Goal: Task Accomplishment & Management: Use online tool/utility

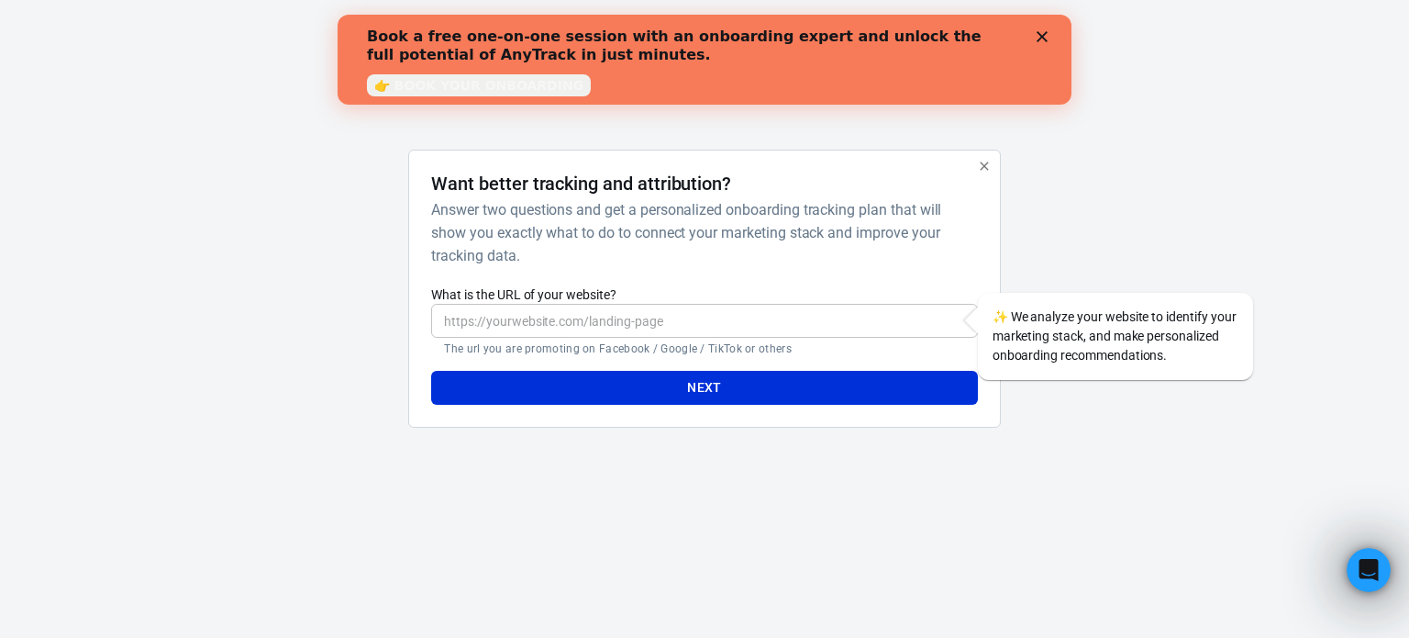
click at [1047, 29] on div "Book a free one-on-one session with an onboarding expert and unlock the full po…" at bounding box center [705, 59] width 734 height 75
click at [1044, 37] on icon "Close" at bounding box center [1042, 36] width 11 height 11
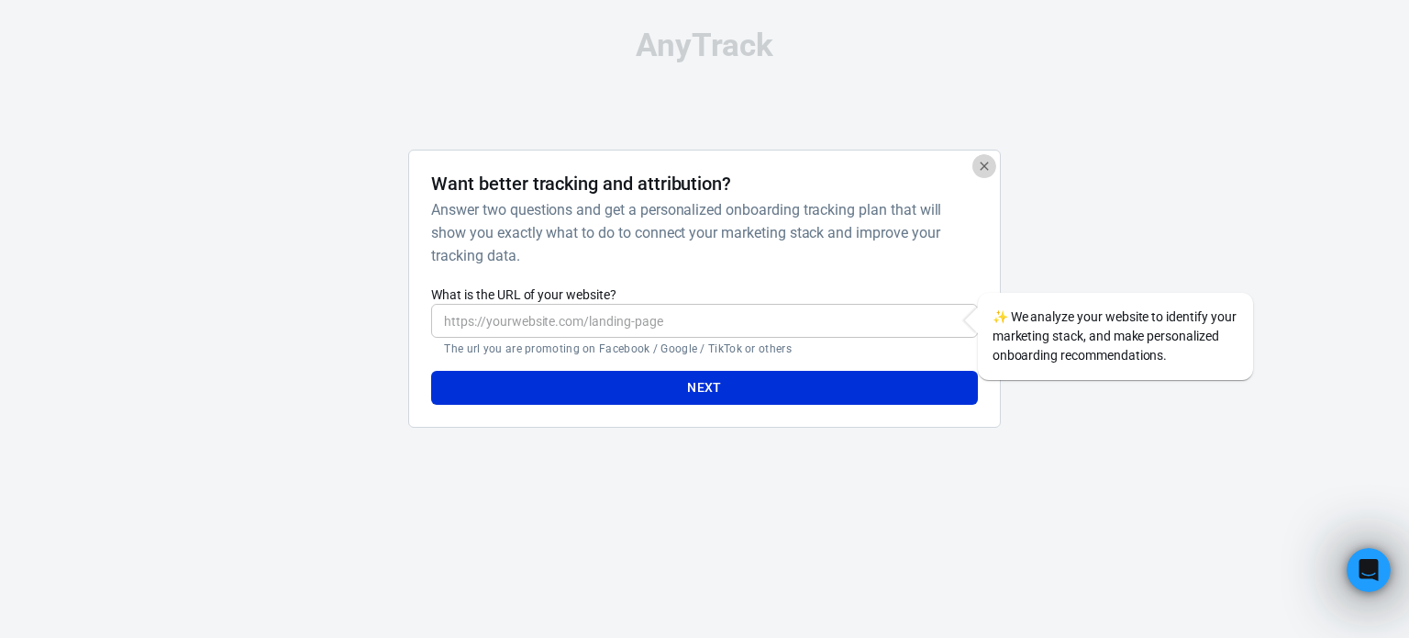
click at [987, 175] on button "button" at bounding box center [985, 166] width 24 height 24
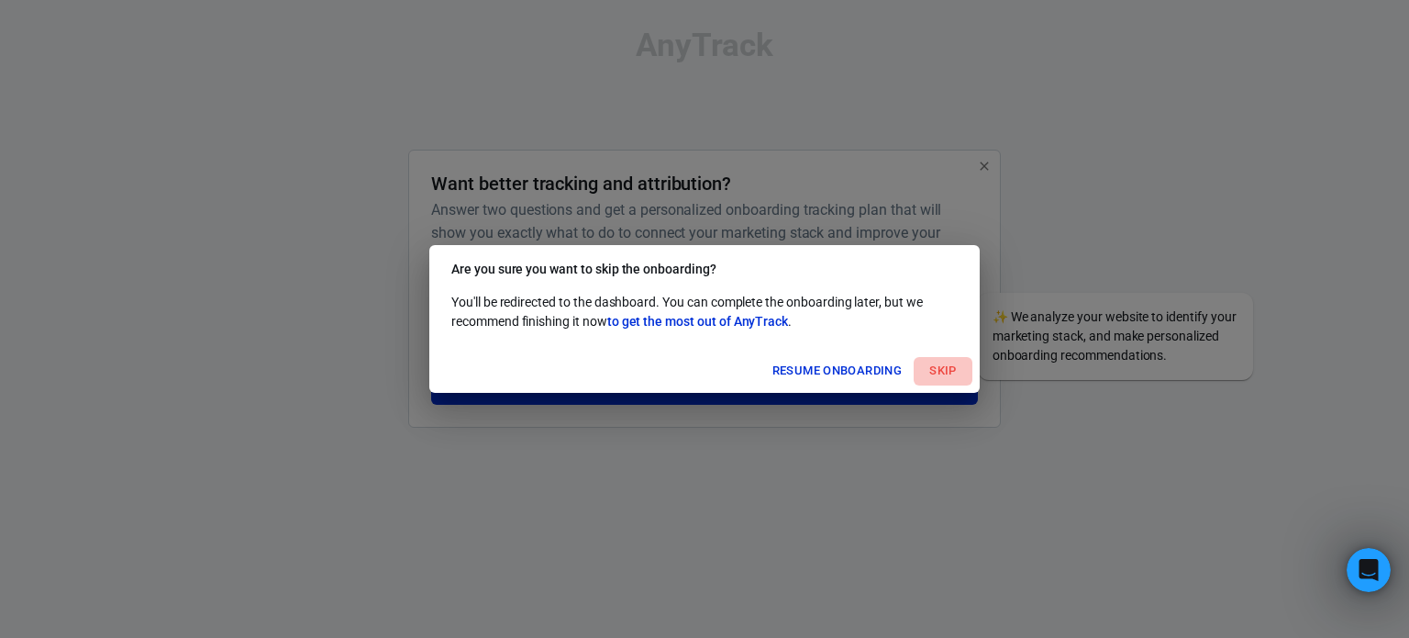
click at [932, 372] on button "Skip" at bounding box center [943, 371] width 59 height 28
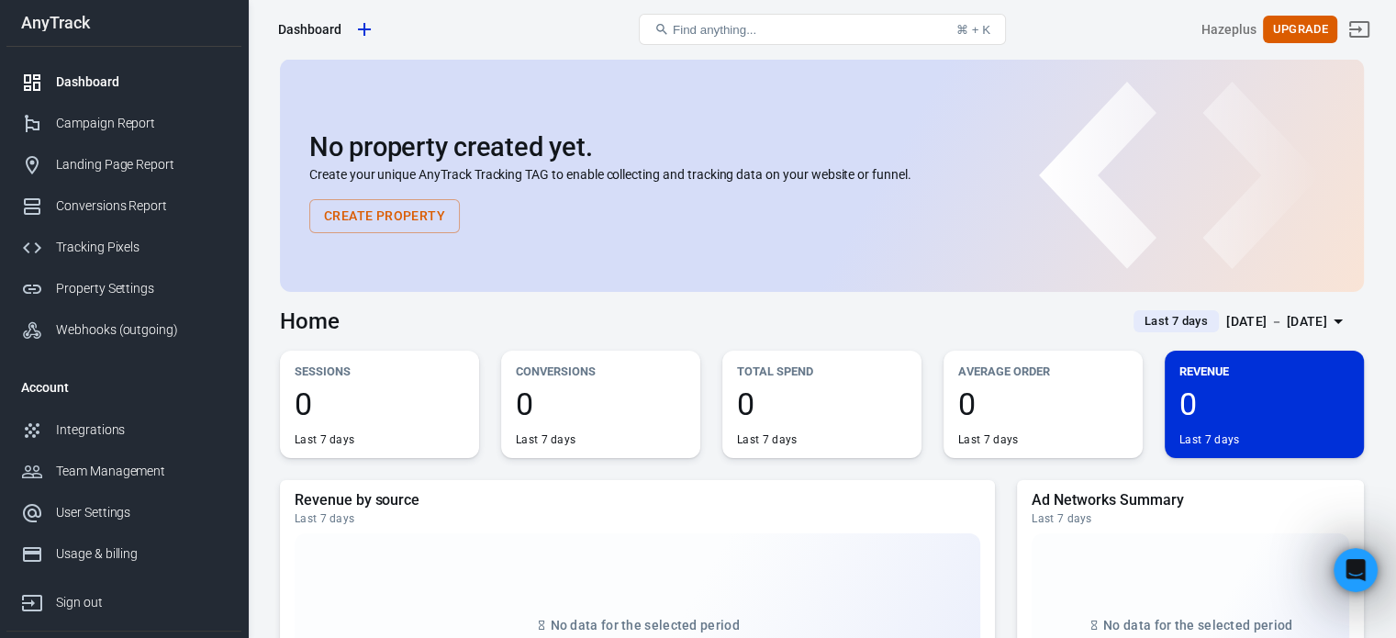
scroll to position [85, 0]
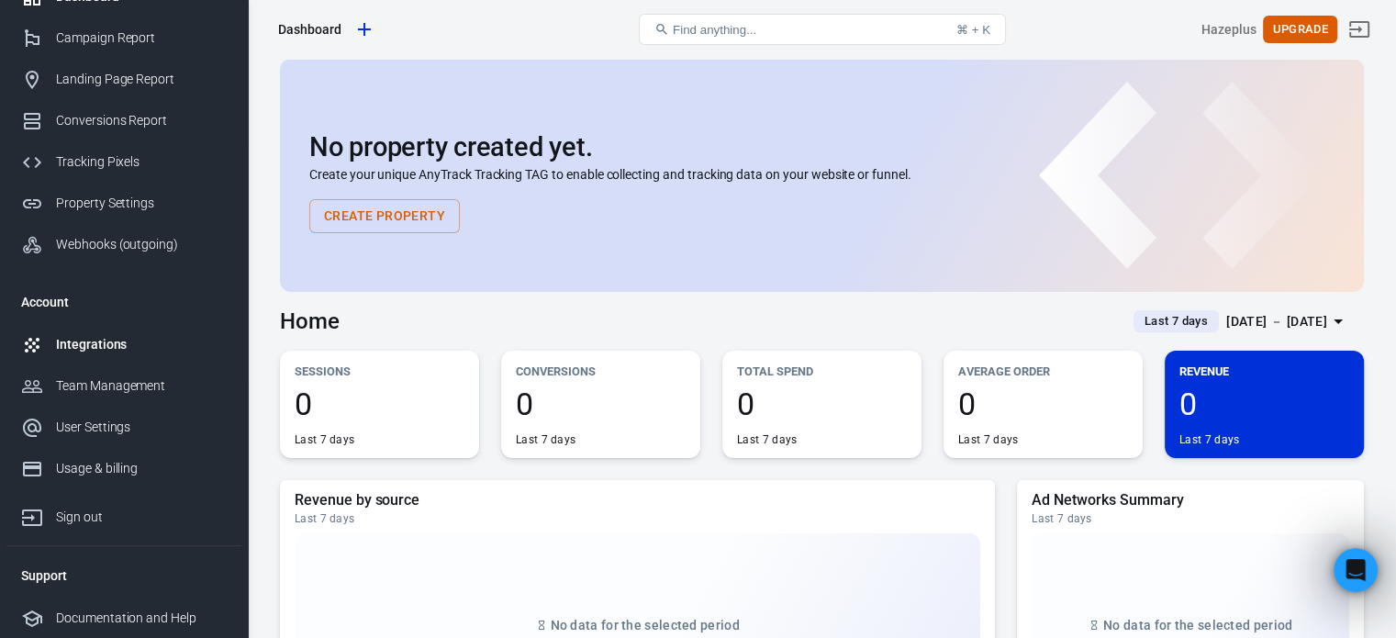
click at [83, 351] on div "Integrations" at bounding box center [141, 344] width 171 height 19
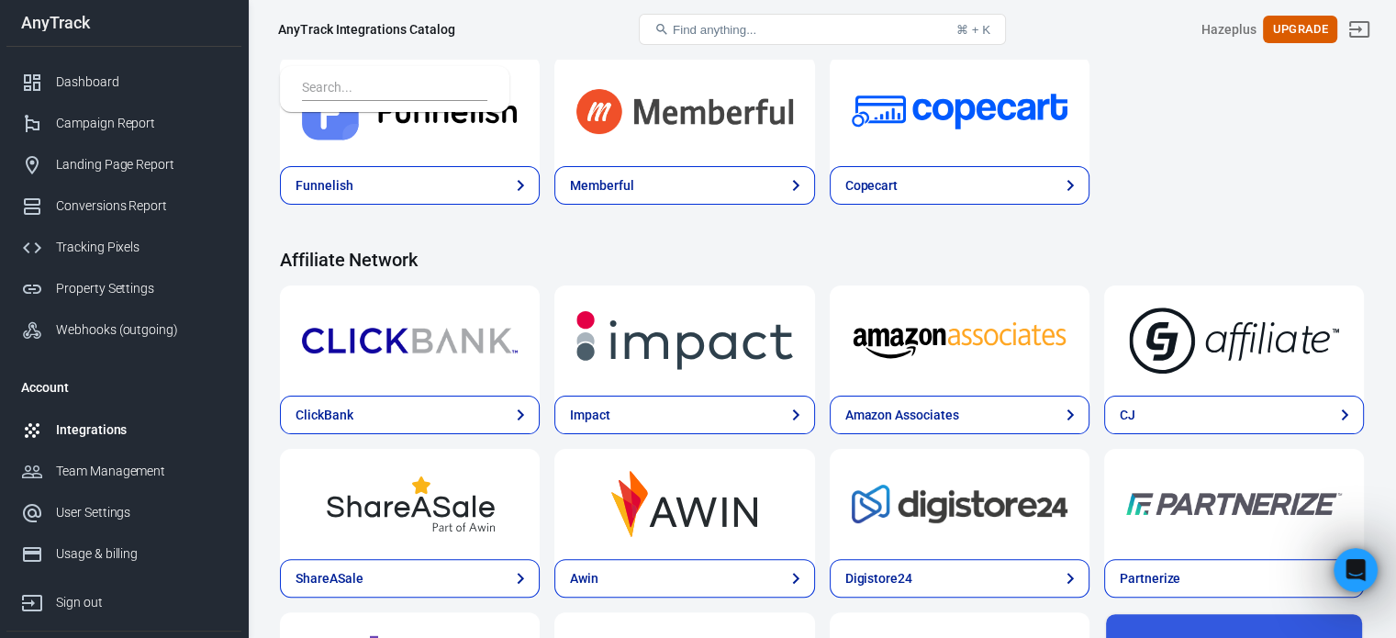
scroll to position [639, 0]
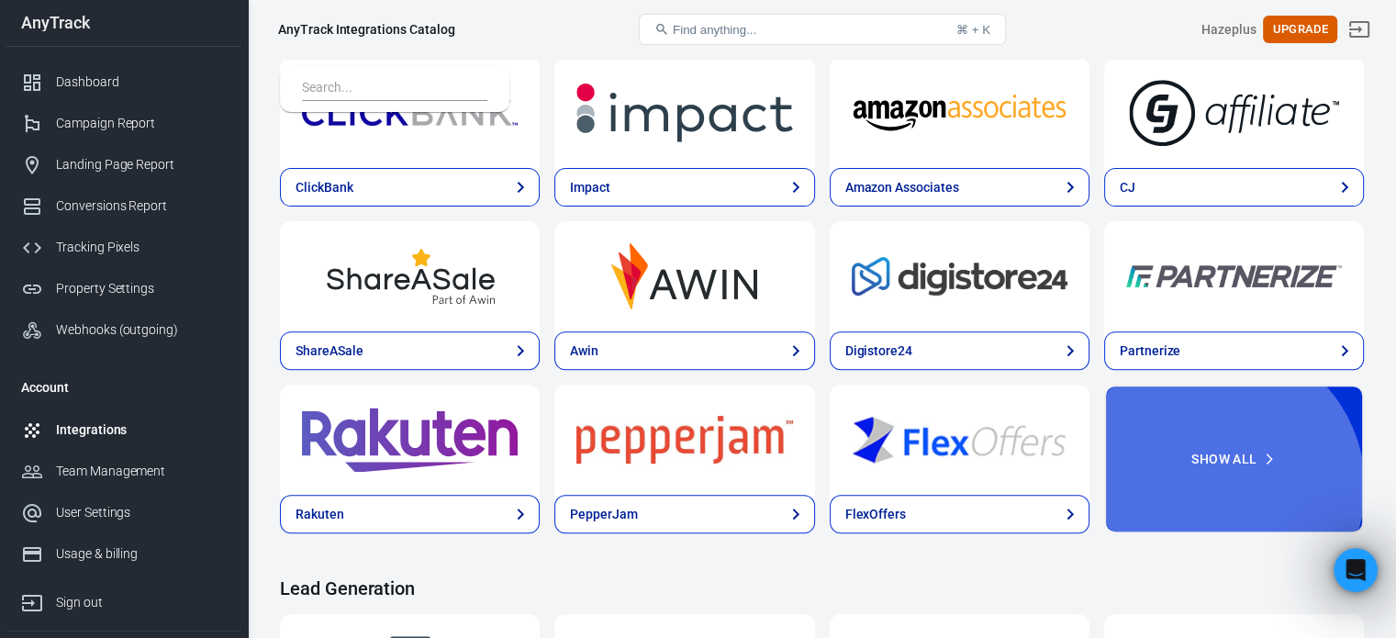
click at [1306, 384] on button "Show All" at bounding box center [1234, 458] width 260 height 149
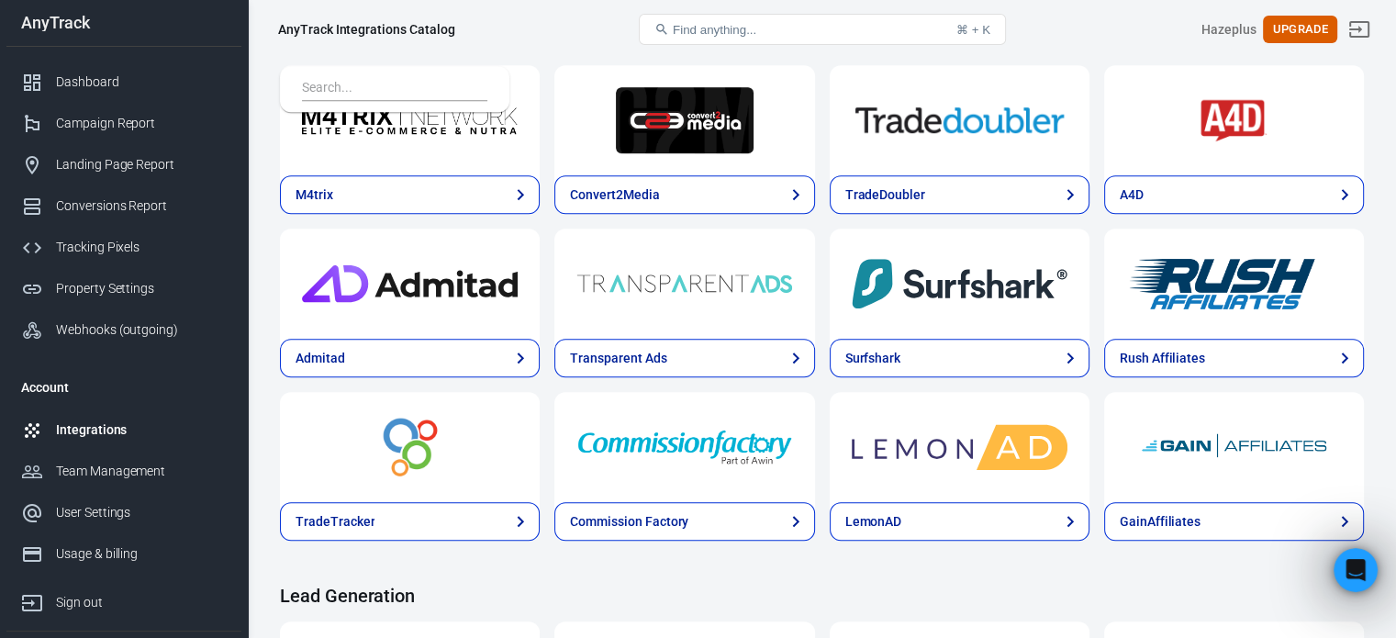
scroll to position [1297, 0]
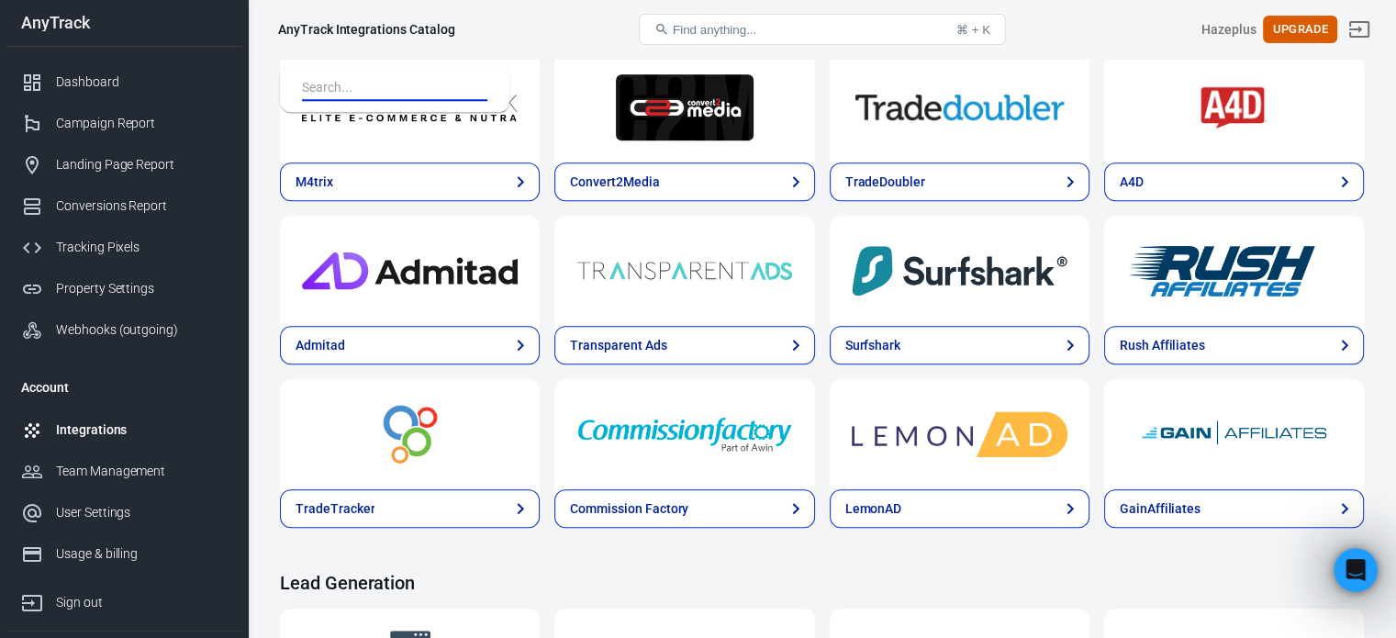
click at [396, 84] on input "text" at bounding box center [391, 89] width 178 height 24
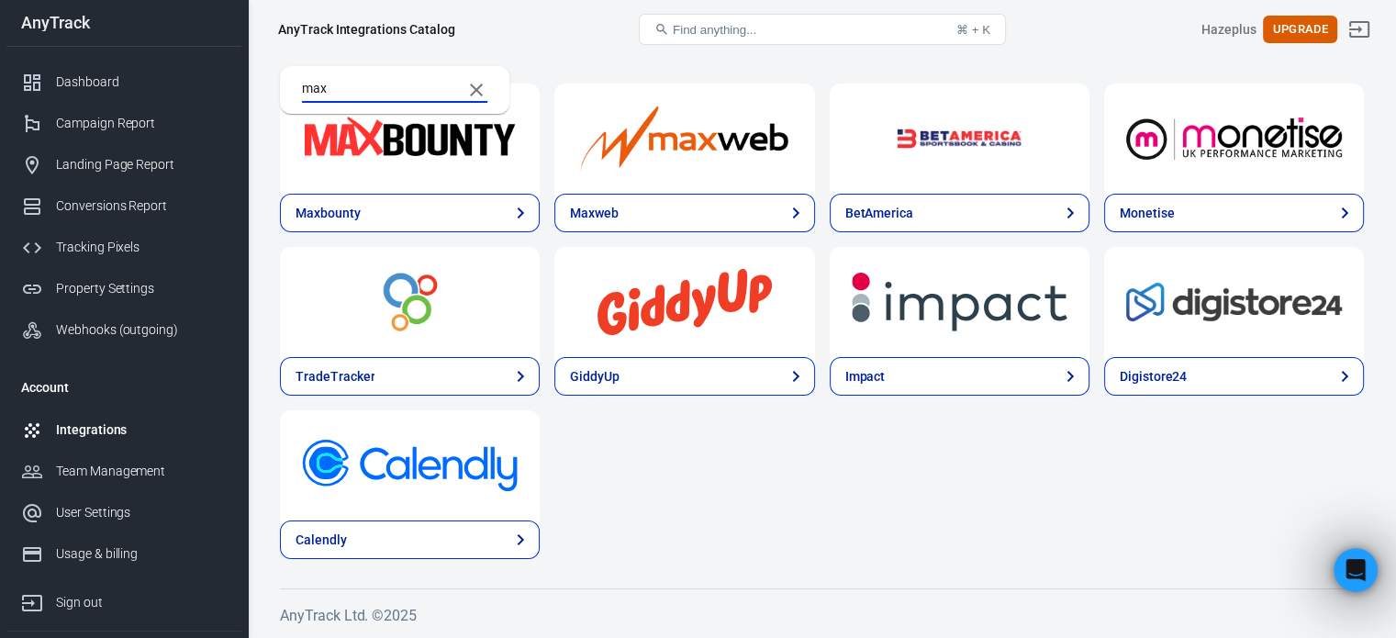
scroll to position [0, 0]
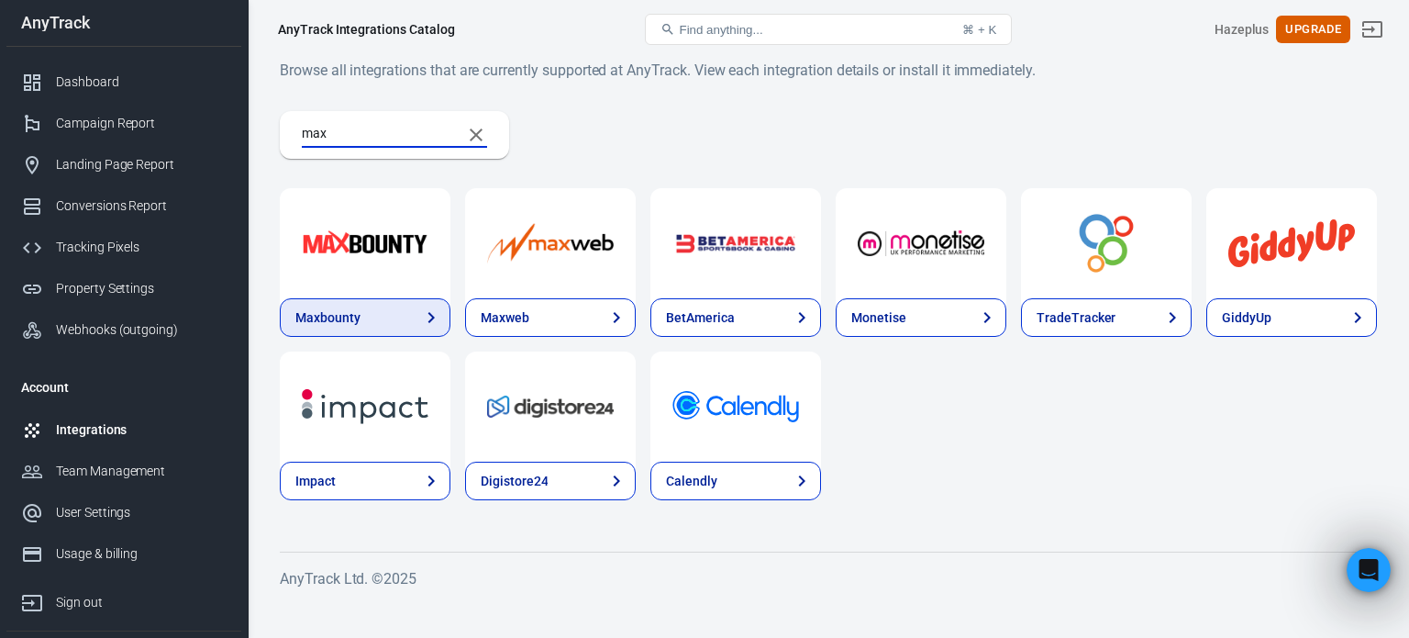
type input "max"
click at [354, 326] on div "Maxbounty" at bounding box center [327, 317] width 65 height 19
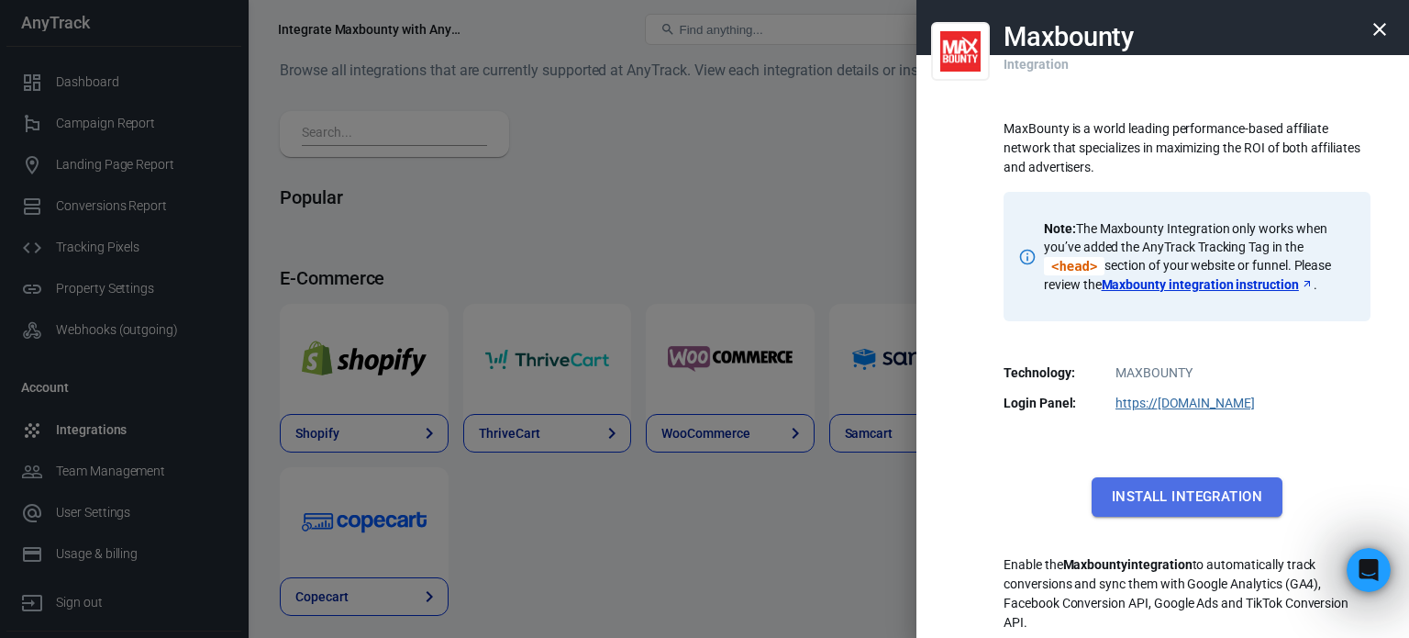
click at [1219, 490] on button "Install Integration" at bounding box center [1187, 496] width 191 height 39
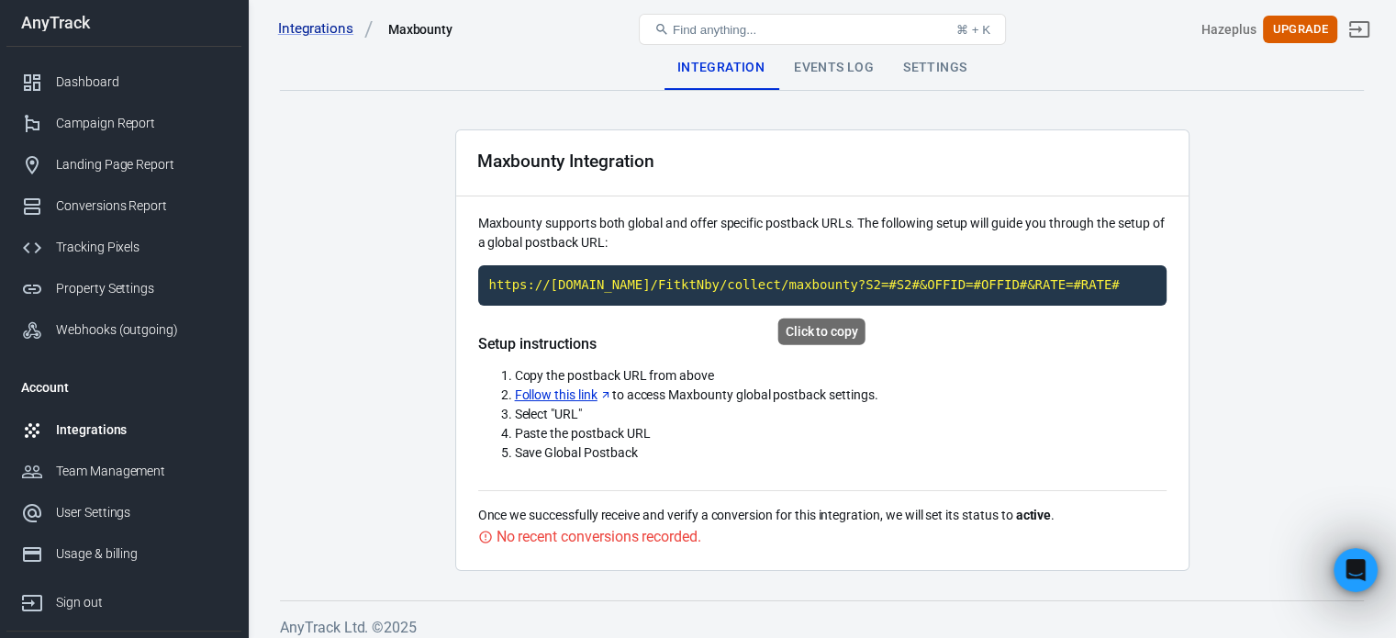
click at [964, 281] on code "https://t1.anytrack.io/FitktNby/collect/maxbounty?S2=#S2#&OFFID=#OFFID#&RATE=#R…" at bounding box center [822, 285] width 688 height 40
click at [568, 391] on link "Follow this link" at bounding box center [563, 394] width 97 height 19
click at [107, 432] on div "Integrations" at bounding box center [141, 429] width 171 height 19
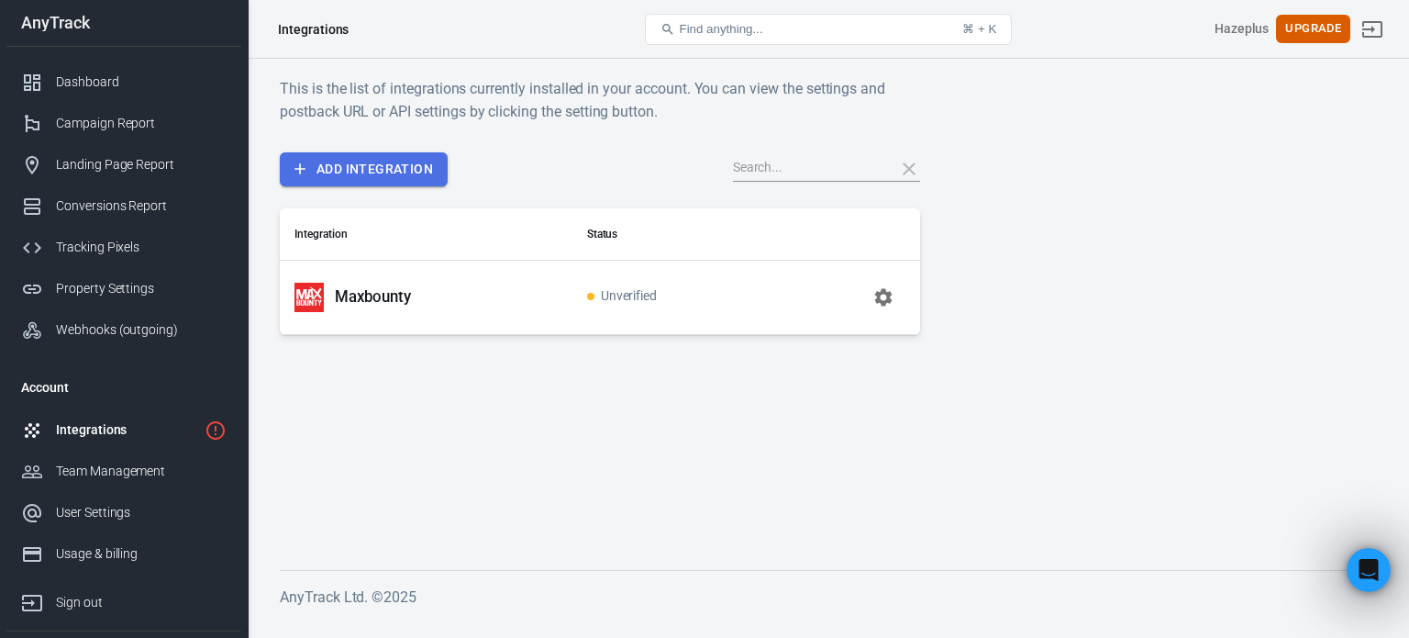
click at [420, 174] on link "Add Integration" at bounding box center [364, 169] width 168 height 34
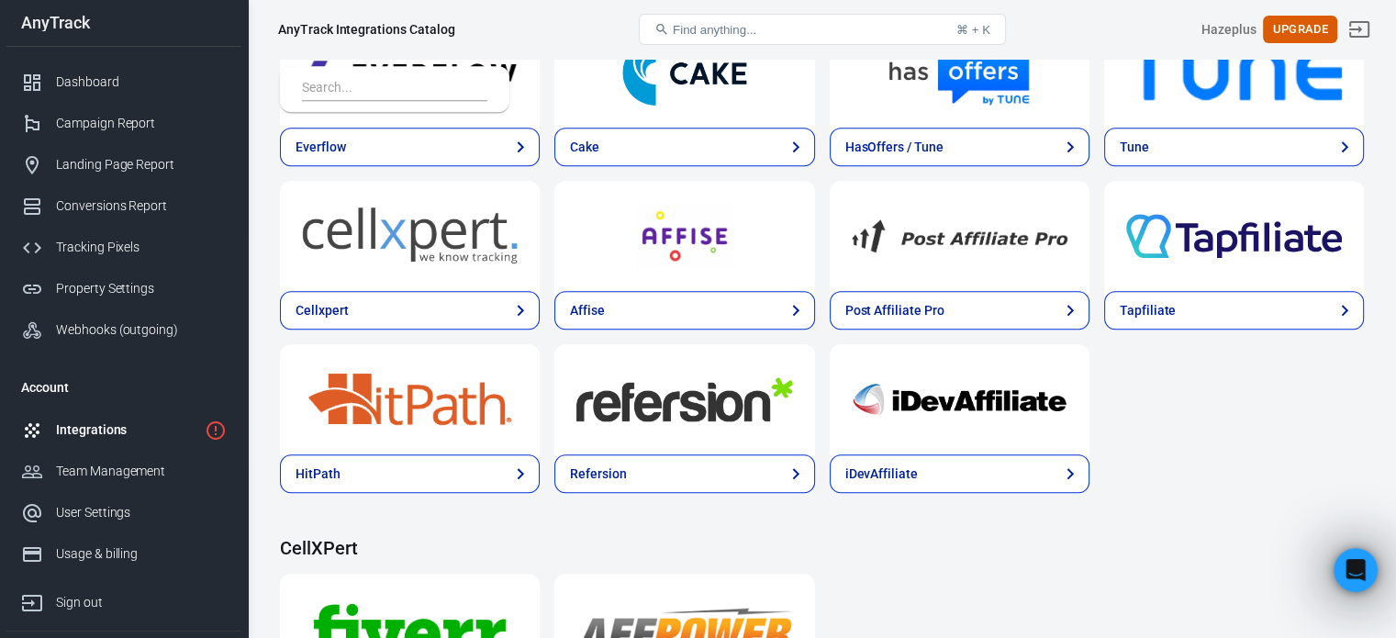
scroll to position [1806, 0]
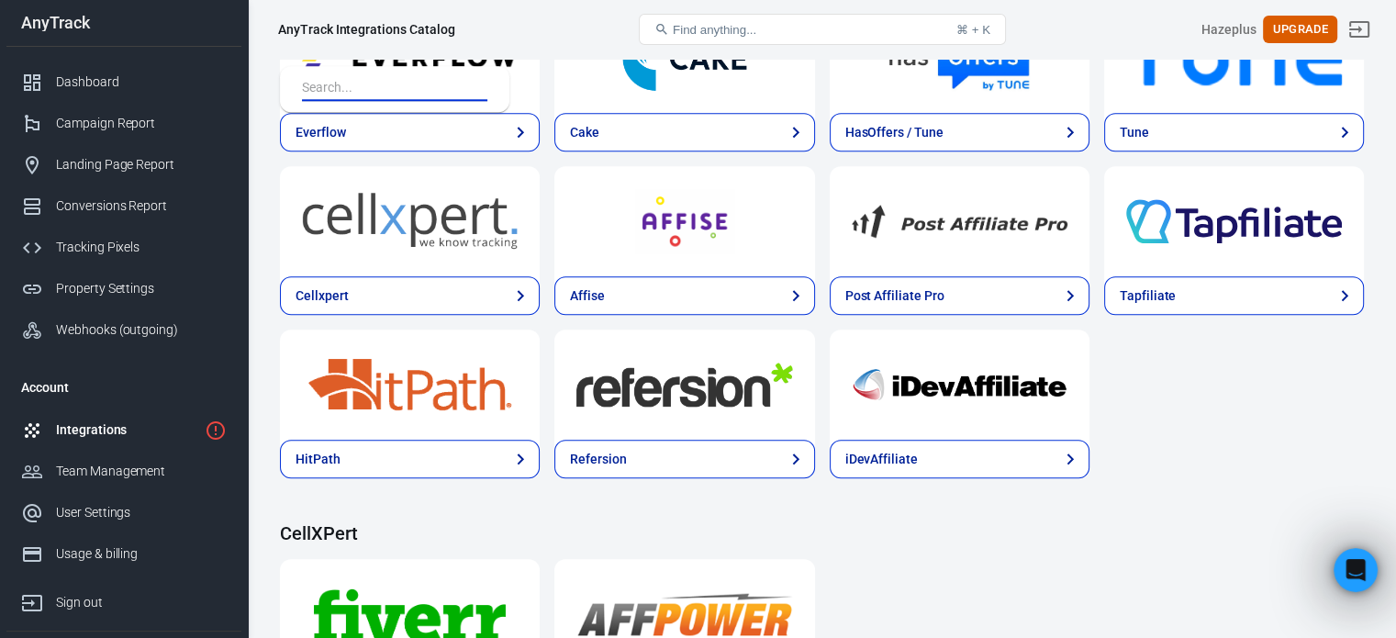
click at [448, 98] on div at bounding box center [394, 89] width 185 height 24
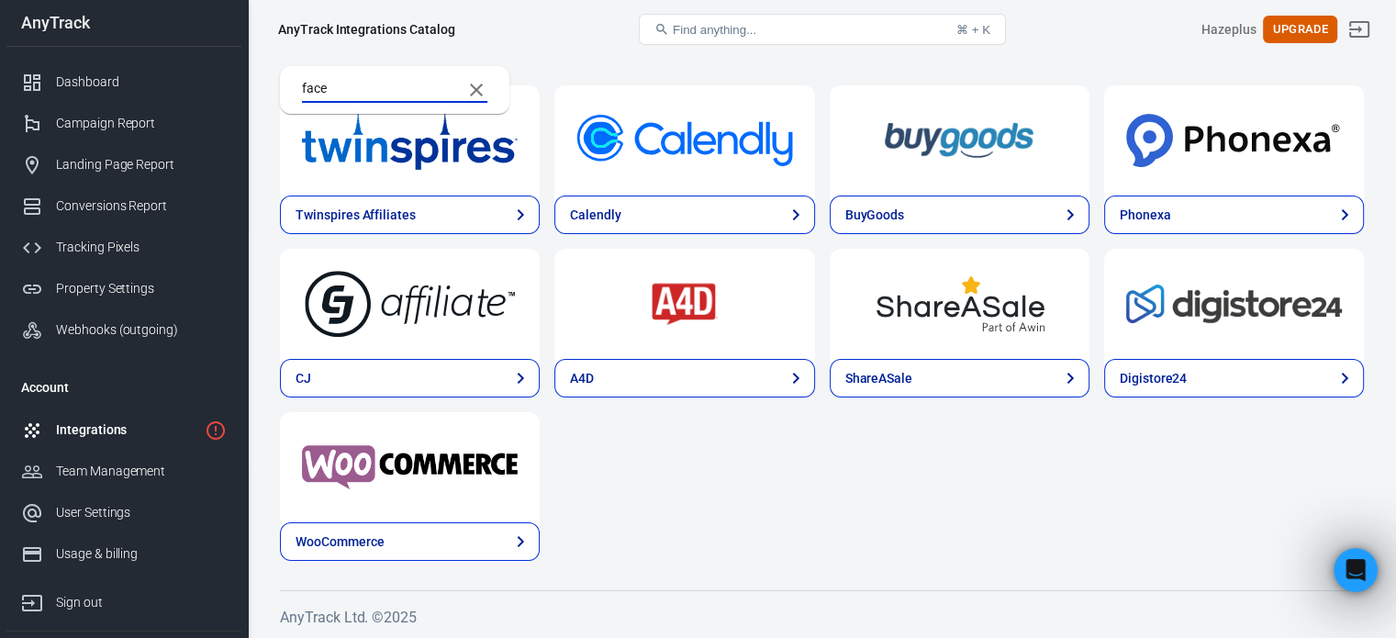
scroll to position [0, 0]
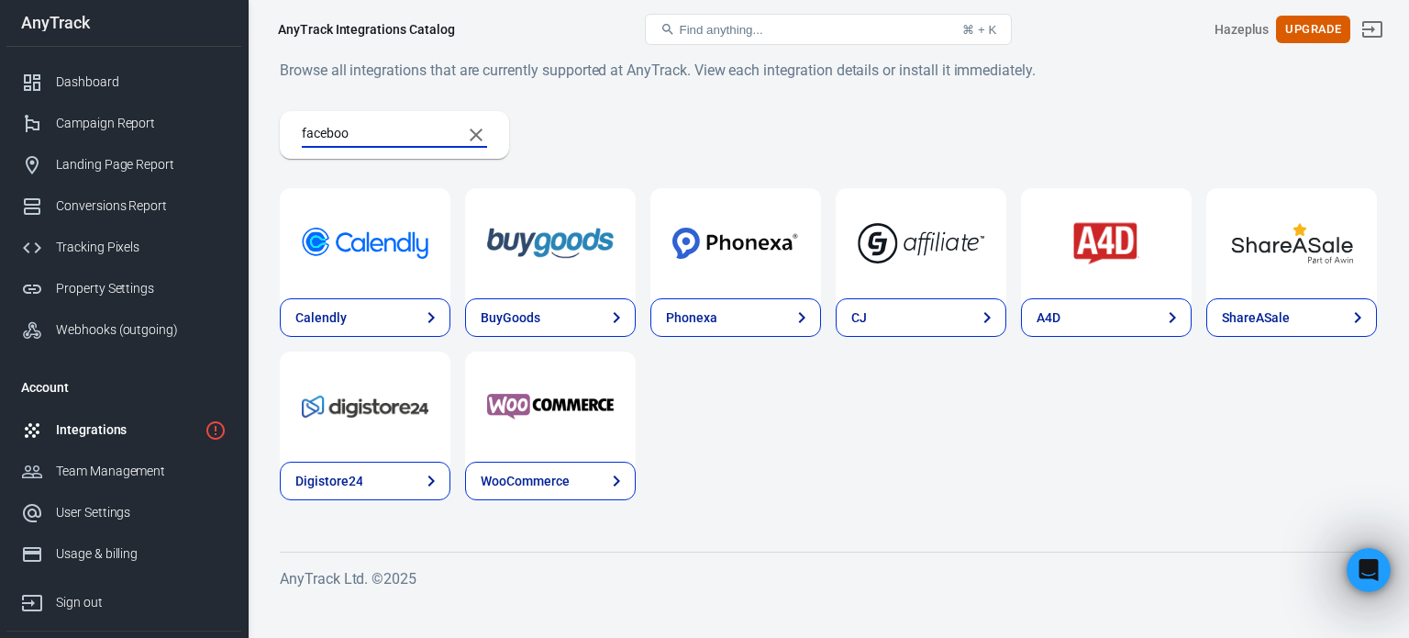
type input "facebook"
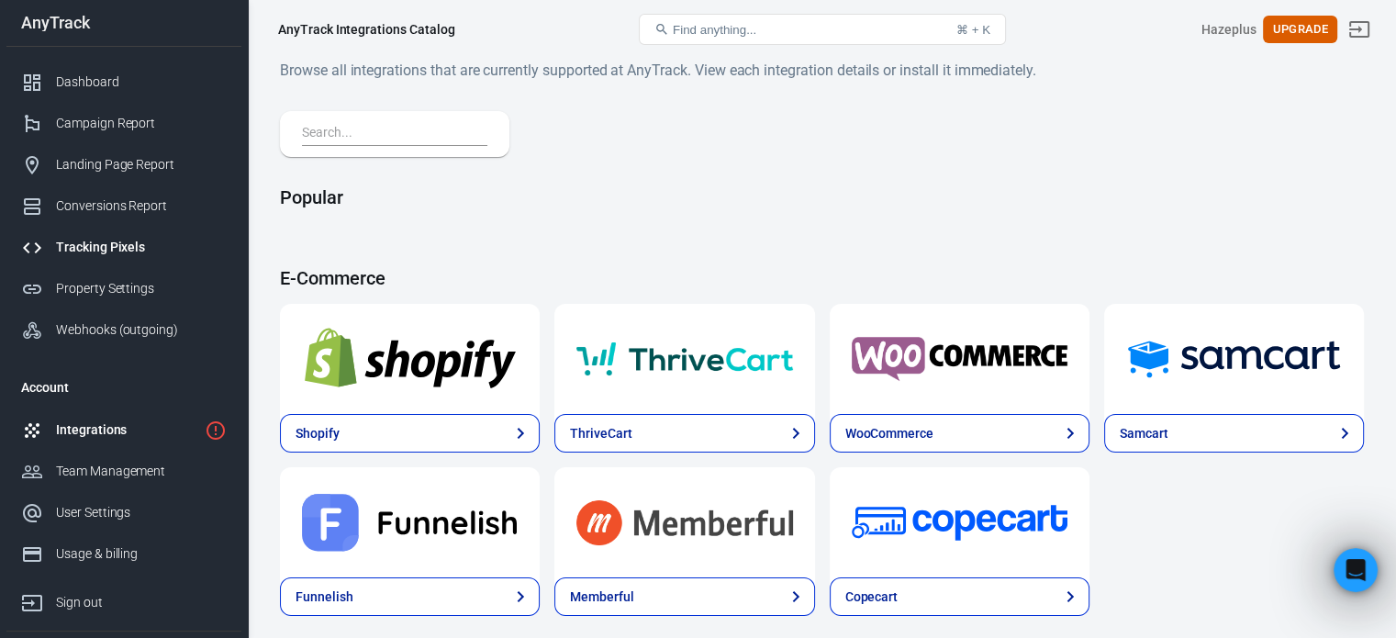
click at [124, 238] on div "Tracking Pixels" at bounding box center [141, 247] width 171 height 19
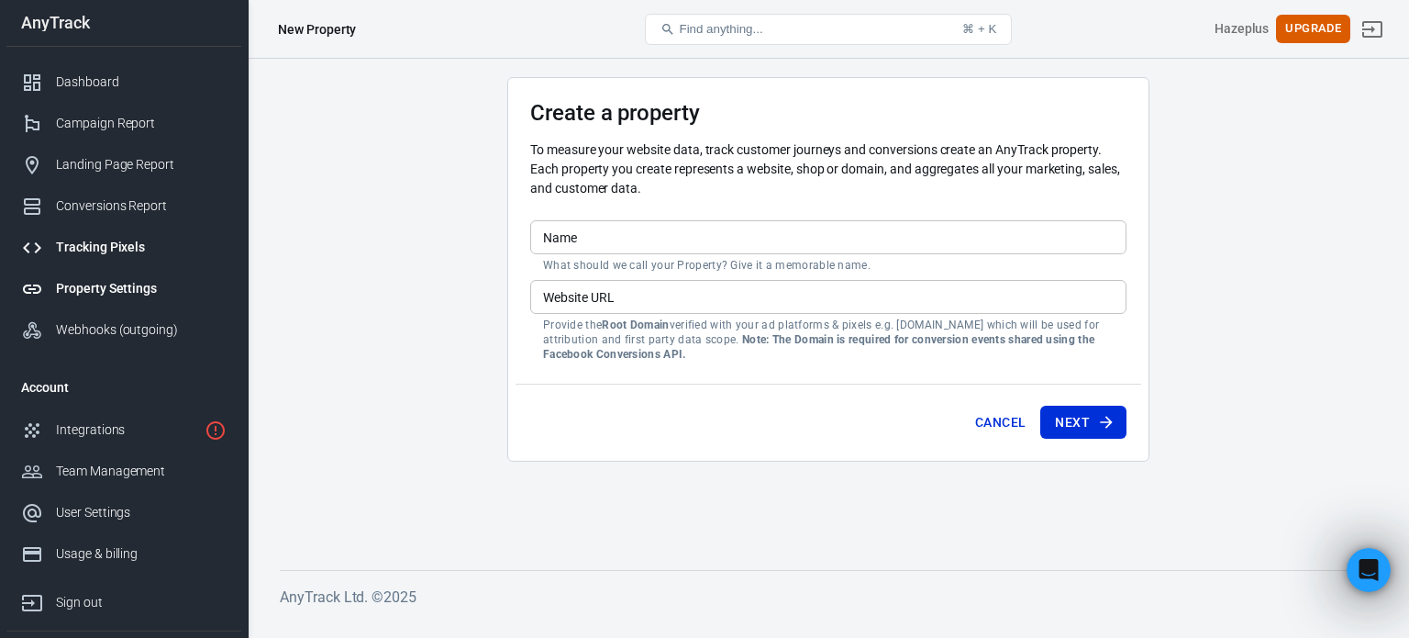
click at [112, 245] on div "Tracking Pixels" at bounding box center [141, 247] width 171 height 19
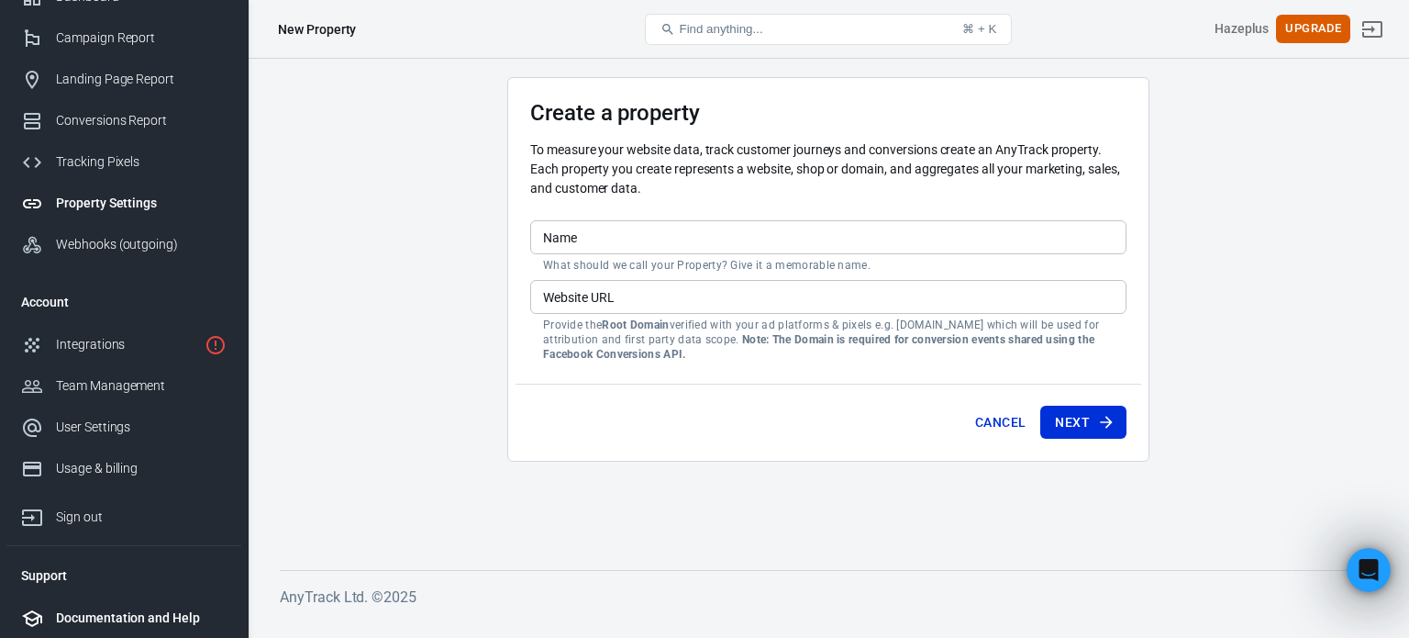
drag, startPoint x: 140, startPoint y: 610, endPoint x: 88, endPoint y: 617, distance: 52.7
click at [88, 617] on div "Documentation and Help" at bounding box center [141, 617] width 171 height 19
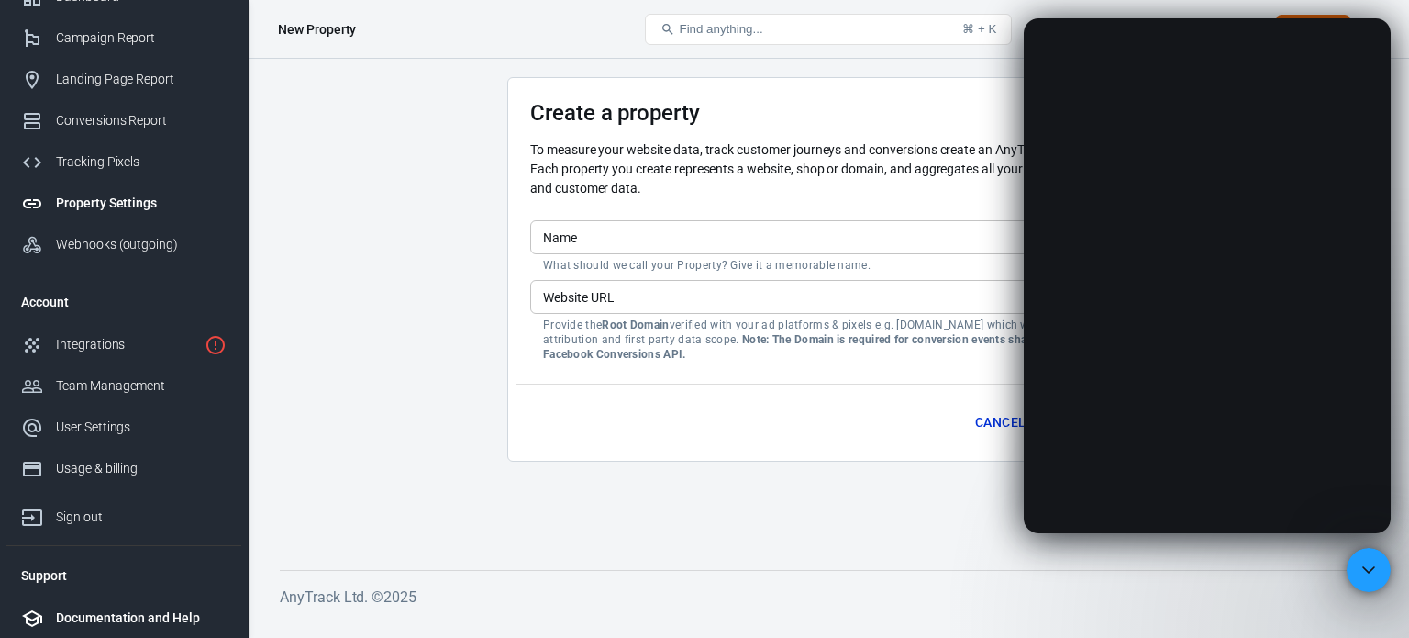
scroll to position [0, 0]
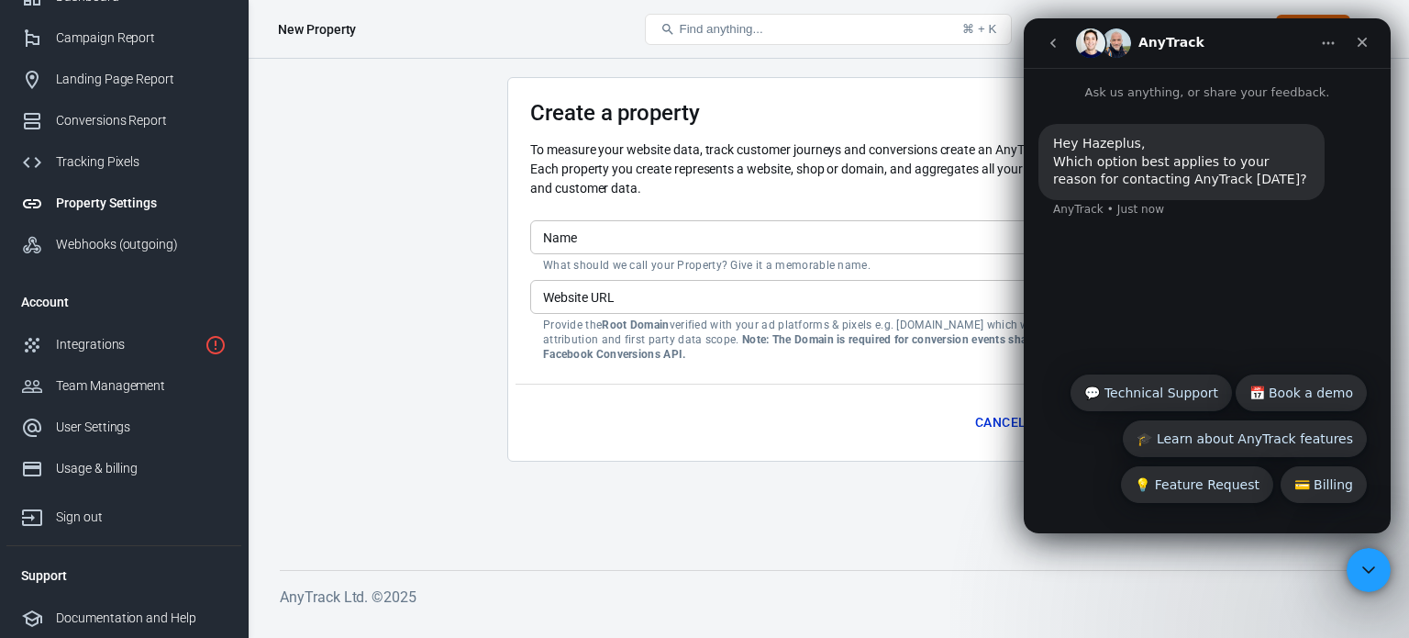
click at [1128, 303] on div "Hey Hazeplus, Which option best applies to your reason for contacting AnyTrack …" at bounding box center [1207, 232] width 367 height 261
click at [1091, 470] on div "💳 Billing 💬 Technical Support 📅 Book a demo 🎓 Learn about AnyTrack features 💡 F…" at bounding box center [1207, 443] width 319 height 138
click at [1207, 392] on button "💬 Technical Support" at bounding box center [1151, 392] width 161 height 37
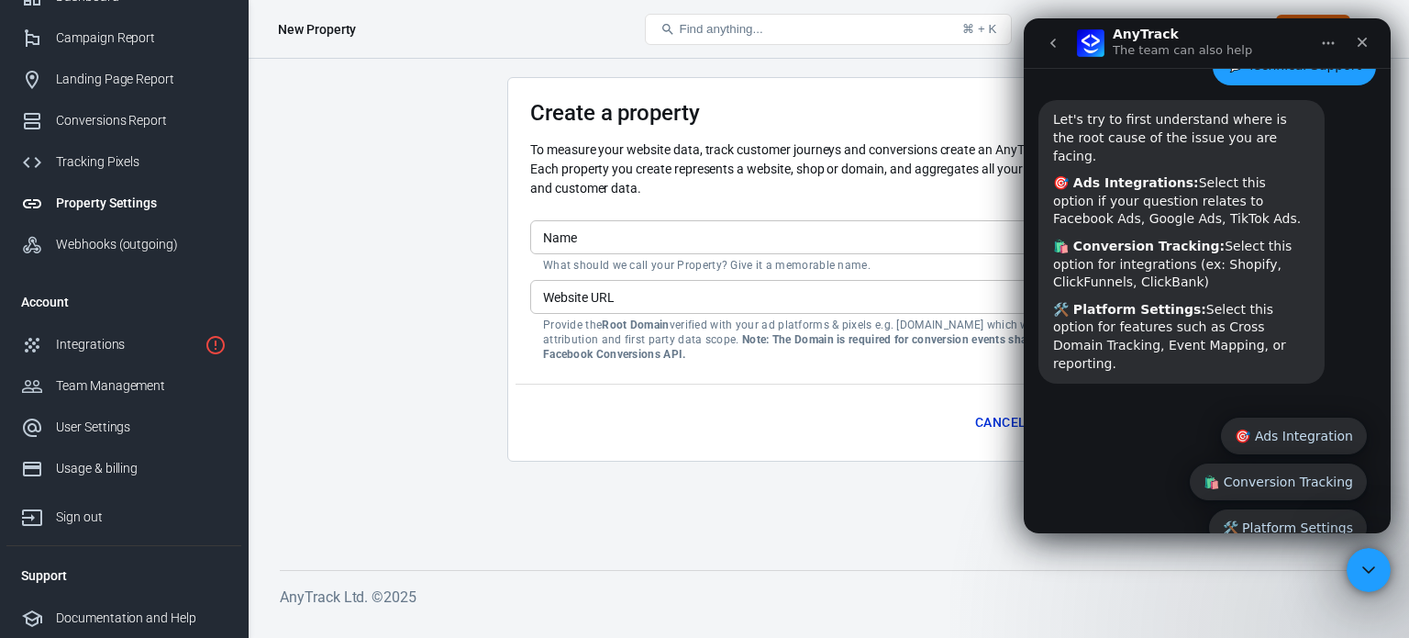
scroll to position [175, 0]
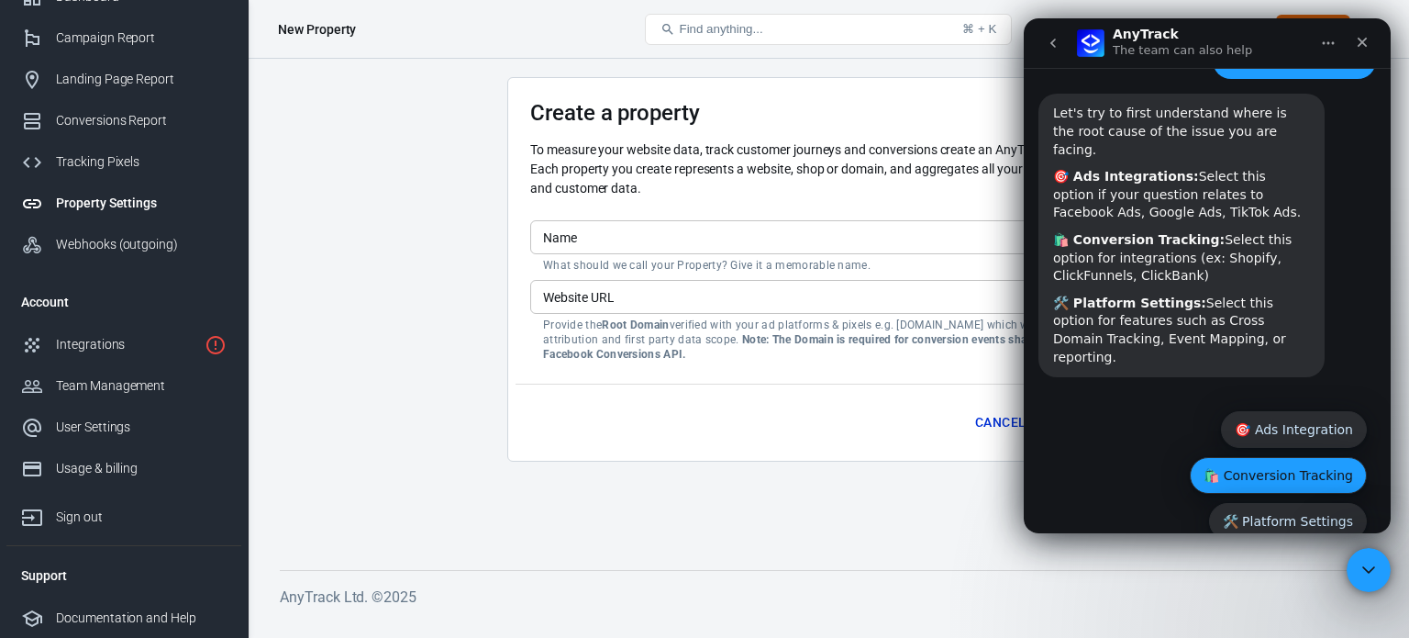
click at [1328, 457] on button "🛍️ Conversion Tracking" at bounding box center [1278, 475] width 177 height 37
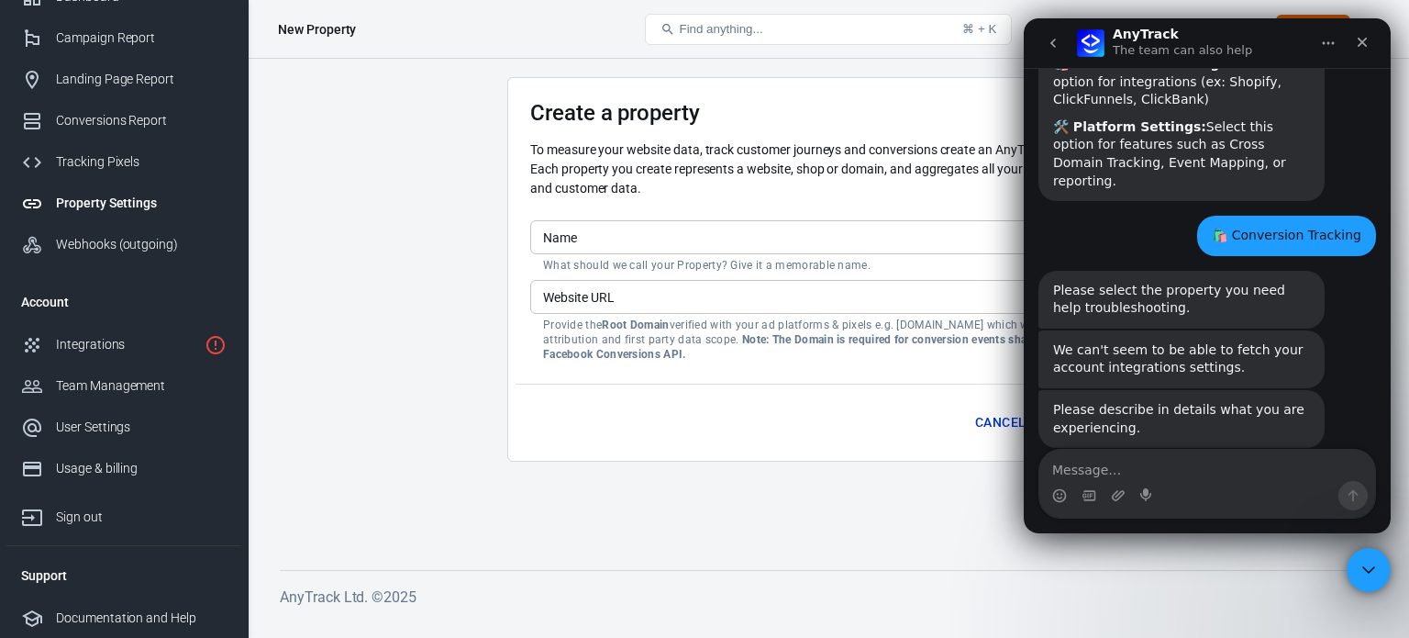
scroll to position [239, 0]
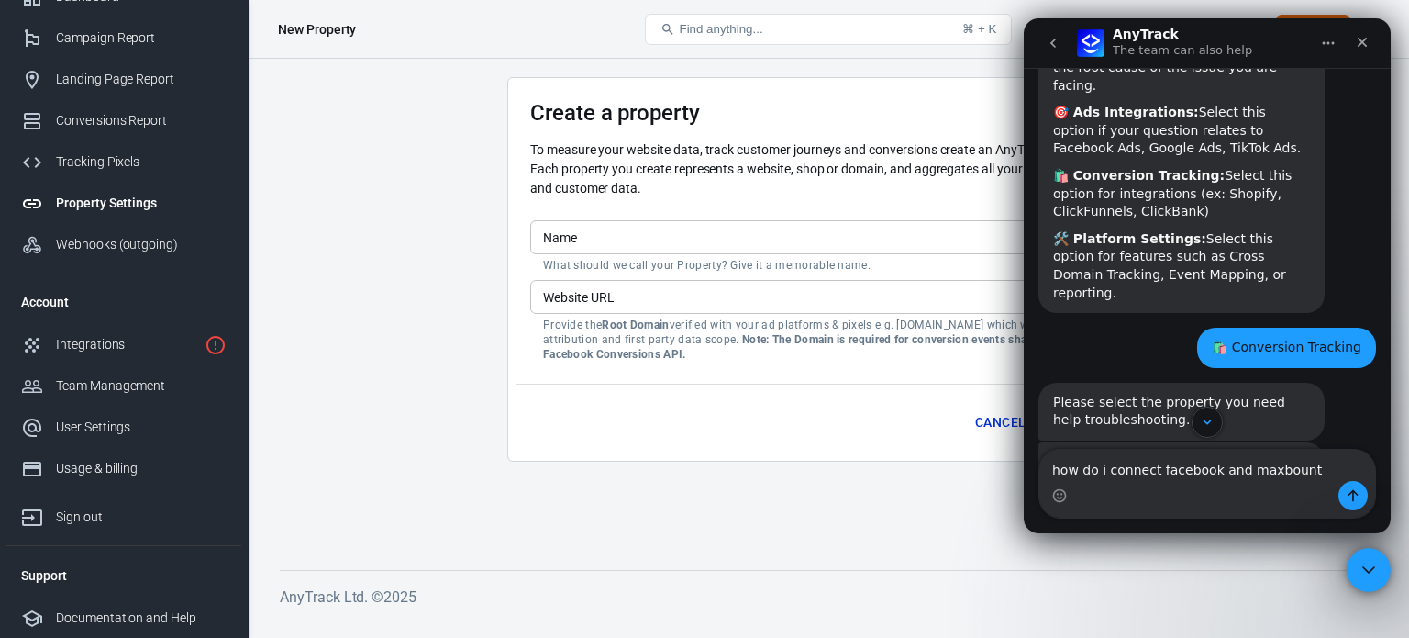
type textarea "how do i connect facebook and maxbounty"
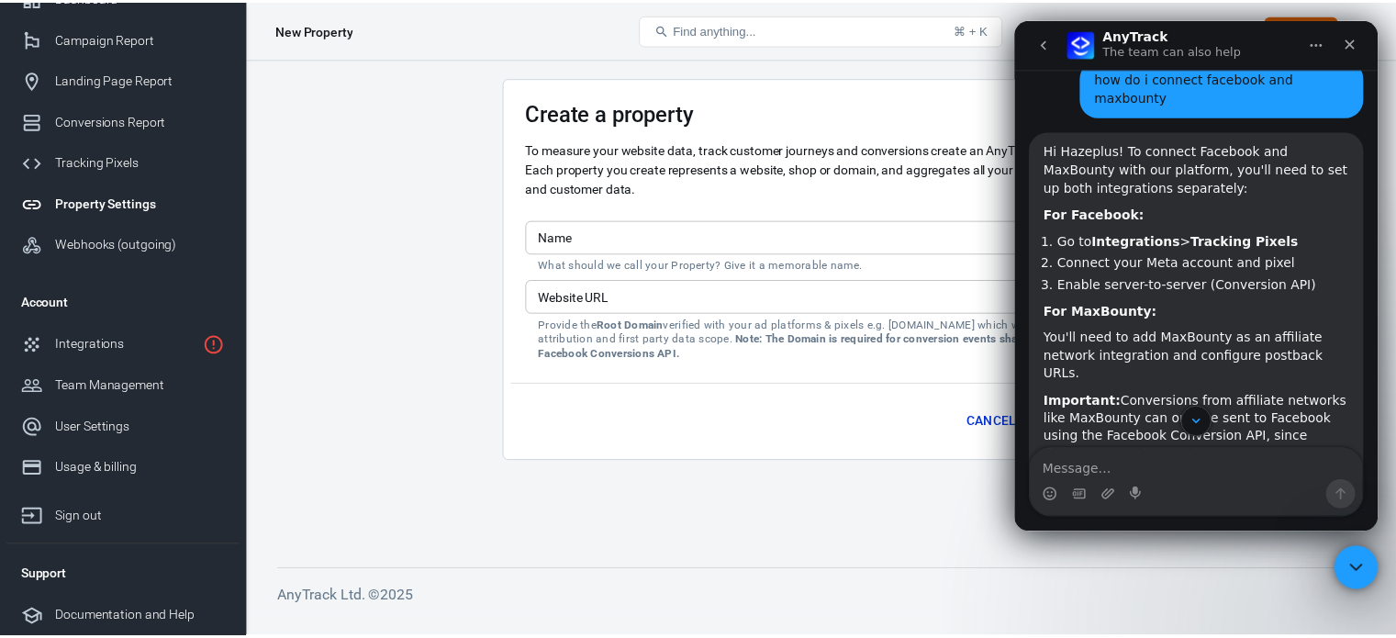
scroll to position [851, 0]
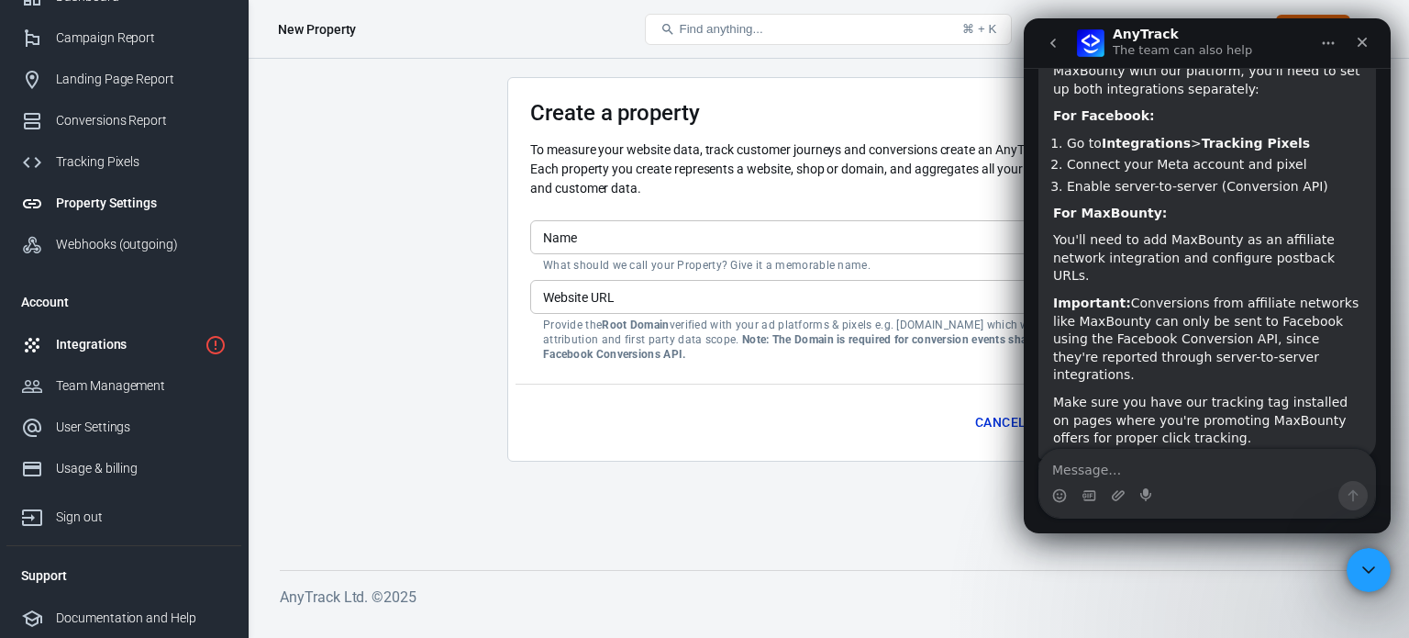
click at [134, 339] on div "Integrations" at bounding box center [126, 344] width 141 height 19
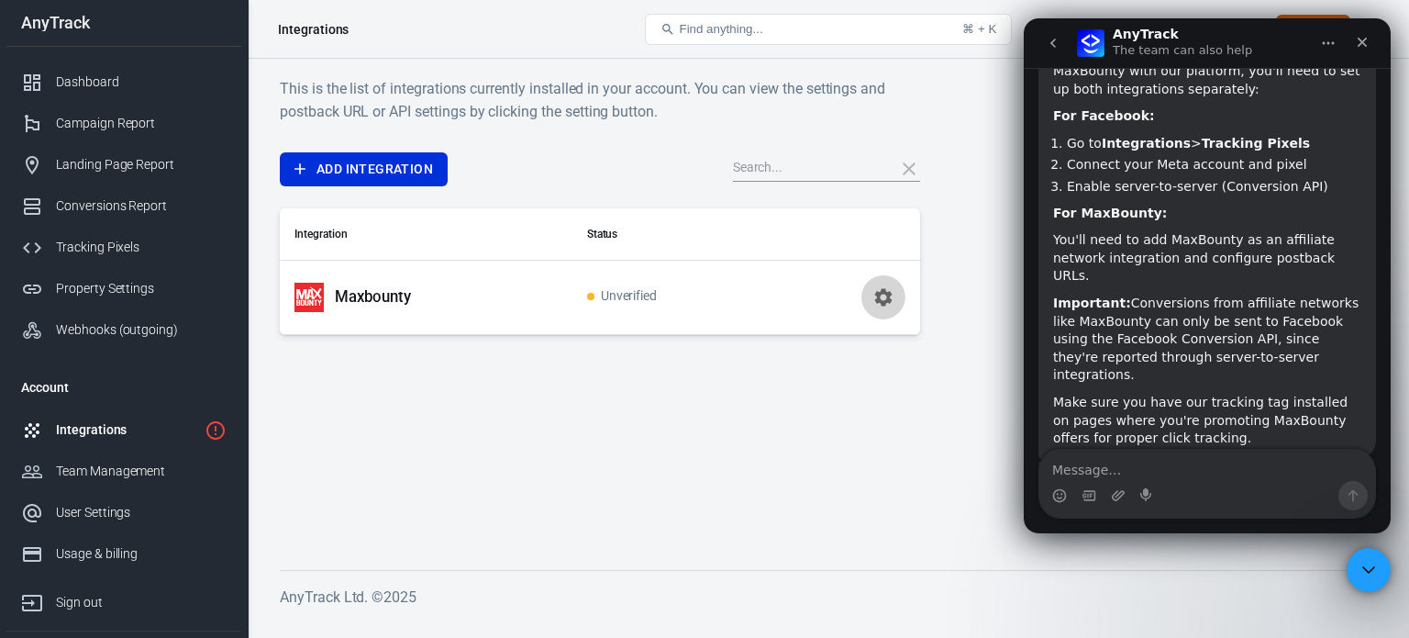
click at [886, 300] on icon "button" at bounding box center [882, 296] width 17 height 17
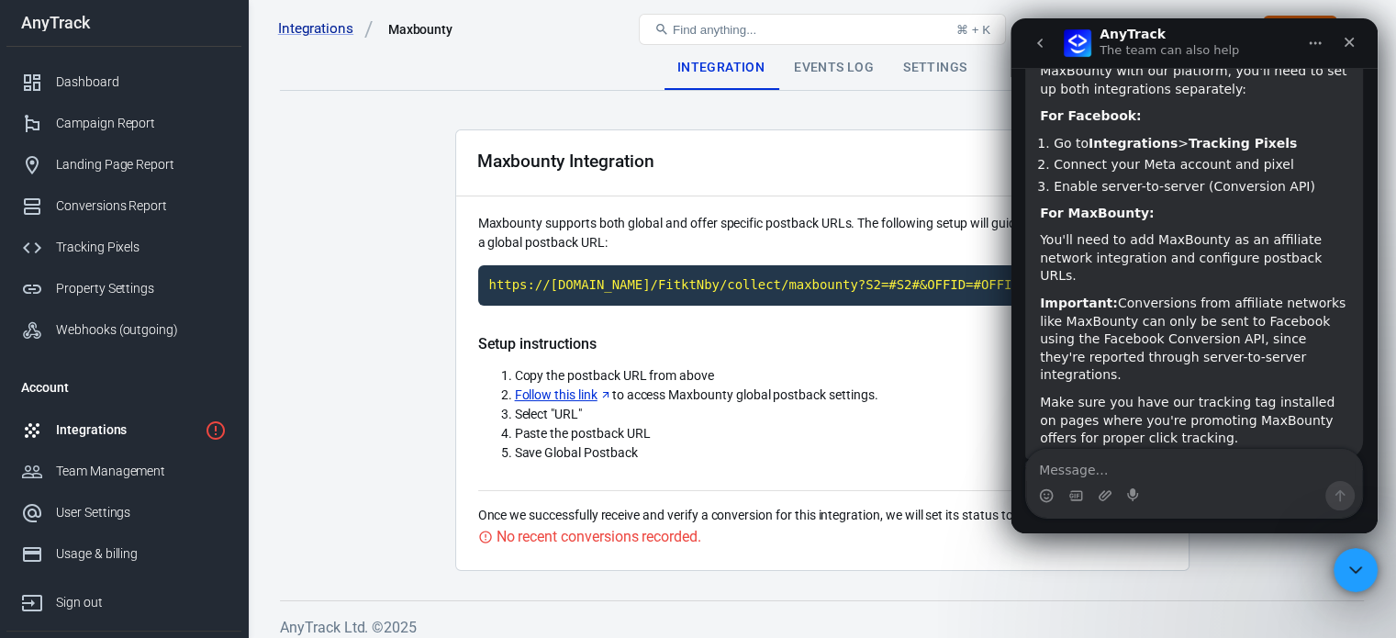
click at [166, 428] on div "Integrations" at bounding box center [126, 429] width 141 height 19
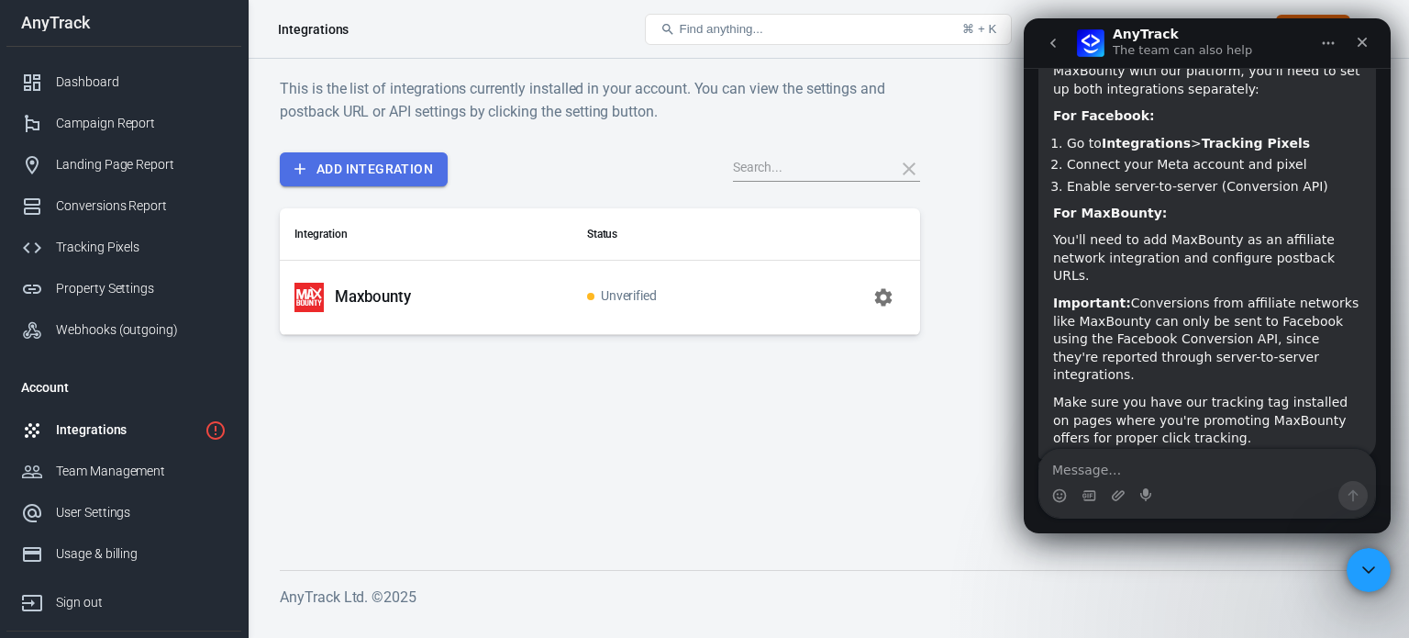
click at [386, 168] on link "Add Integration" at bounding box center [364, 169] width 168 height 34
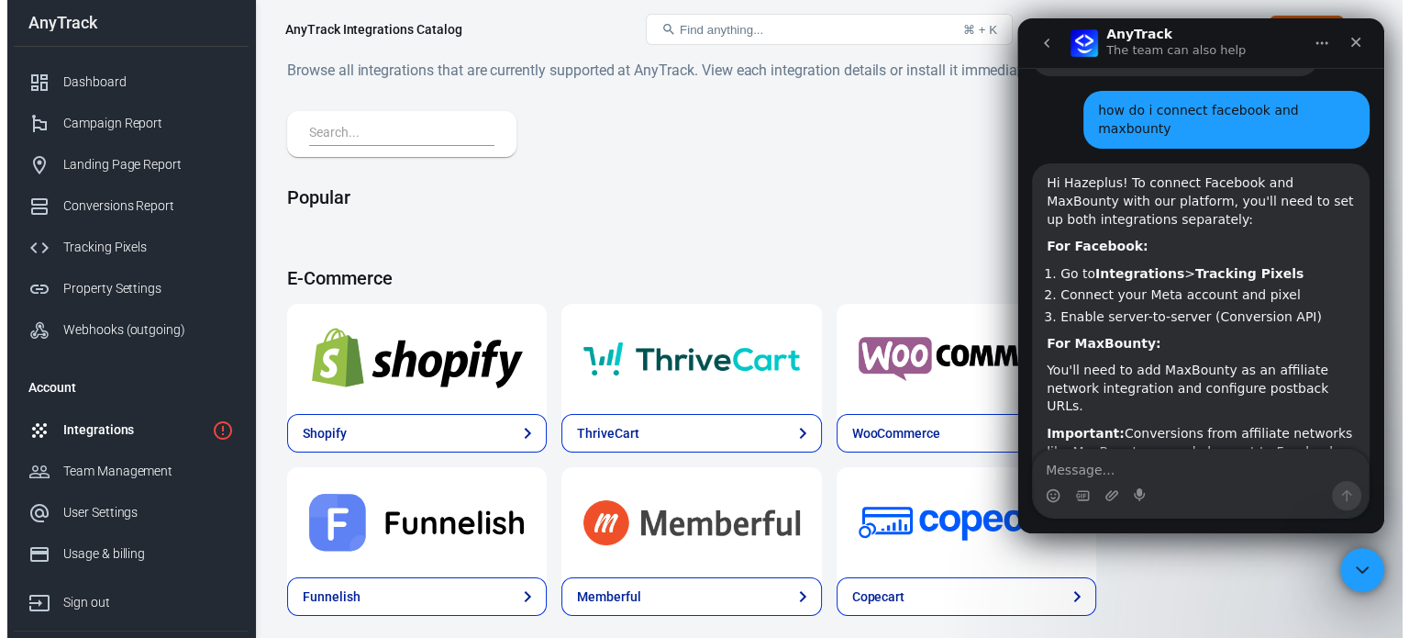
scroll to position [715, 0]
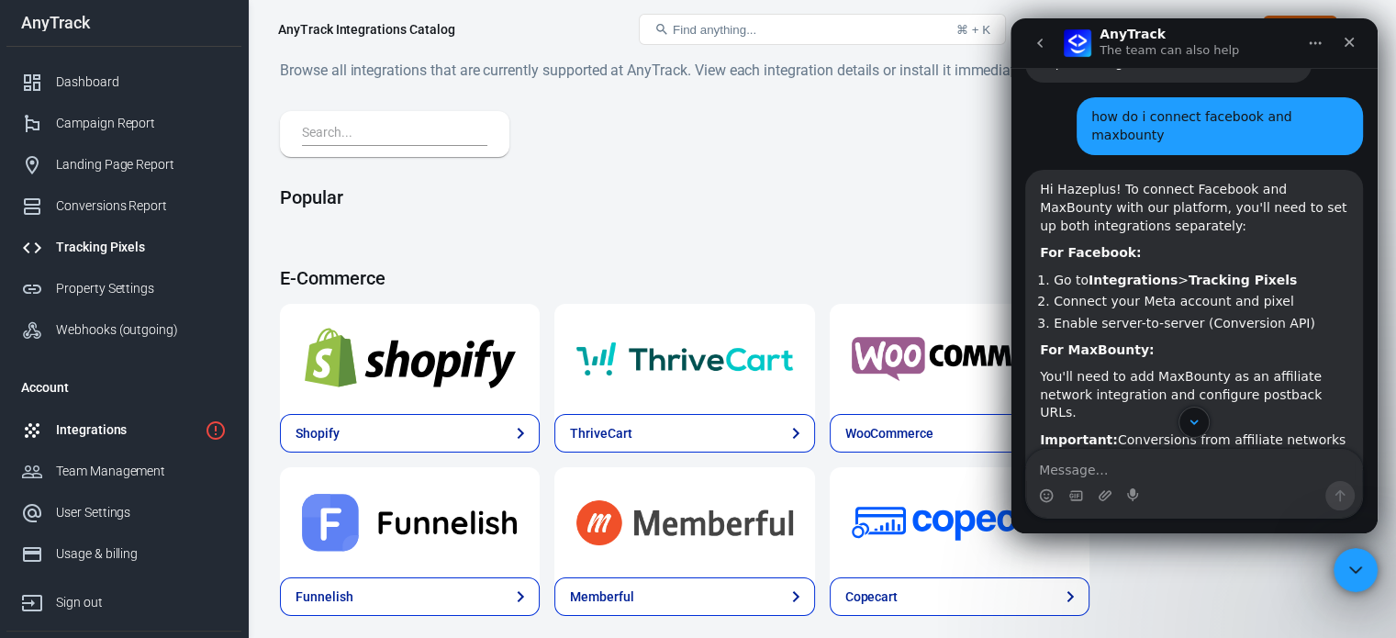
click at [123, 245] on div "Tracking Pixels" at bounding box center [141, 247] width 171 height 19
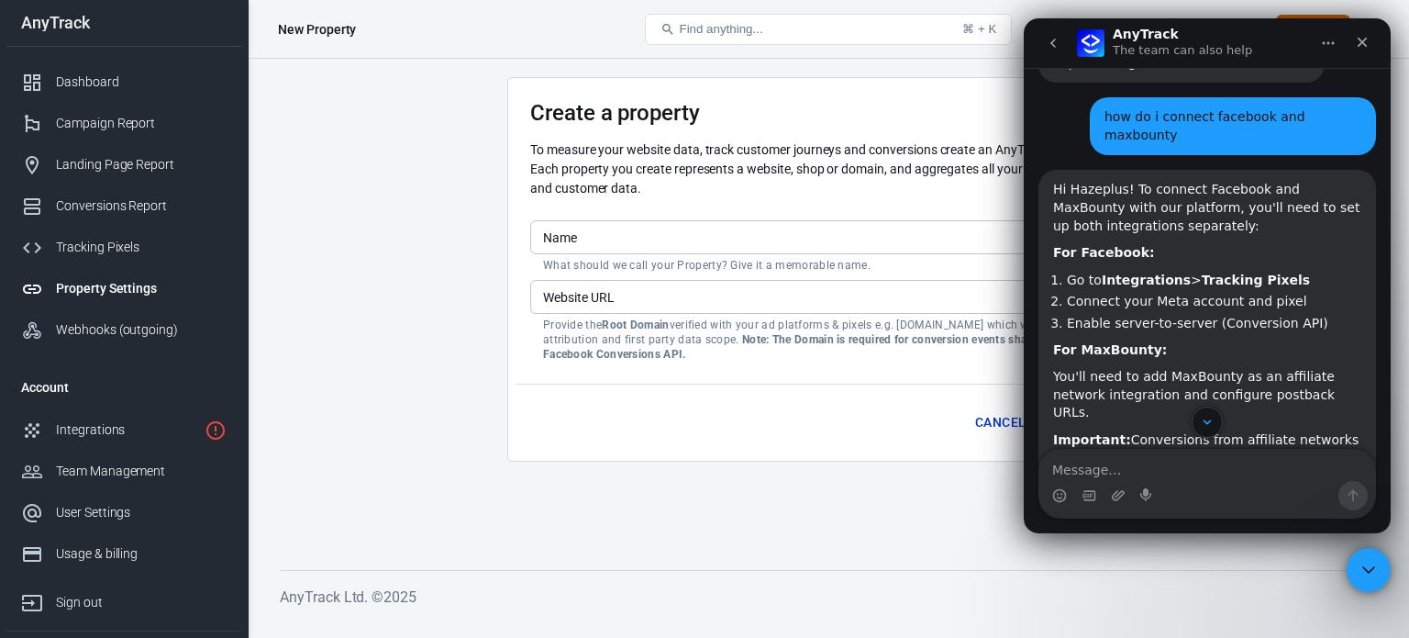
click at [318, 437] on main "Create a property To measure your website data, track customer journeys and con…" at bounding box center [828, 308] width 1097 height 463
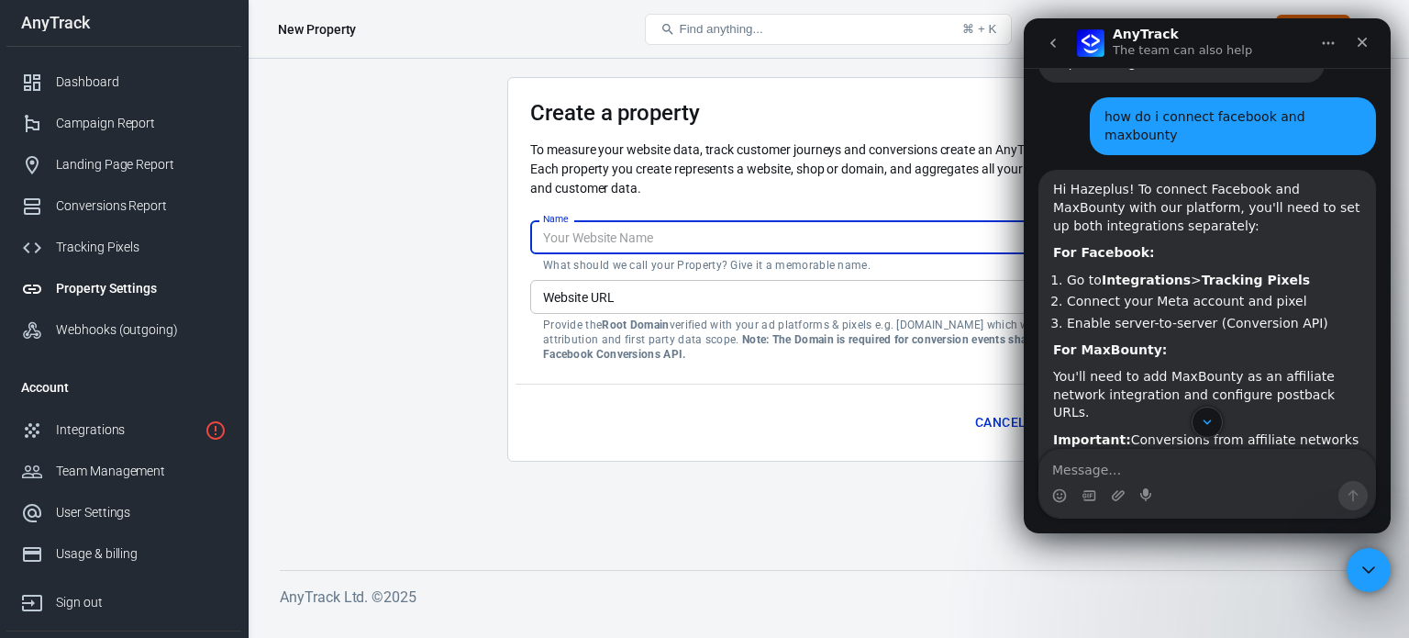
click at [705, 245] on input "Name" at bounding box center [828, 237] width 596 height 34
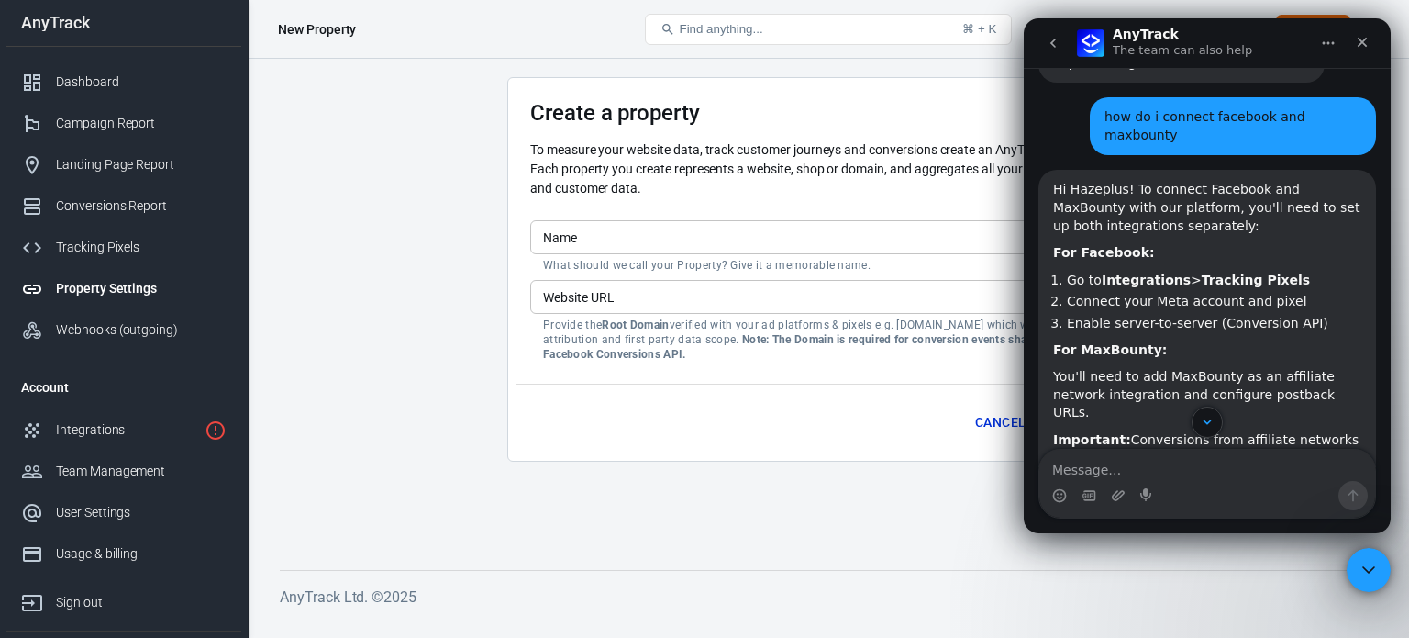
click at [792, 19] on button "Find anything... ⌘ + K" at bounding box center [828, 29] width 367 height 31
click at [889, 30] on button "Find anything... ⌘ + K" at bounding box center [828, 29] width 367 height 31
click at [1320, 38] on button "Home" at bounding box center [1328, 43] width 35 height 35
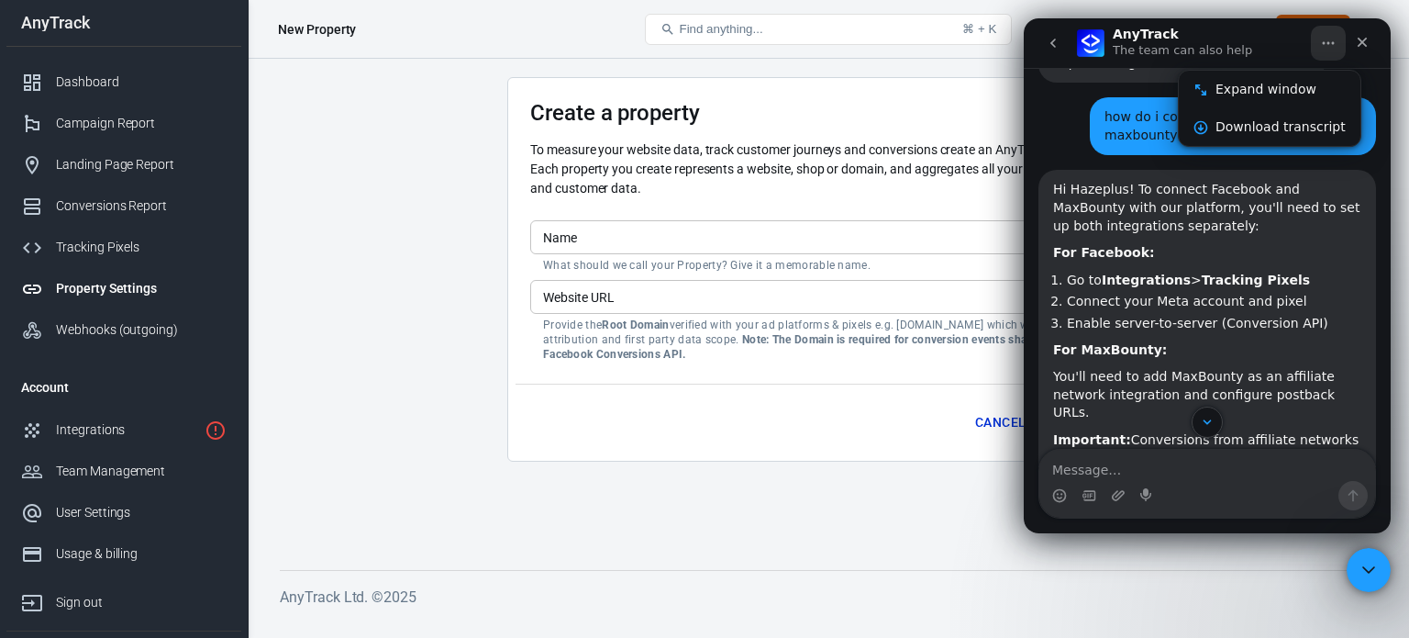
click at [1238, 282] on div "Hi Hazeplus! To connect Facebook and MaxBounty with our platform, you'll need t…" at bounding box center [1207, 382] width 308 height 403
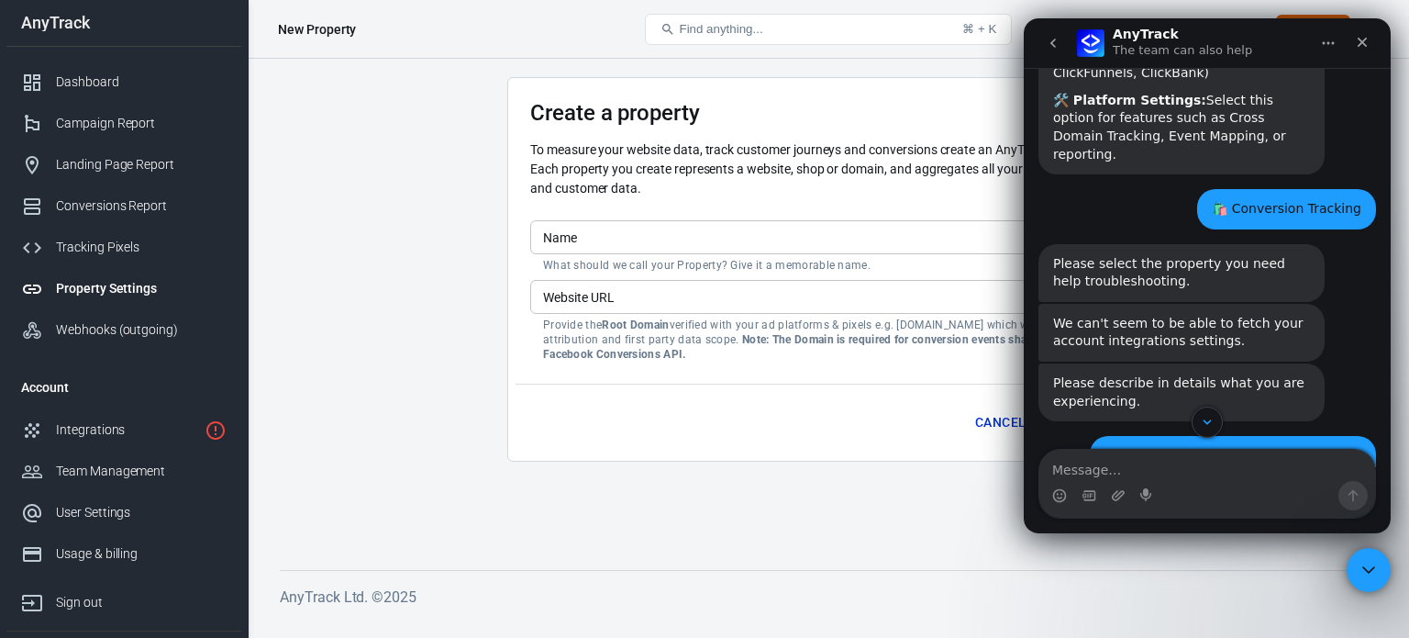
scroll to position [870, 0]
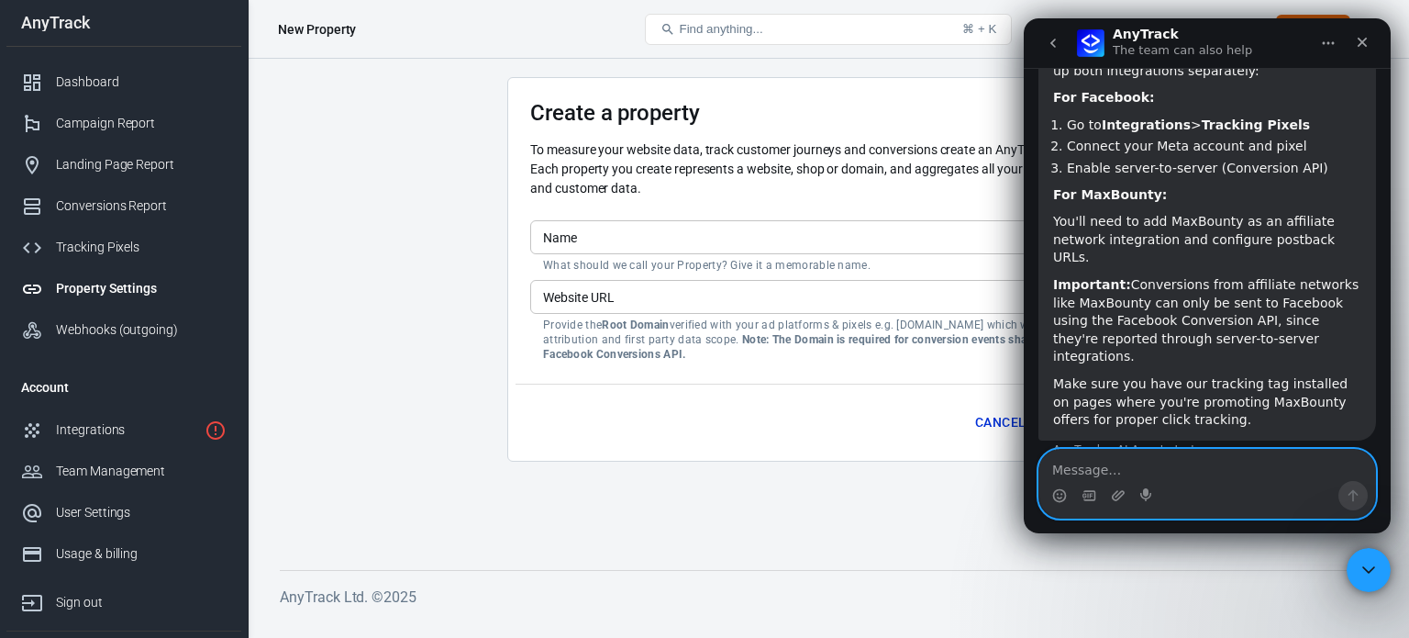
click at [1085, 459] on textarea "Message…" at bounding box center [1208, 465] width 336 height 31
type textarea "restart"
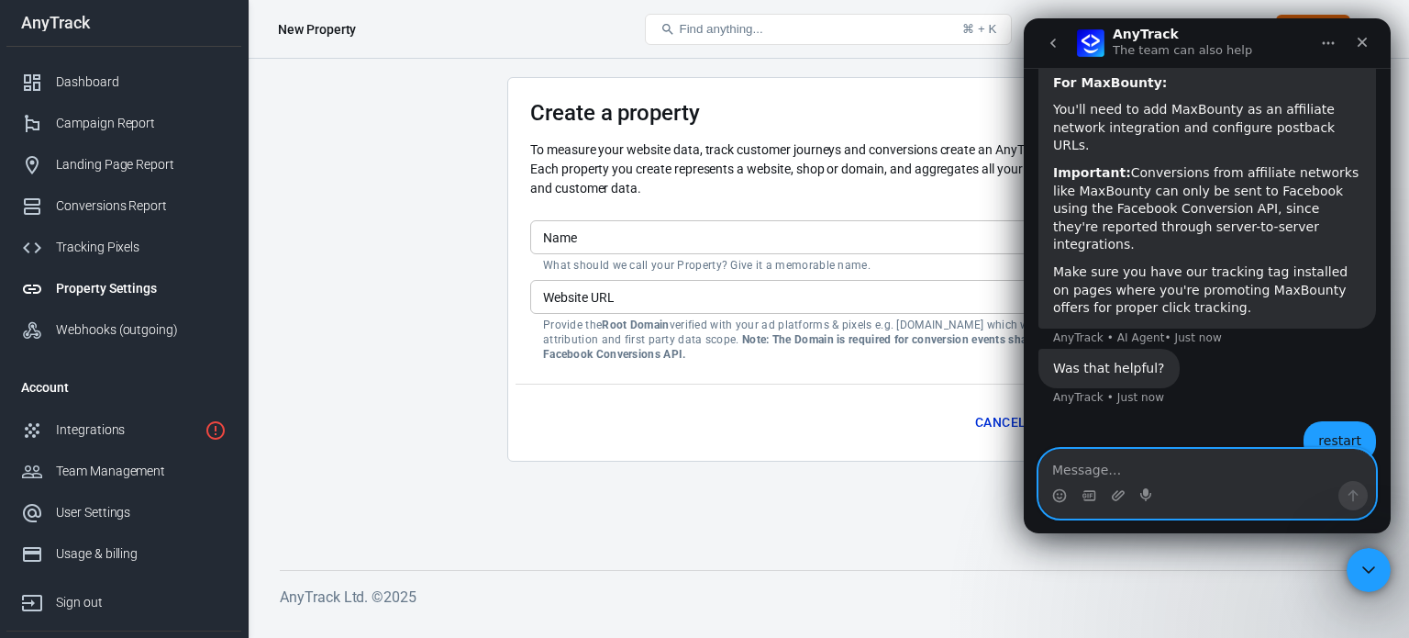
scroll to position [984, 0]
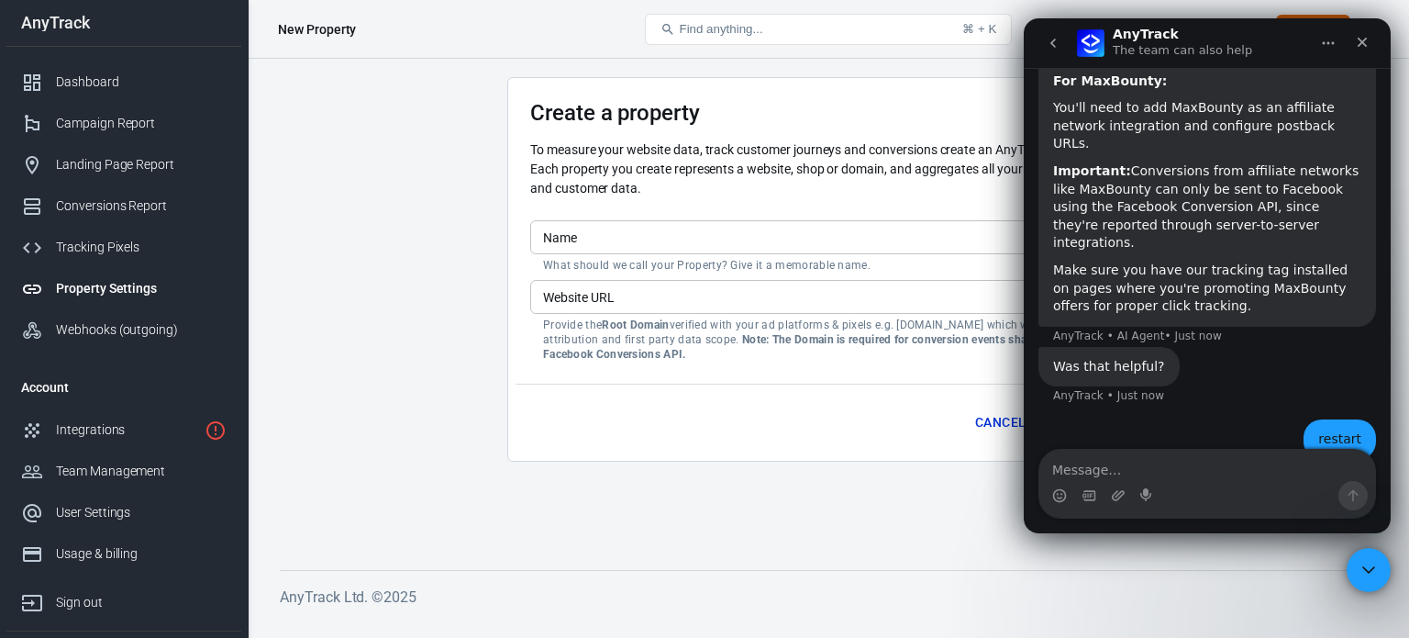
click at [861, 581] on footer "AnyTrack Ltd. © 2025" at bounding box center [828, 589] width 1097 height 39
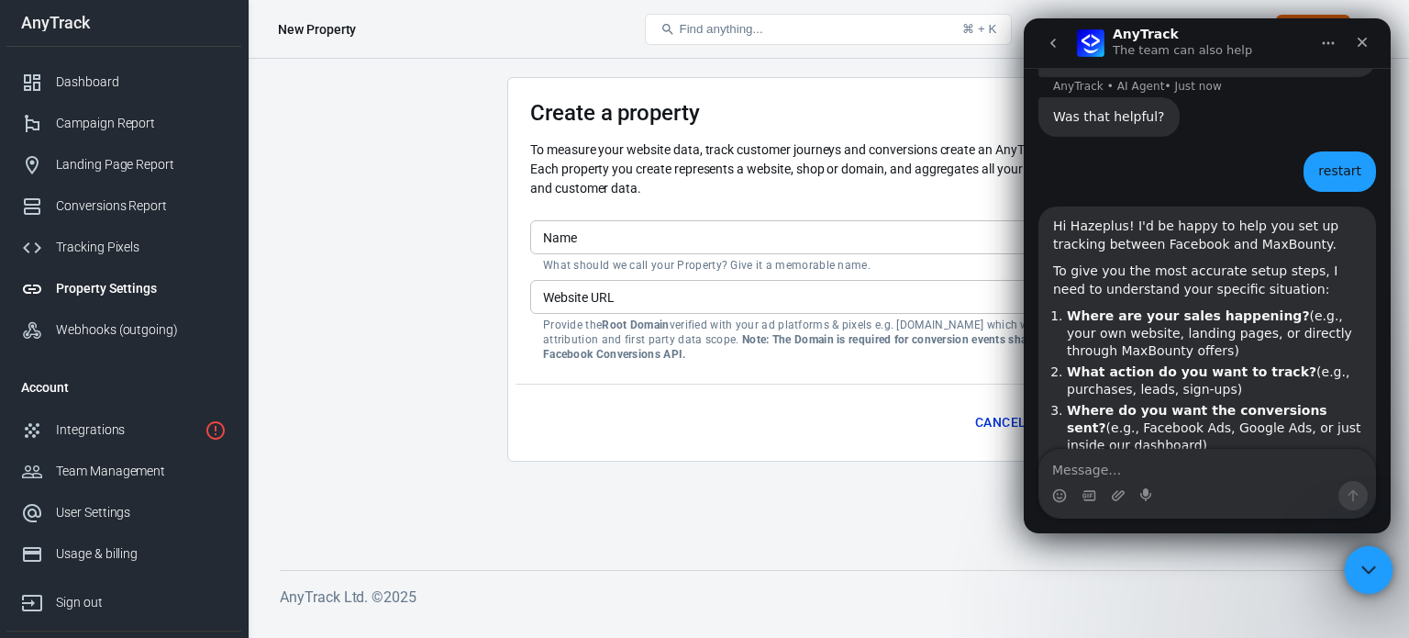
scroll to position [3, 0]
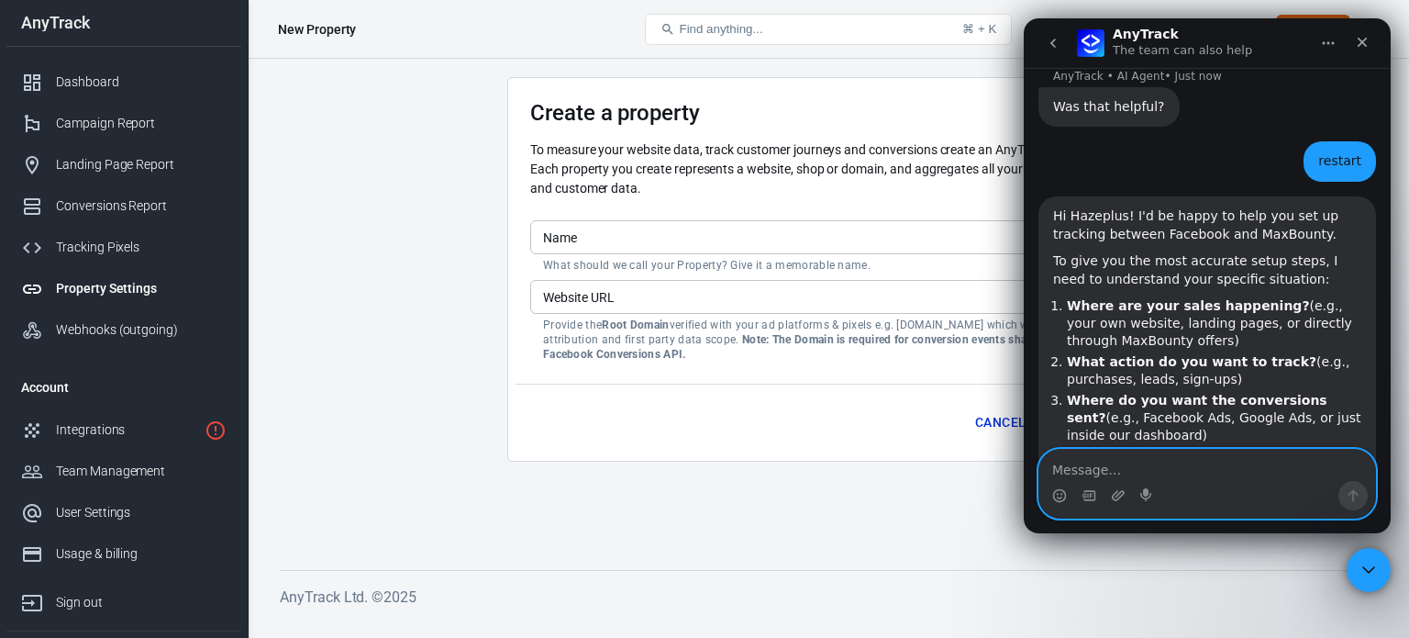
click at [1215, 466] on textarea "Message…" at bounding box center [1208, 465] width 336 height 31
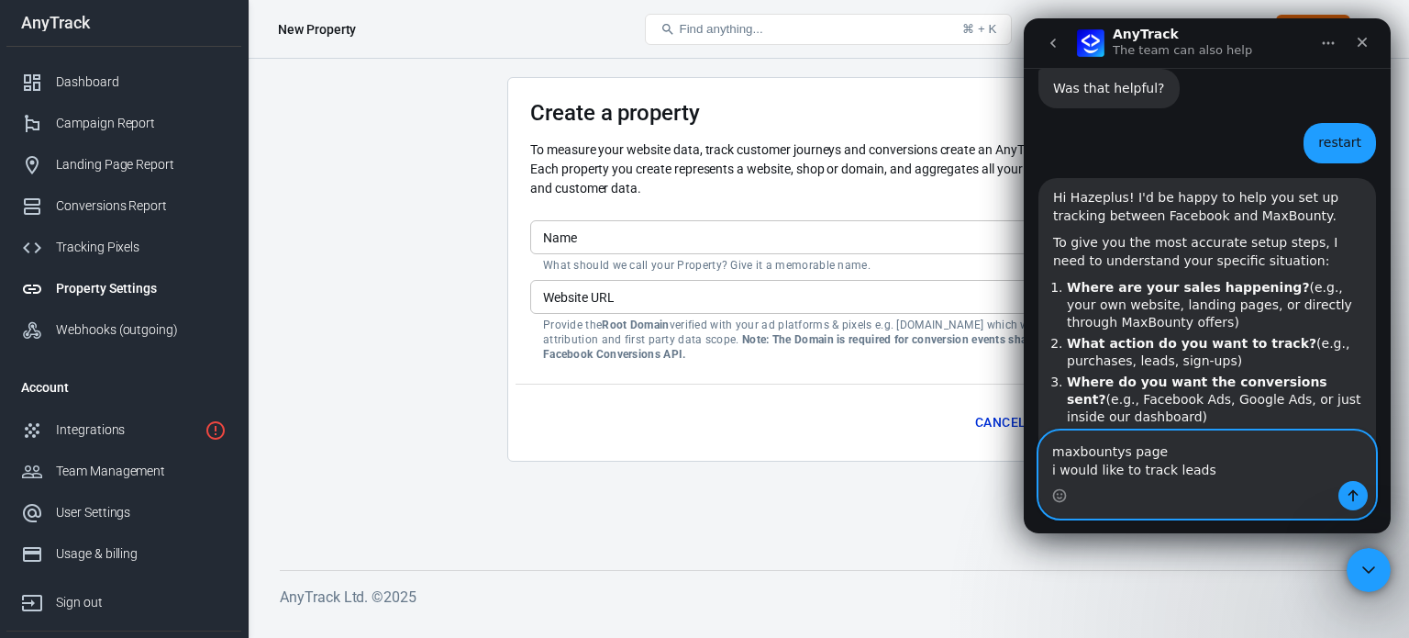
scroll to position [1272, 0]
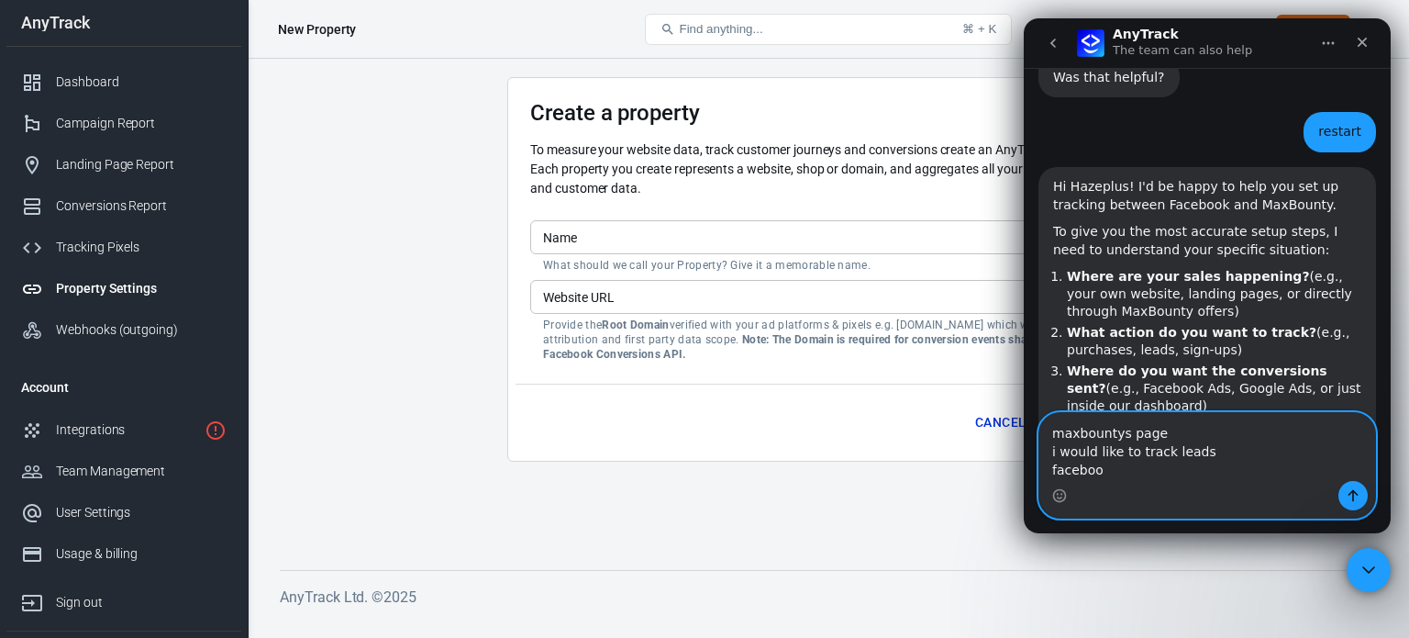
type textarea "maxbountys page i would like to track leads facebook"
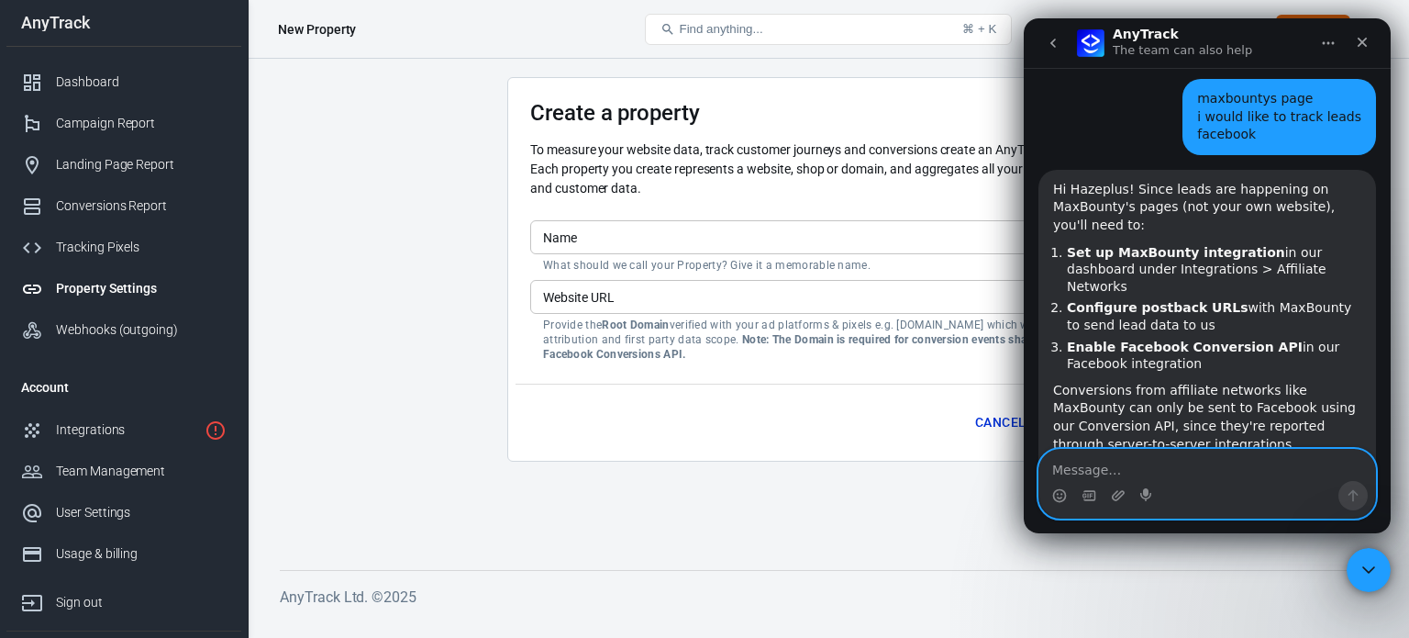
scroll to position [1734, 0]
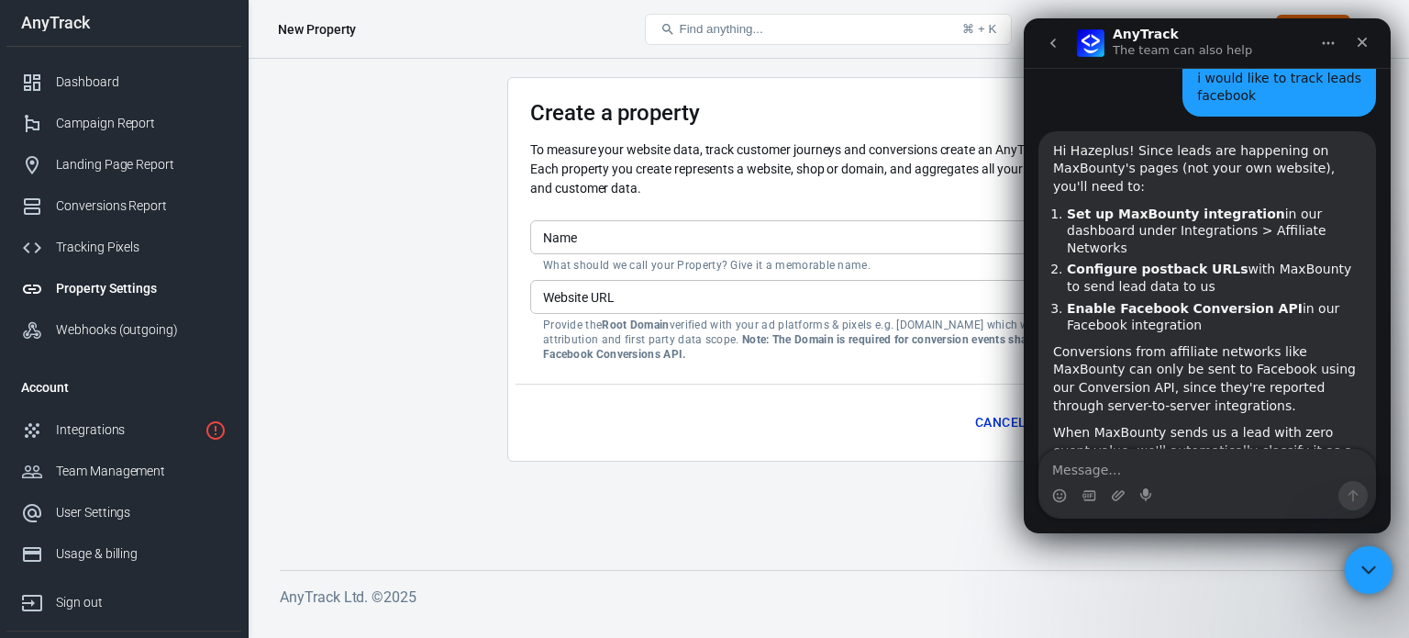
click at [1344, 562] on div "Close Intercom Messenger" at bounding box center [1366, 567] width 44 height 44
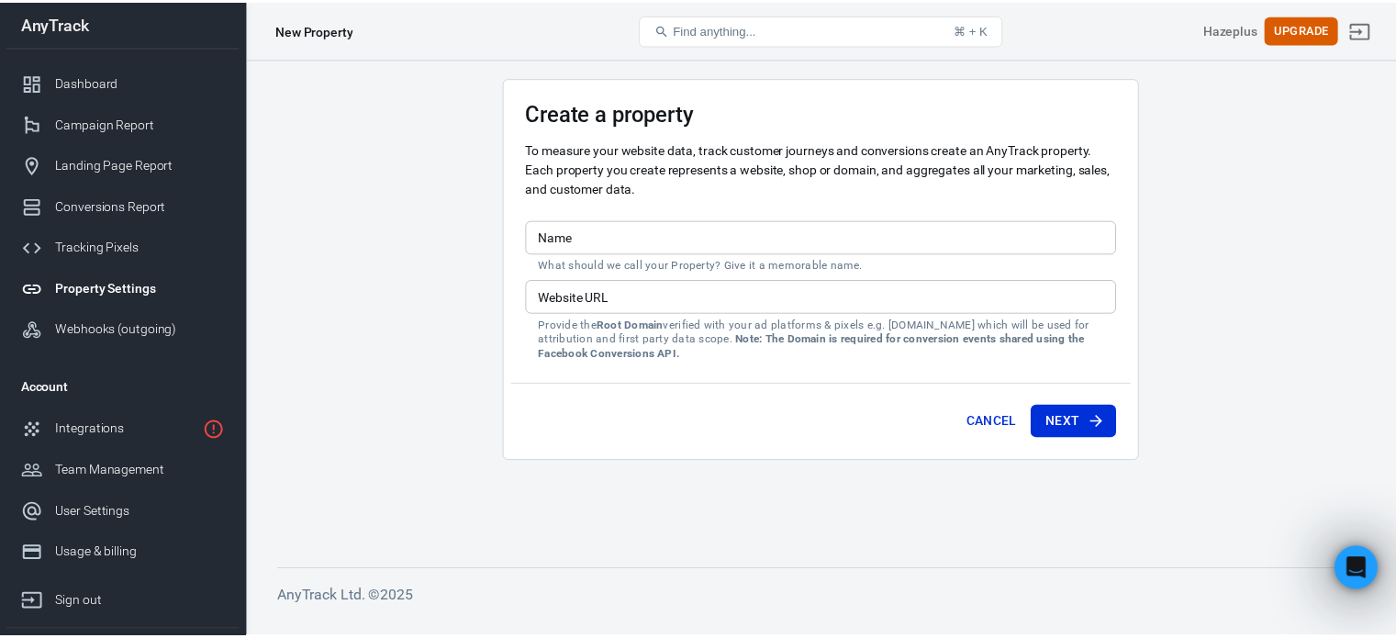
scroll to position [1716, 0]
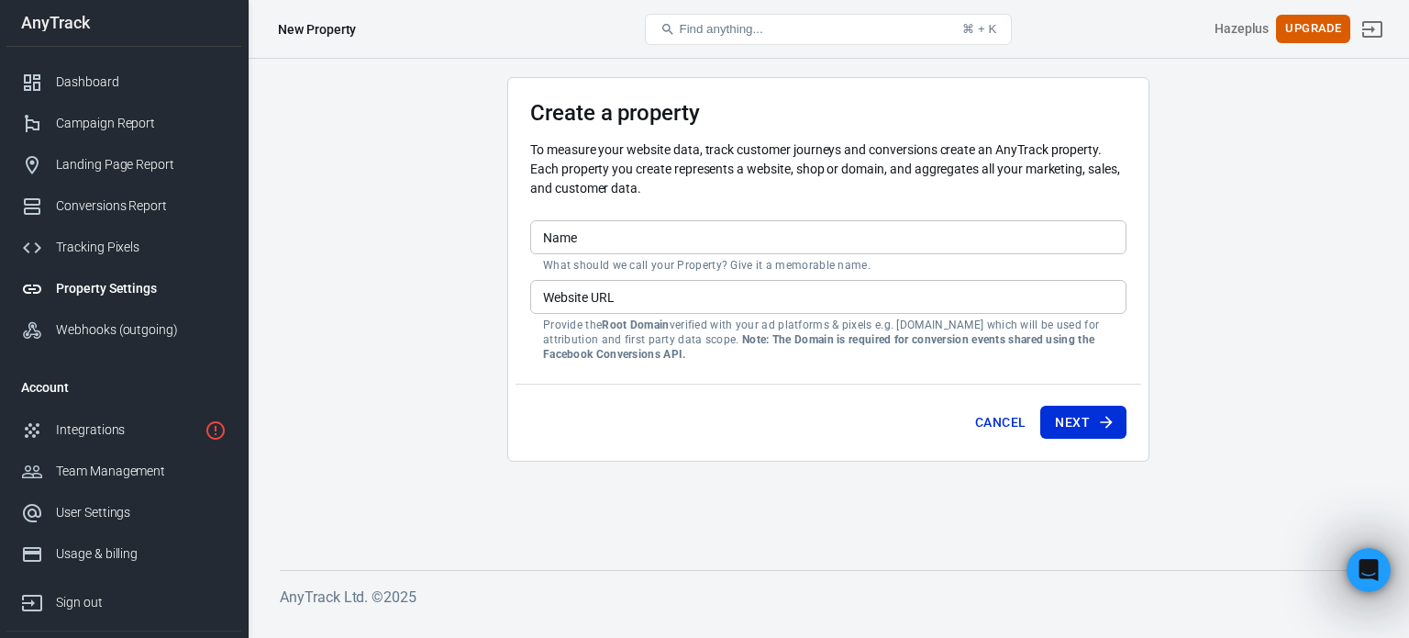
click at [797, 37] on button "Find anything... ⌘ + K" at bounding box center [828, 29] width 367 height 31
click at [854, 25] on button "Find anything... ⌘ + K" at bounding box center [828, 29] width 367 height 31
click at [1250, 122] on main "Create a property To measure your website data, track customer journeys and con…" at bounding box center [828, 308] width 1097 height 463
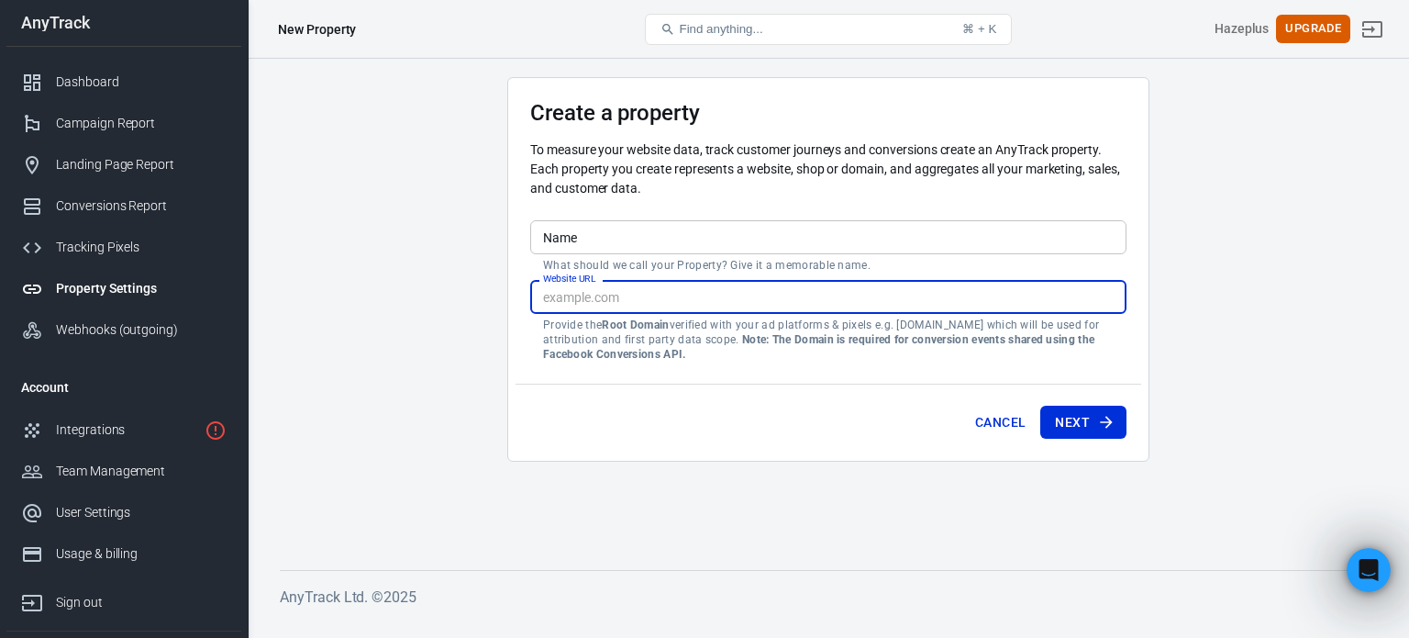
click at [772, 295] on input "Website URL" at bounding box center [828, 297] width 596 height 34
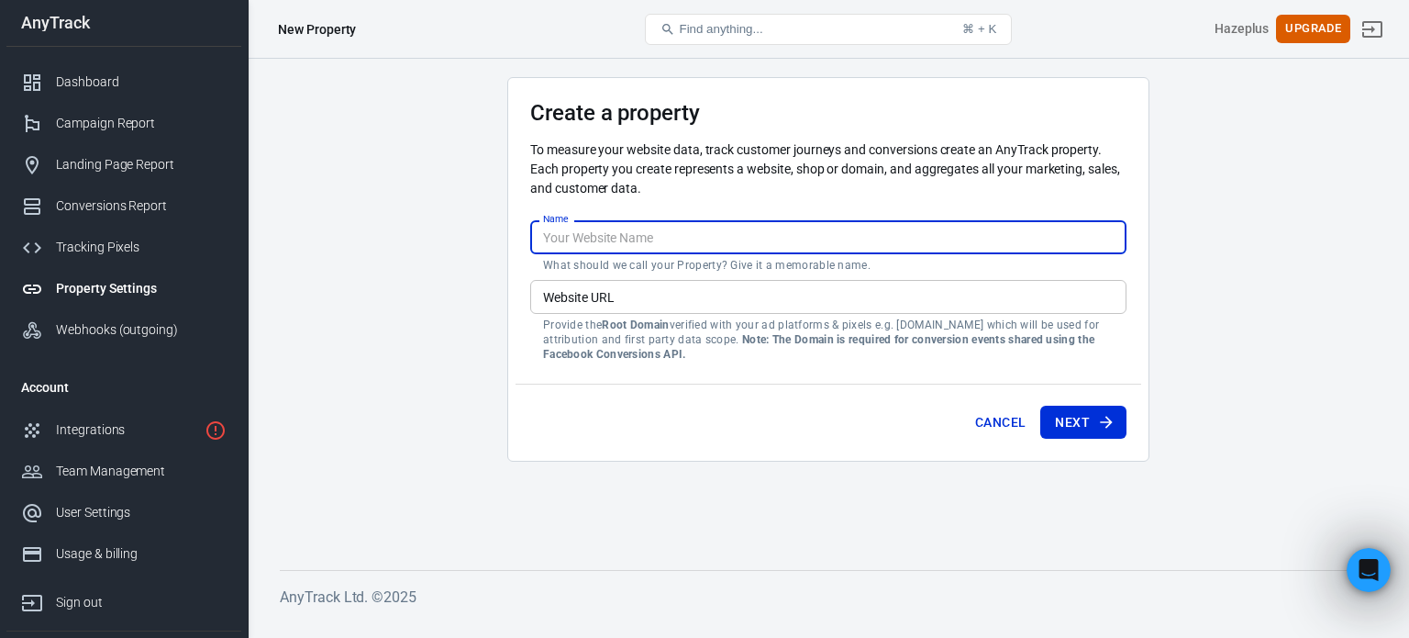
click at [701, 243] on input "Name" at bounding box center [828, 237] width 596 height 34
type input "Meta"
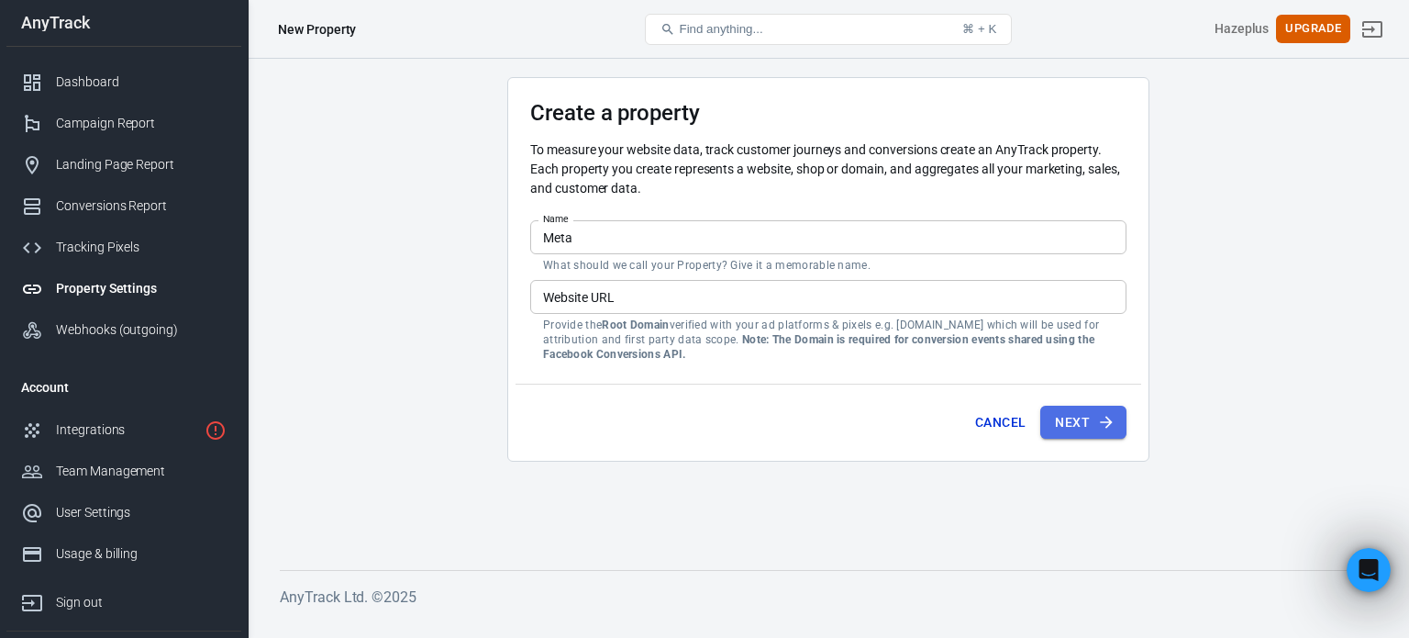
click at [1082, 421] on button "Next" at bounding box center [1083, 423] width 86 height 34
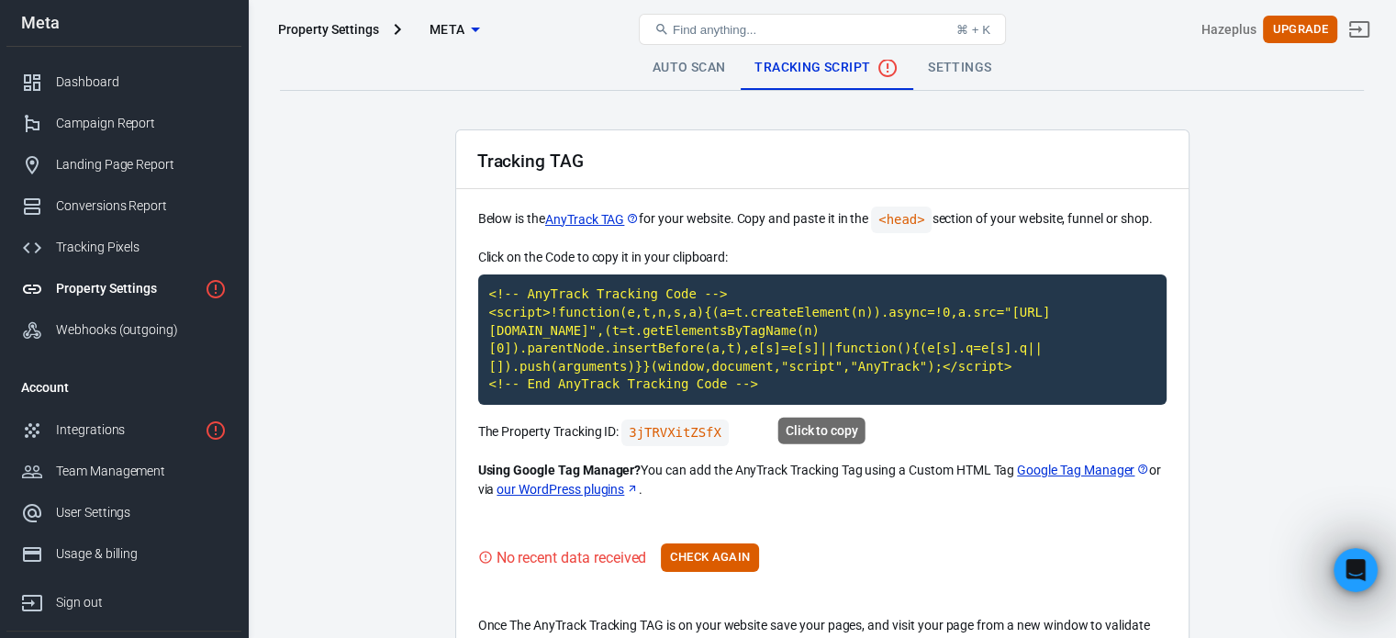
scroll to position [117, 0]
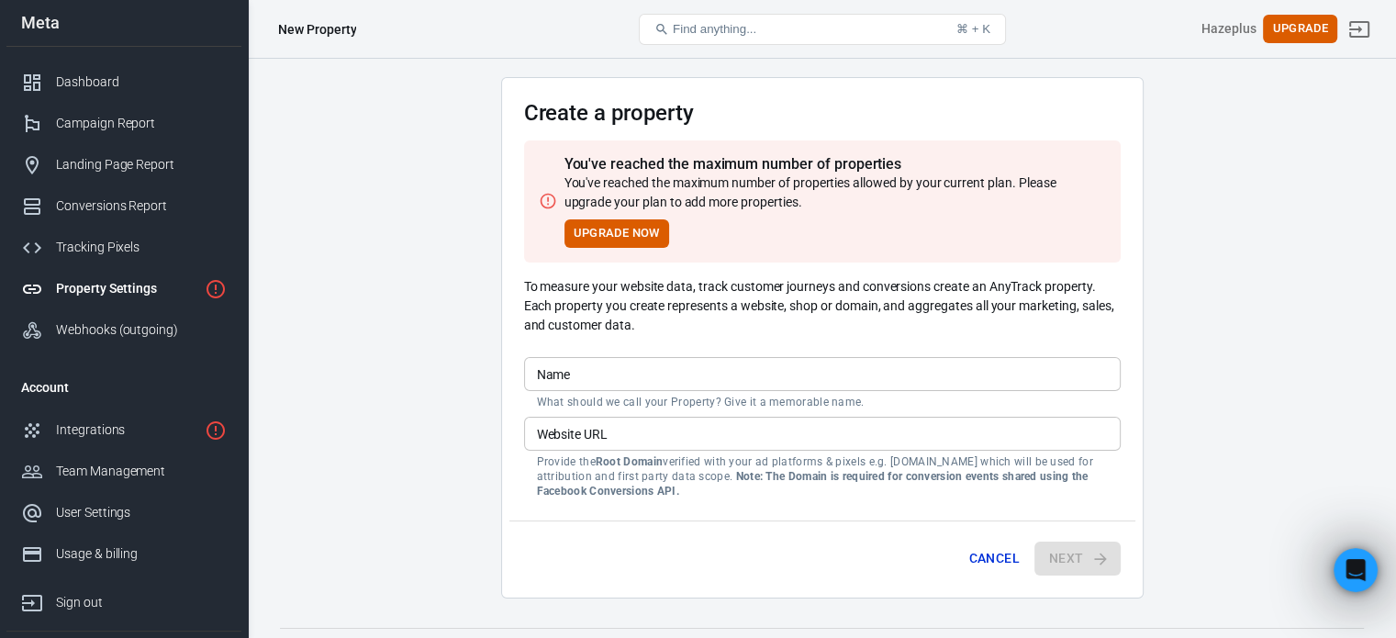
click at [176, 289] on div "Property Settings" at bounding box center [126, 288] width 141 height 19
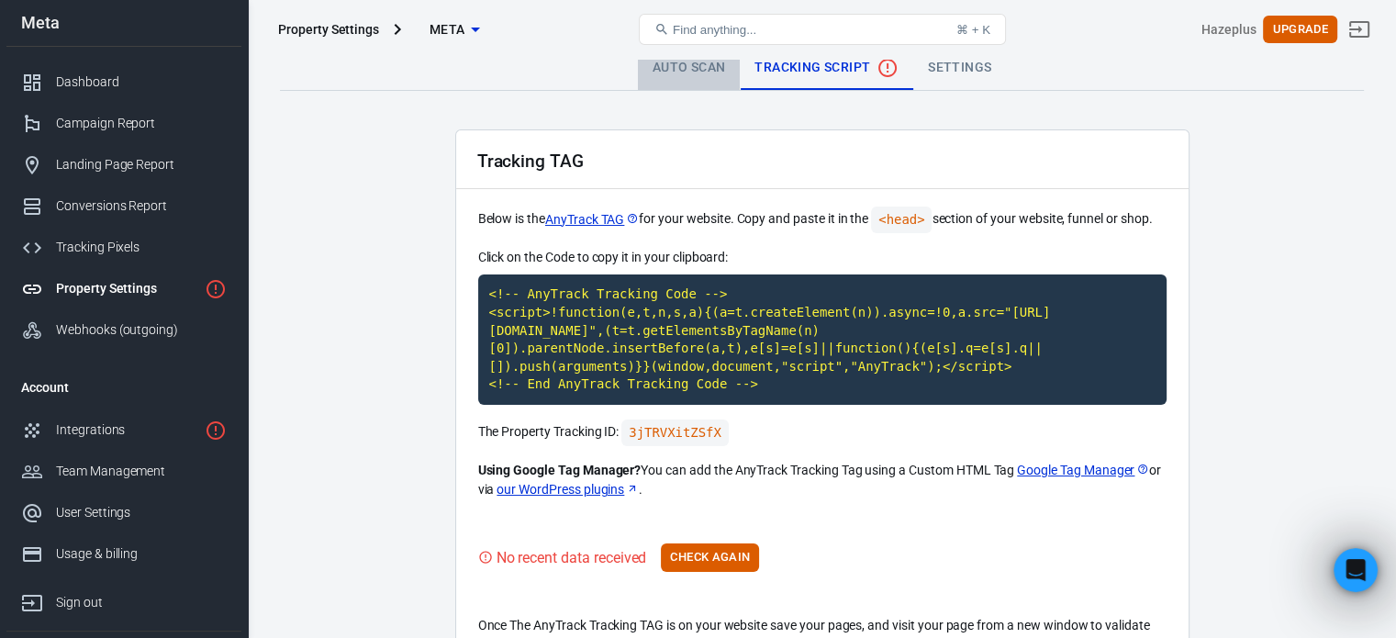
click at [685, 61] on link "Auto Scan" at bounding box center [689, 68] width 103 height 44
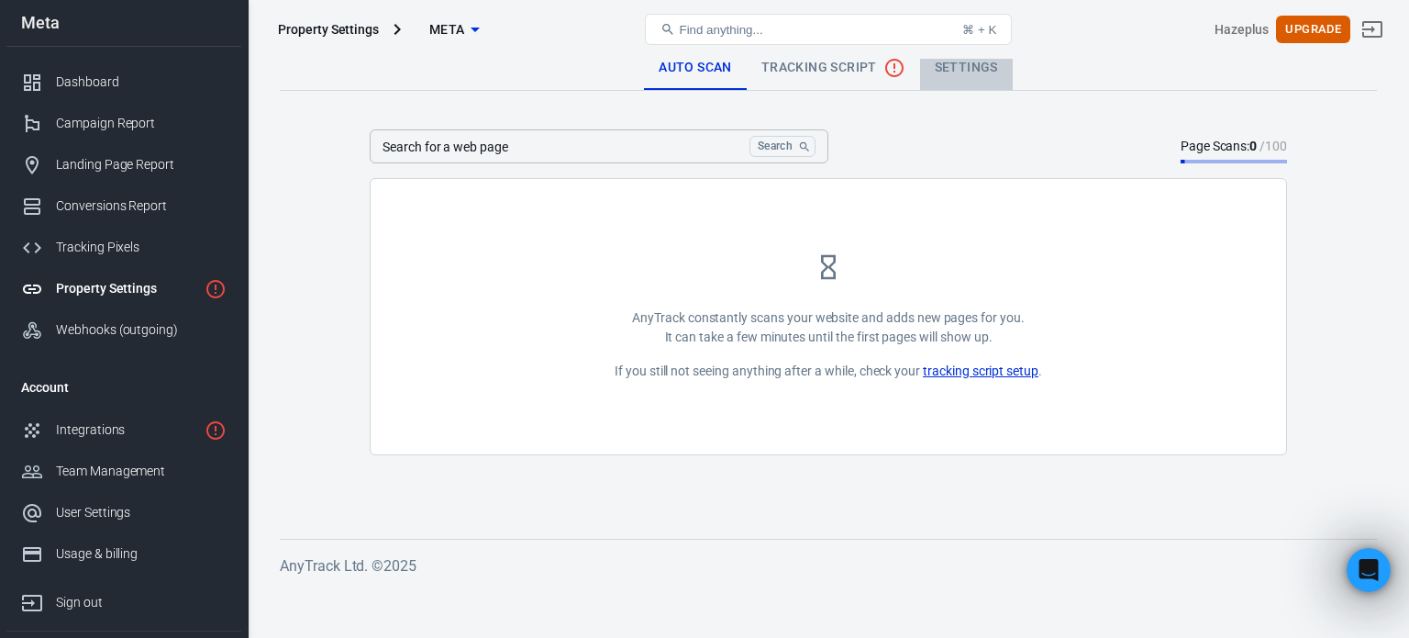
click at [980, 61] on link "Settings" at bounding box center [966, 68] width 93 height 44
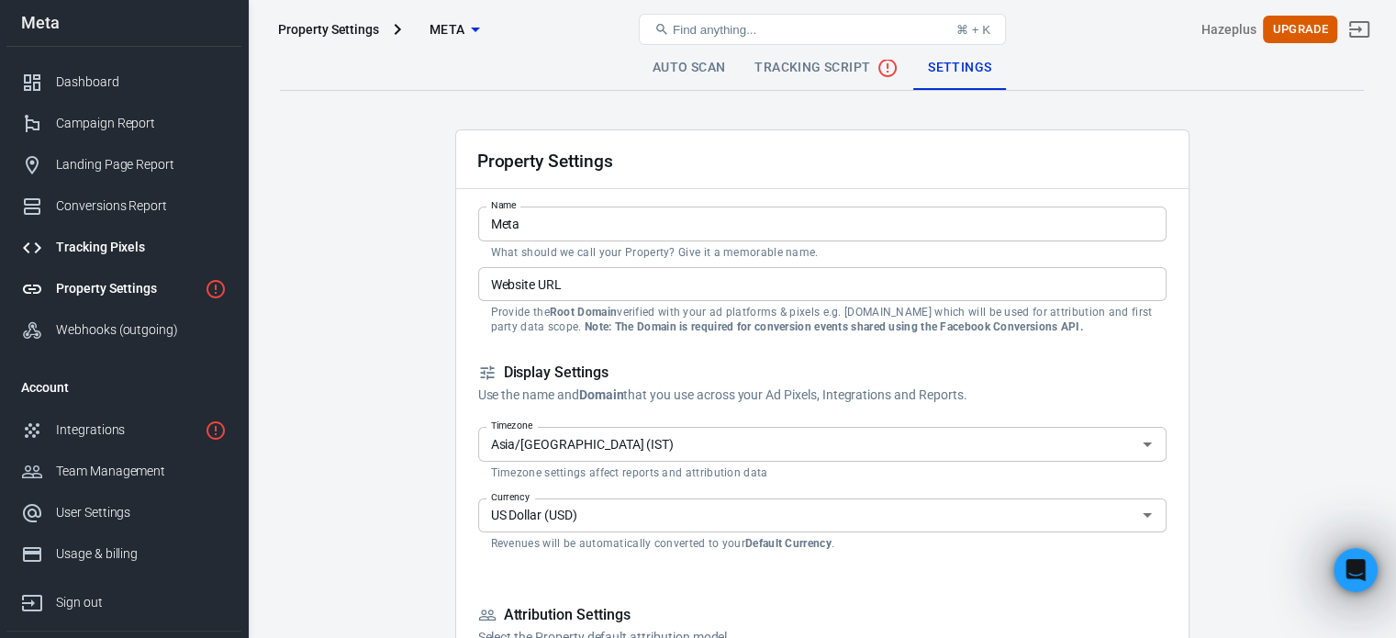
click at [140, 242] on div "Tracking Pixels" at bounding box center [141, 247] width 171 height 19
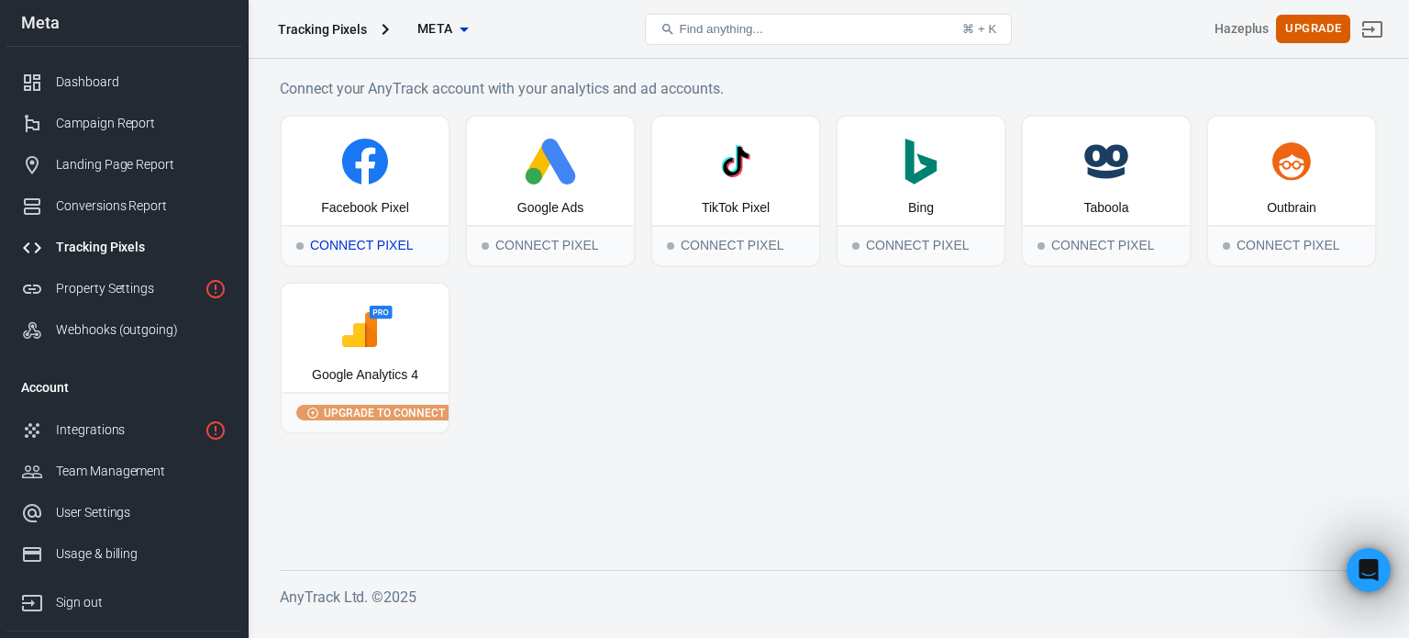
click at [379, 201] on div "Facebook Pixel" at bounding box center [365, 208] width 88 height 18
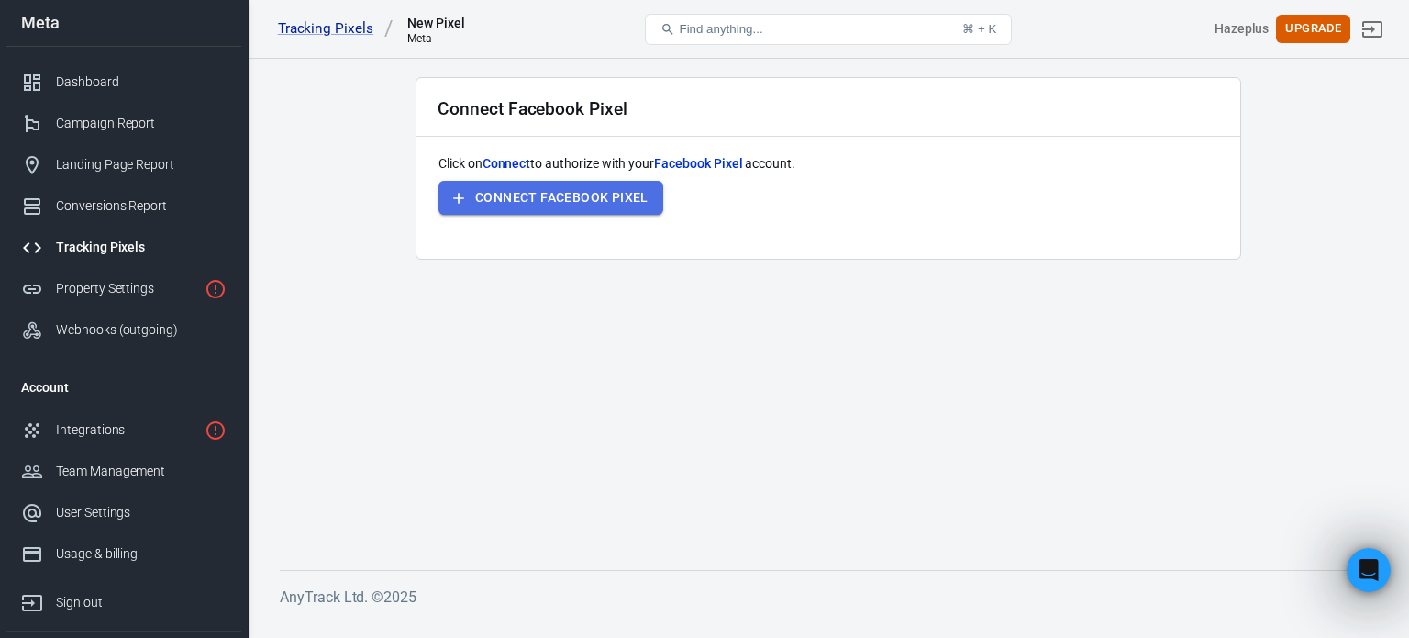
click at [533, 208] on button "Connect Facebook Pixel" at bounding box center [551, 198] width 225 height 34
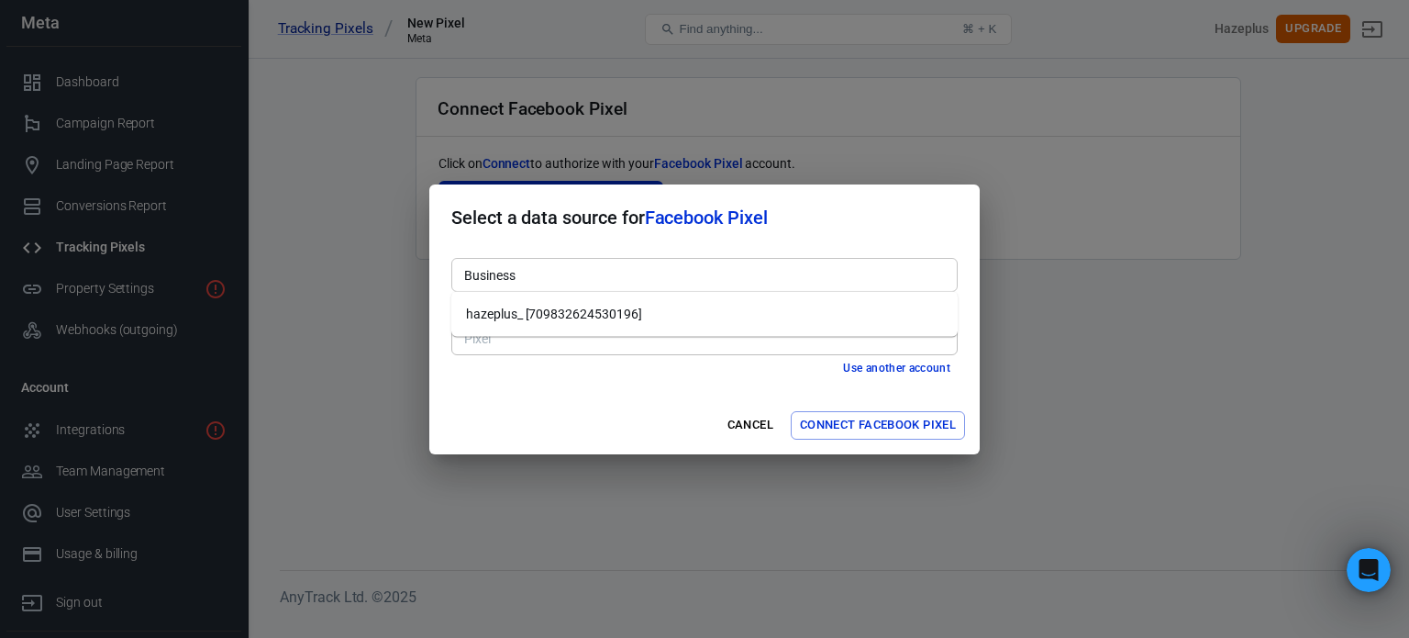
drag, startPoint x: 695, startPoint y: 257, endPoint x: 672, endPoint y: 260, distance: 23.1
click at [672, 260] on div "Business" at bounding box center [704, 275] width 506 height 34
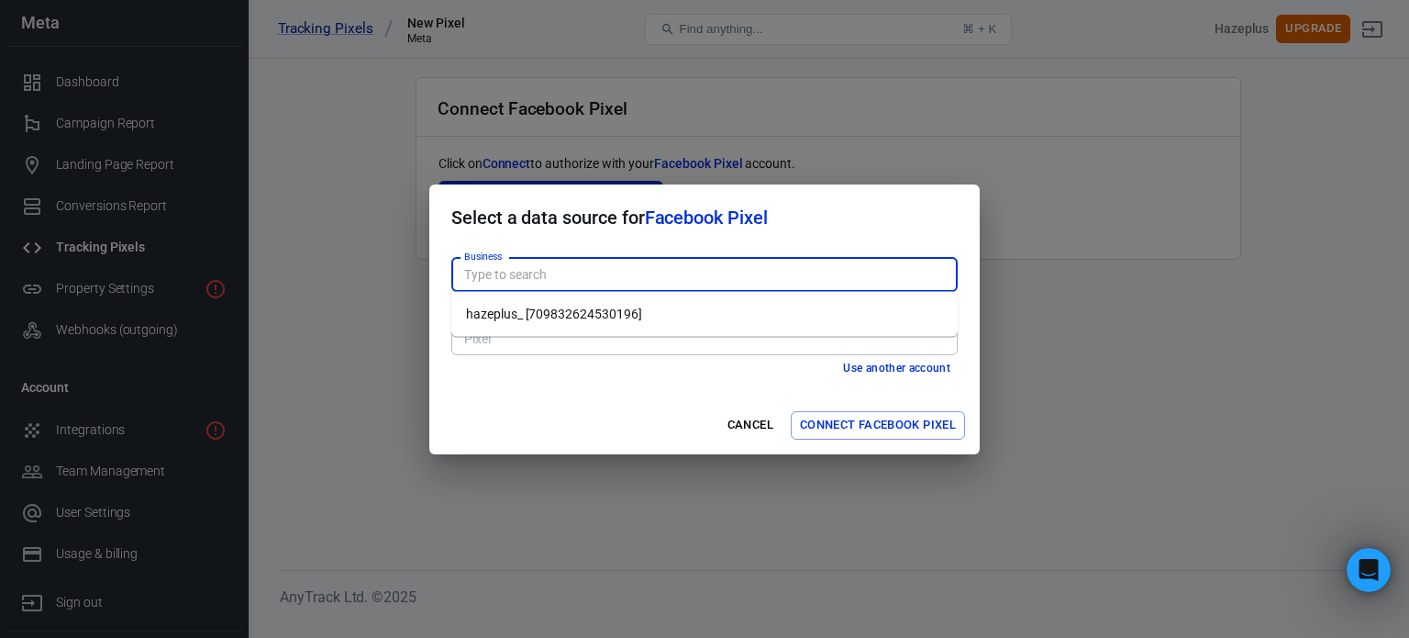
click at [692, 307] on li "hazeplus_ [709832624530196]" at bounding box center [704, 314] width 506 height 30
type input "hazeplus_ [709832624530196]"
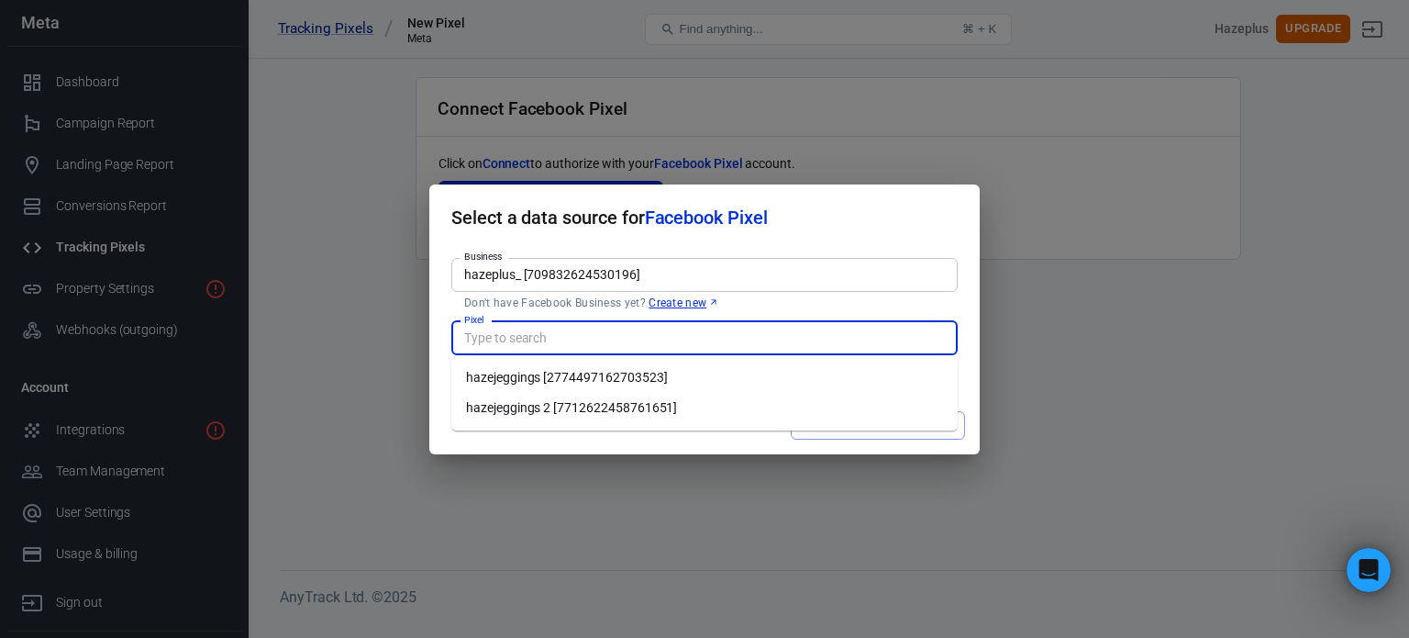
click at [720, 336] on input "Pixel" at bounding box center [703, 338] width 493 height 23
click at [708, 404] on li "hazejeggings 2 [7712622458761651]" at bounding box center [704, 408] width 506 height 30
type input "hazejeggings 2 [7712622458761651]"
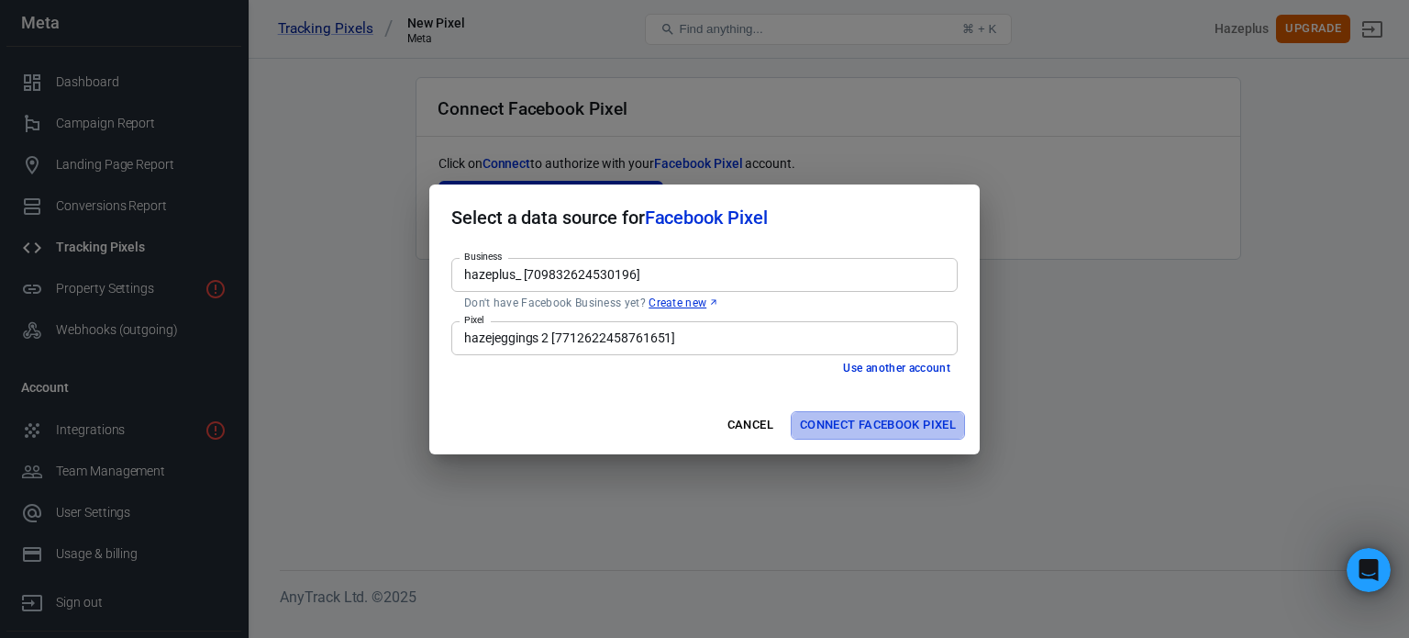
click at [839, 436] on button "Connect Facebook Pixel" at bounding box center [878, 425] width 174 height 28
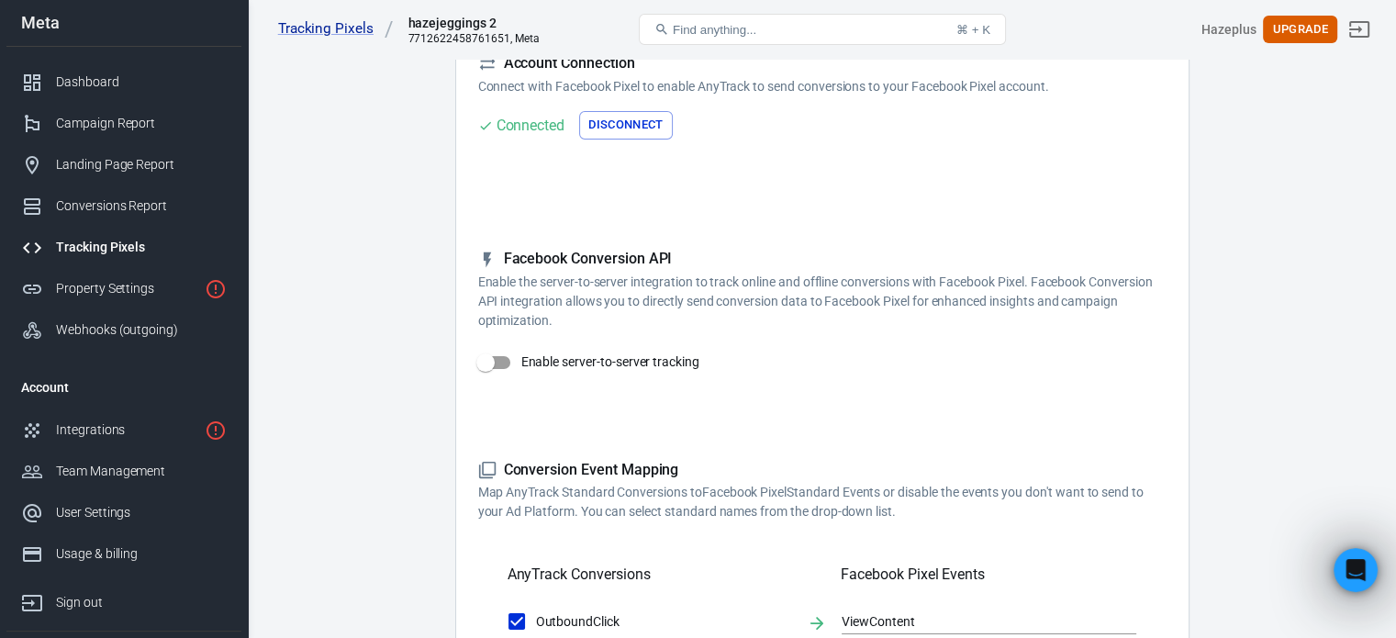
scroll to position [154, 0]
click at [499, 352] on input "Enable server-to-server tracking" at bounding box center [485, 360] width 105 height 35
checkbox input "false"
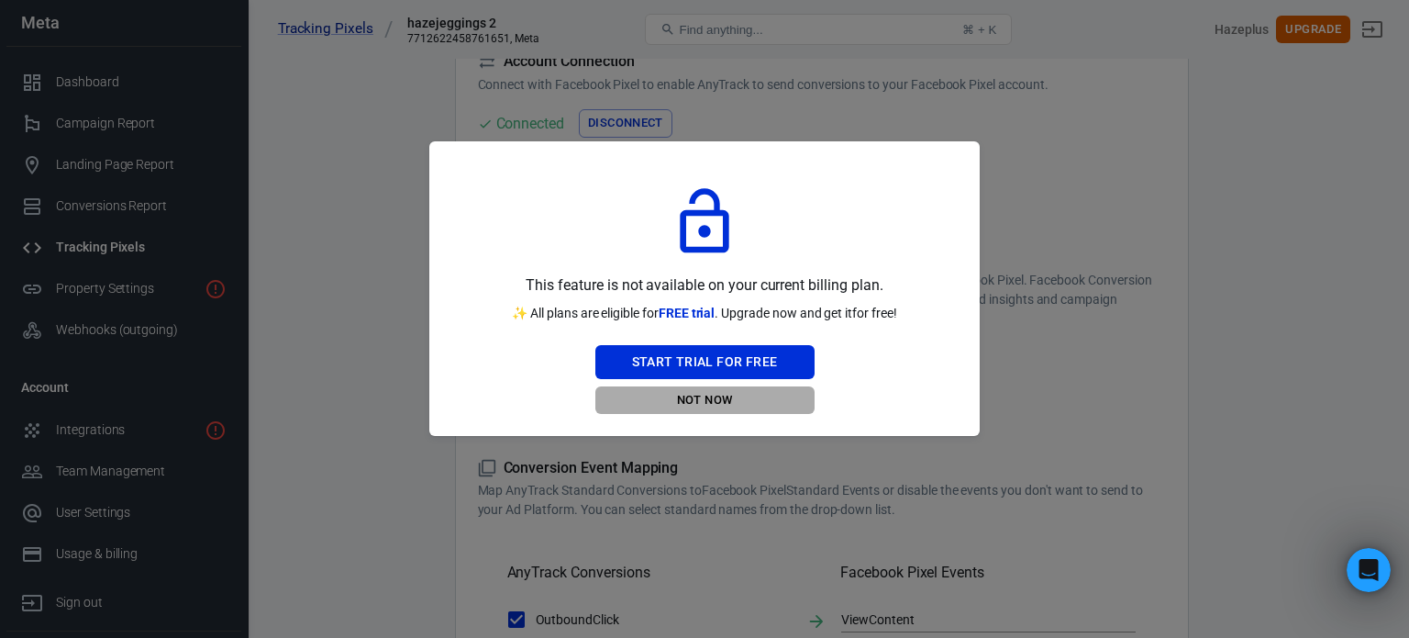
click at [723, 404] on button "Not Now" at bounding box center [704, 400] width 219 height 28
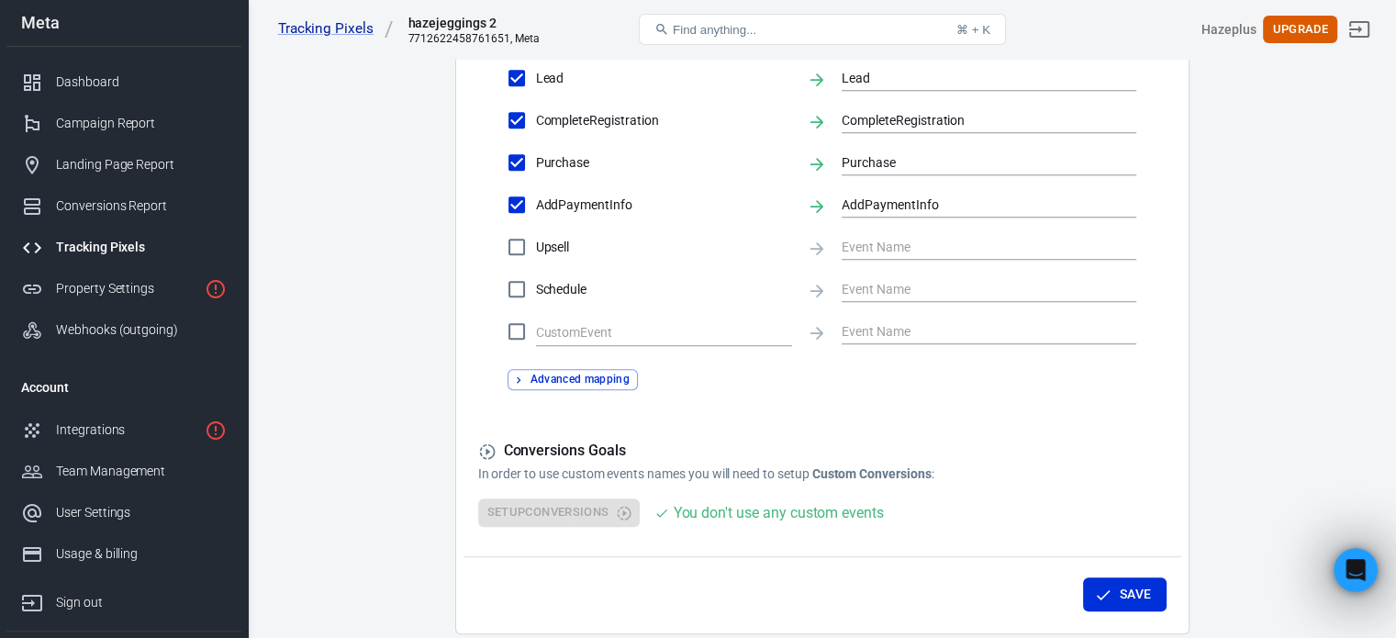
scroll to position [980, 0]
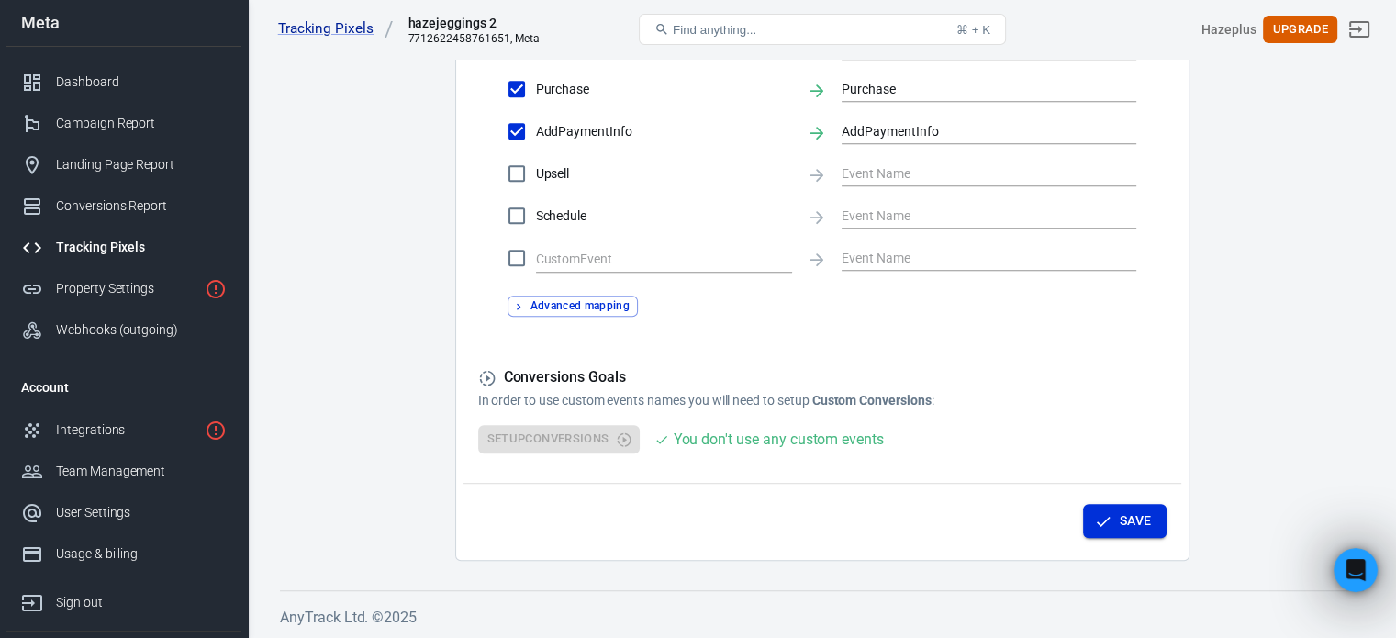
click at [1112, 515] on button "Save" at bounding box center [1124, 521] width 83 height 34
click at [1145, 518] on button "Save" at bounding box center [1124, 521] width 83 height 34
click at [91, 82] on div "Dashboard" at bounding box center [141, 81] width 171 height 19
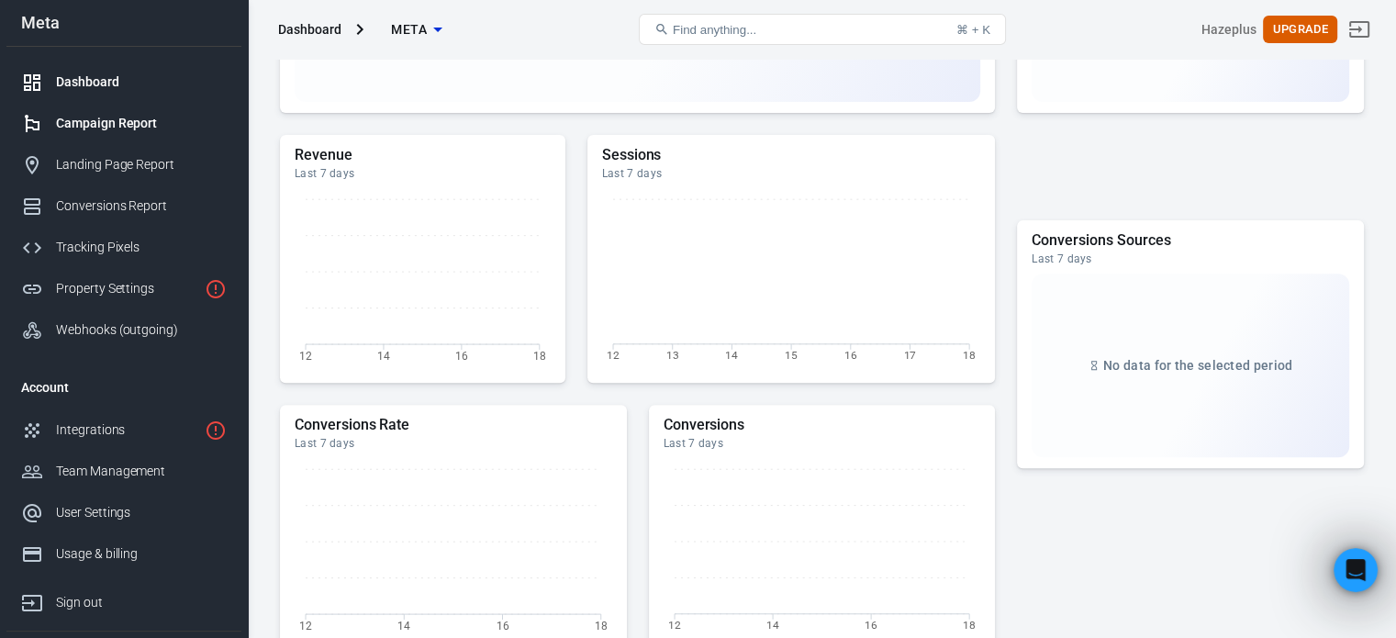
scroll to position [847, 0]
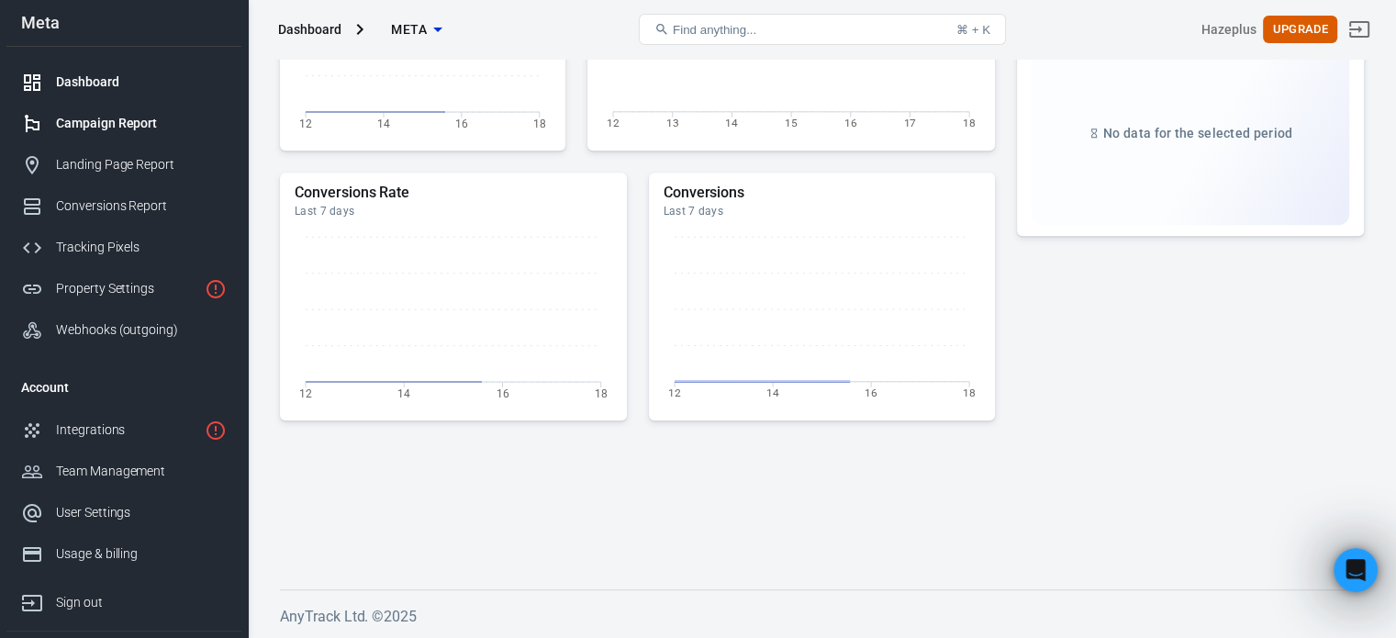
click at [168, 129] on div "Campaign Report" at bounding box center [141, 123] width 171 height 19
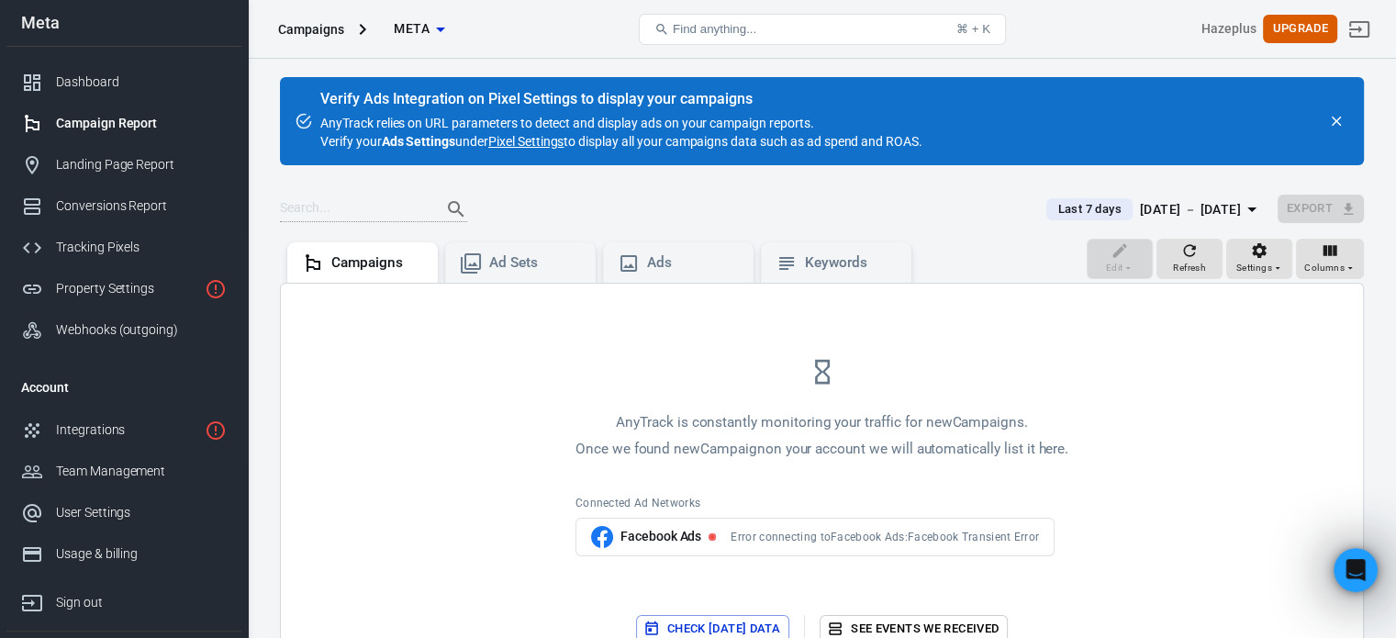
click at [622, 546] on div "Facebook Ads" at bounding box center [653, 537] width 125 height 22
click at [191, 415] on link "Integrations" at bounding box center [123, 429] width 235 height 41
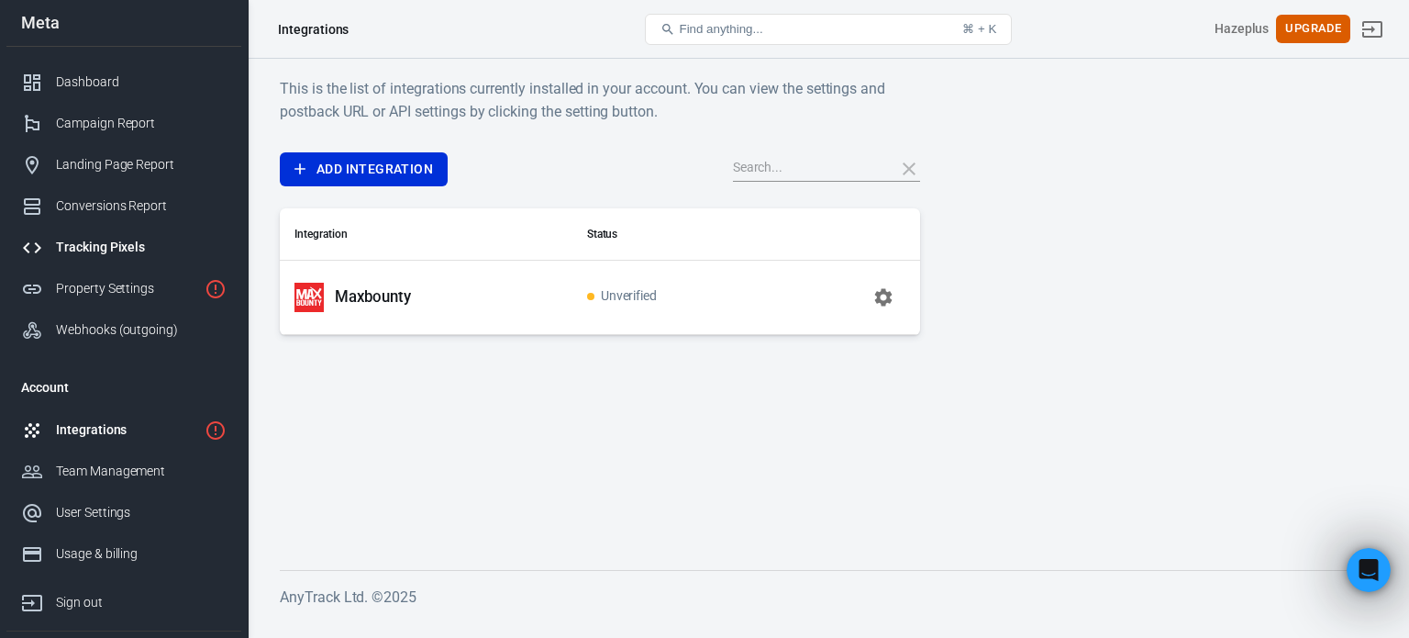
click at [150, 228] on link "Tracking Pixels" at bounding box center [123, 247] width 235 height 41
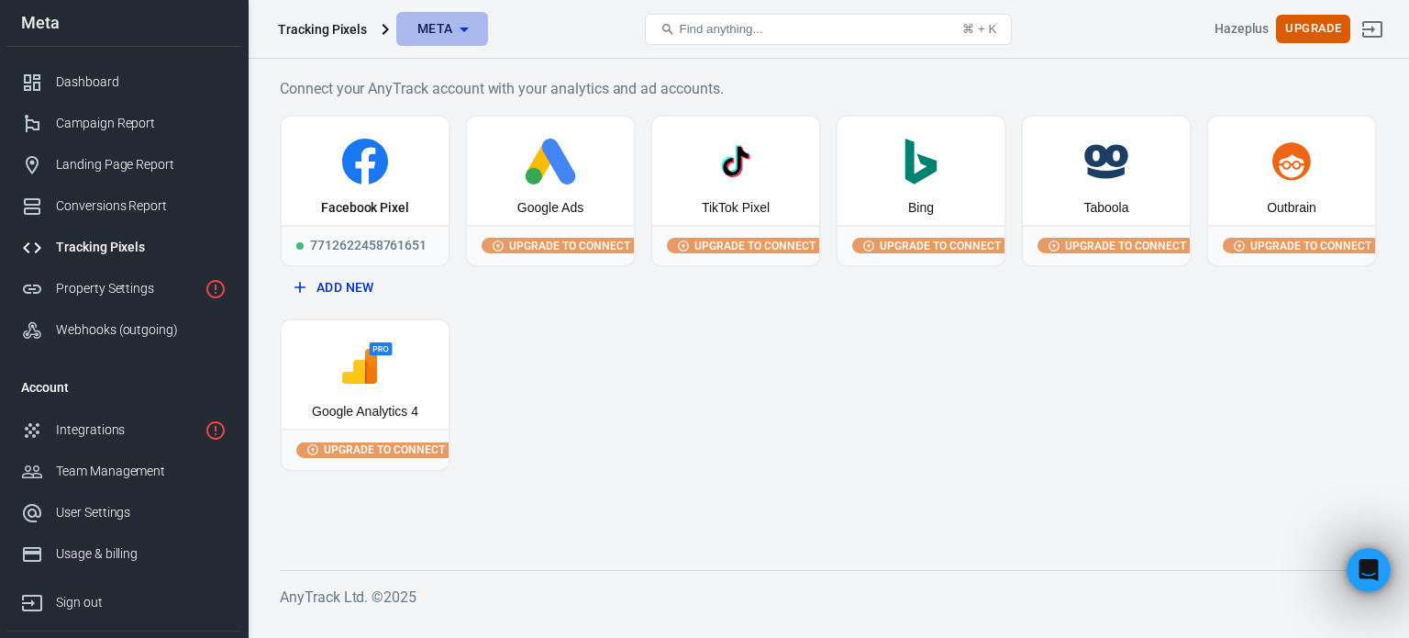
click at [458, 32] on icon "button" at bounding box center [464, 29] width 22 height 22
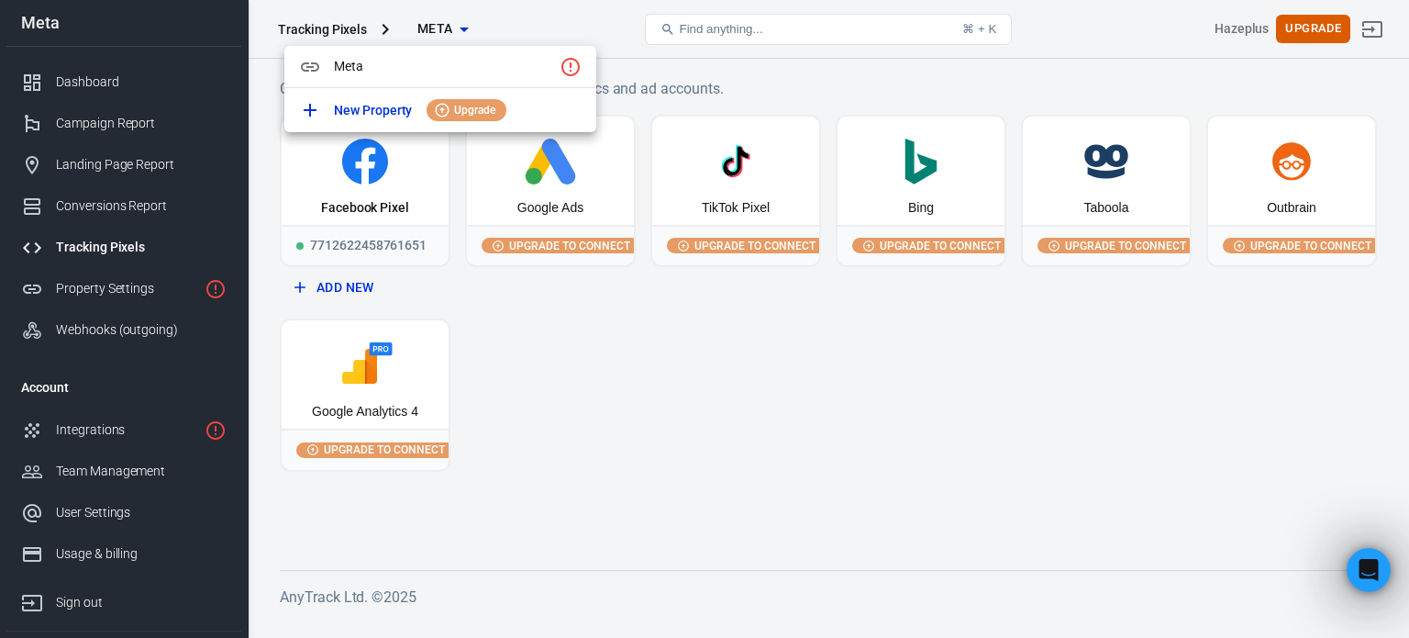
click at [458, 32] on div at bounding box center [704, 319] width 1409 height 638
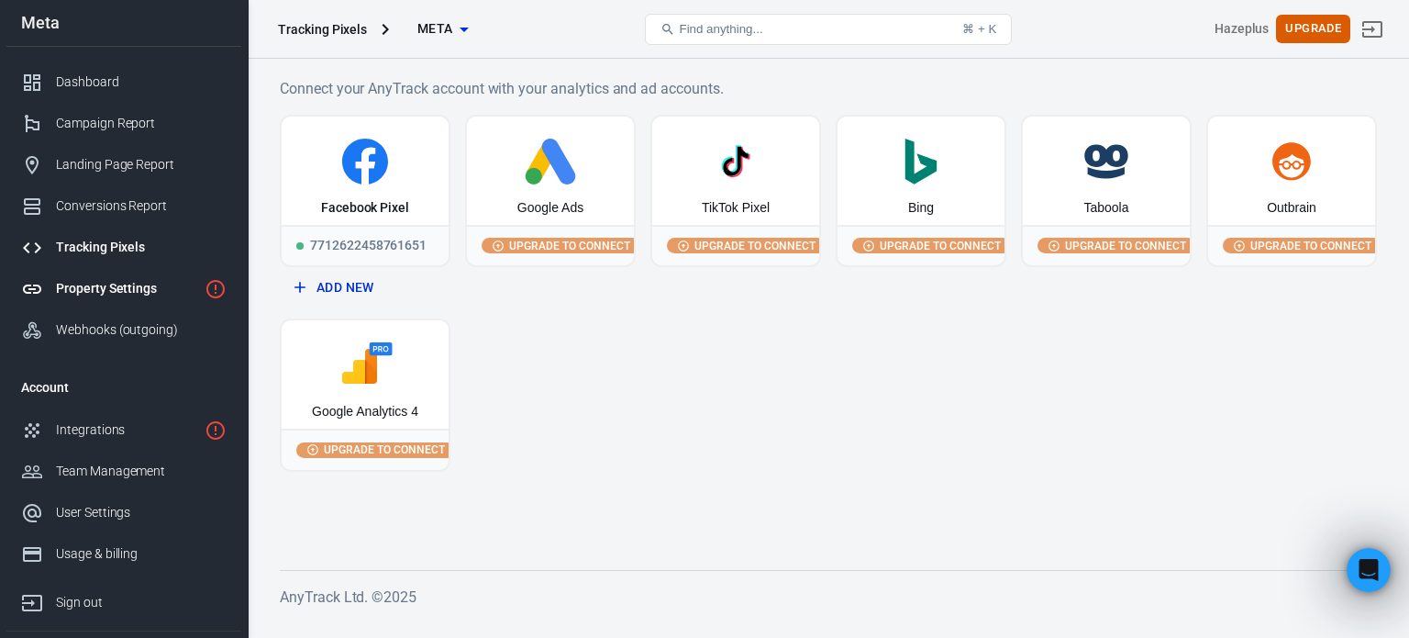
click at [172, 293] on div "Property Settings" at bounding box center [126, 288] width 141 height 19
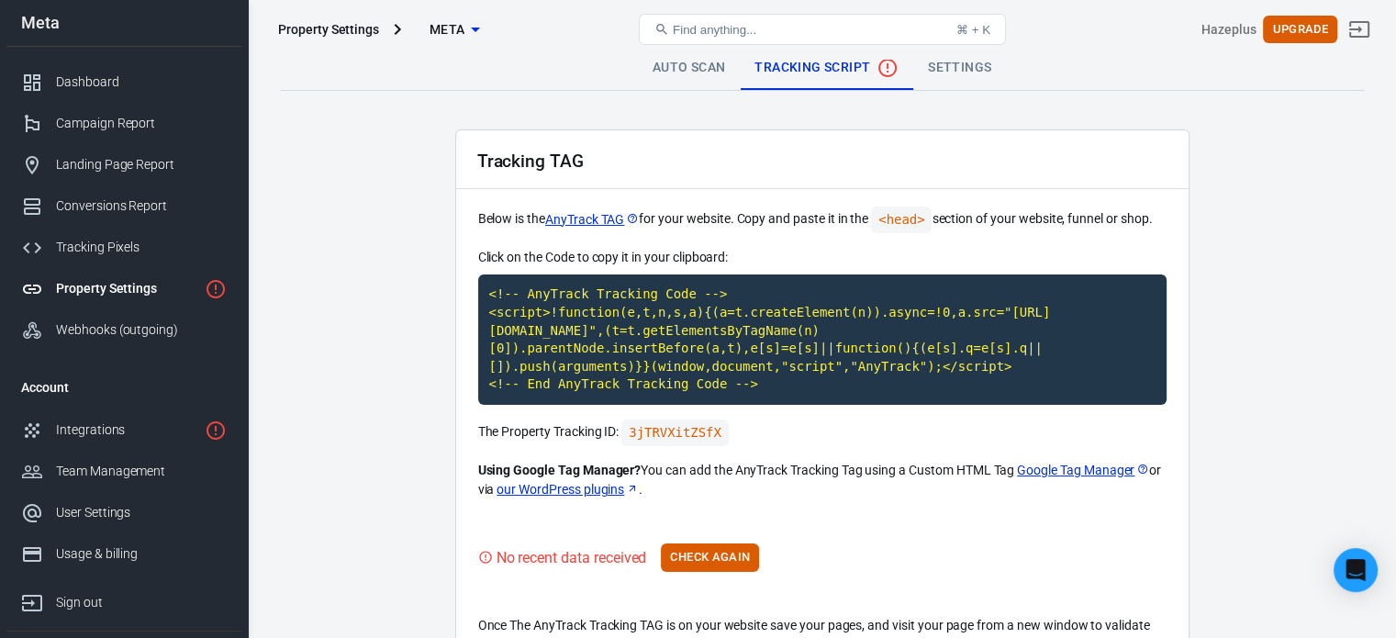
scroll to position [117, 0]
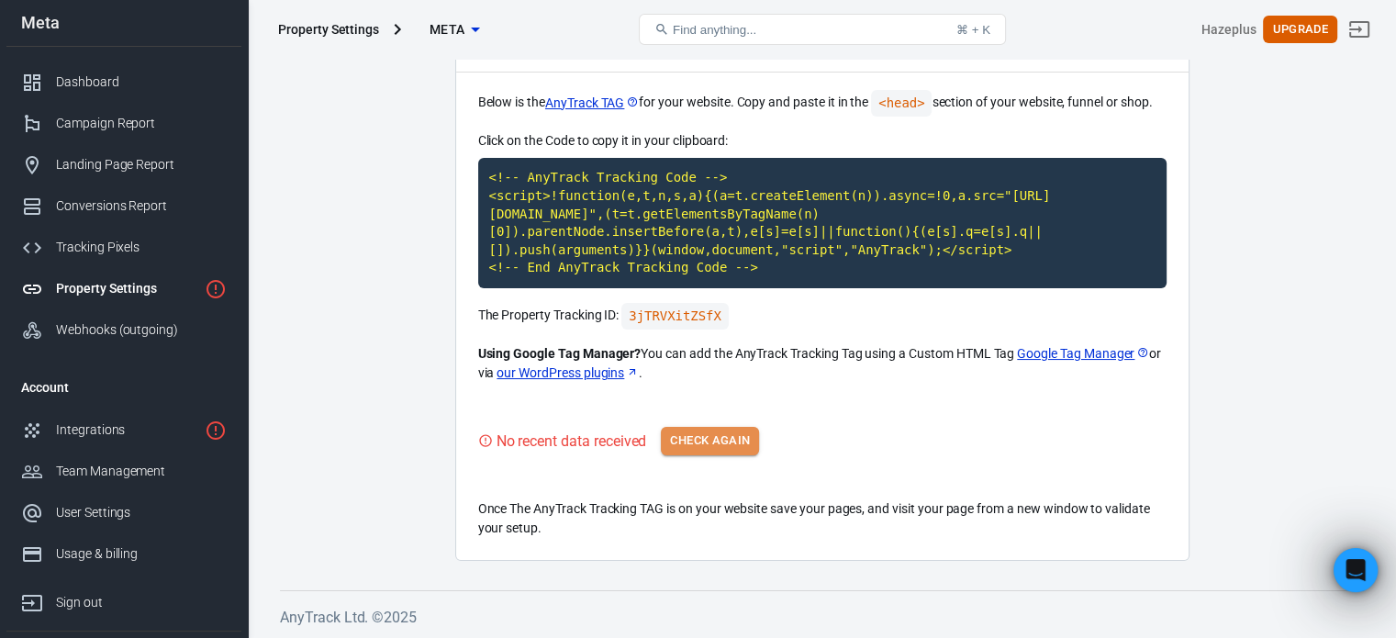
click at [718, 448] on button "Check Again" at bounding box center [710, 441] width 98 height 28
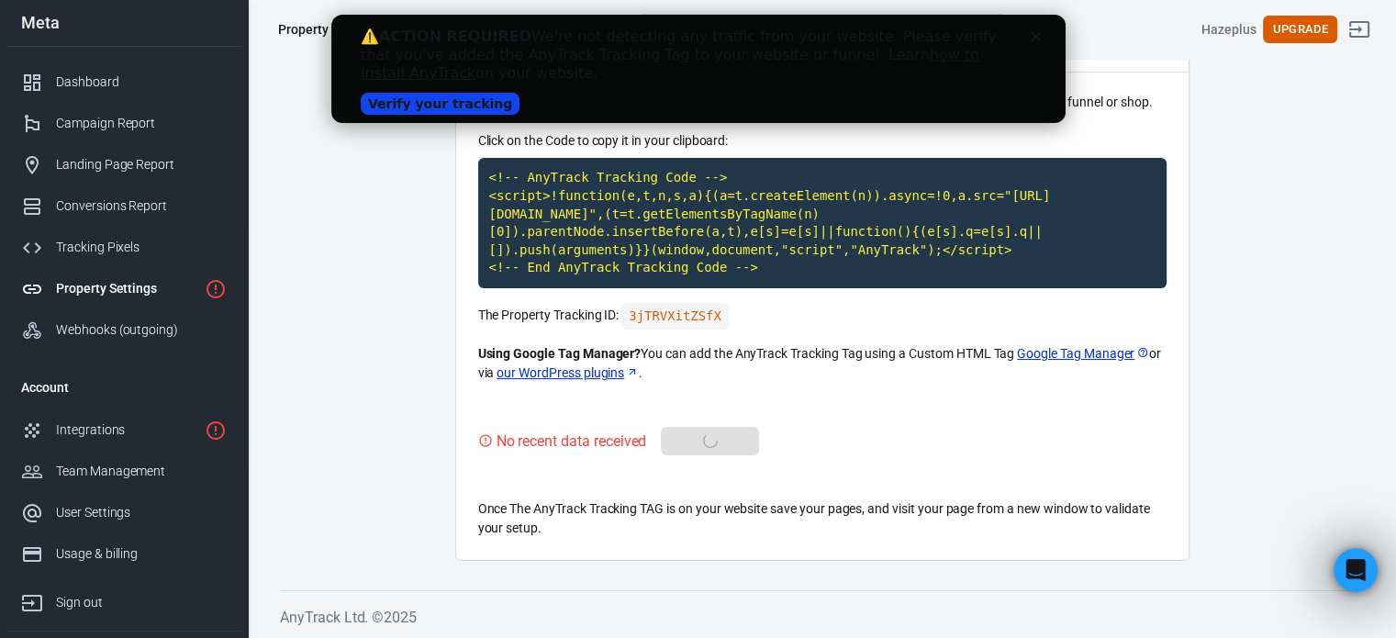
scroll to position [0, 0]
click at [480, 93] on link "Verify your tracking" at bounding box center [439, 104] width 159 height 22
click at [183, 340] on link "Webhooks (outgoing)" at bounding box center [123, 329] width 235 height 41
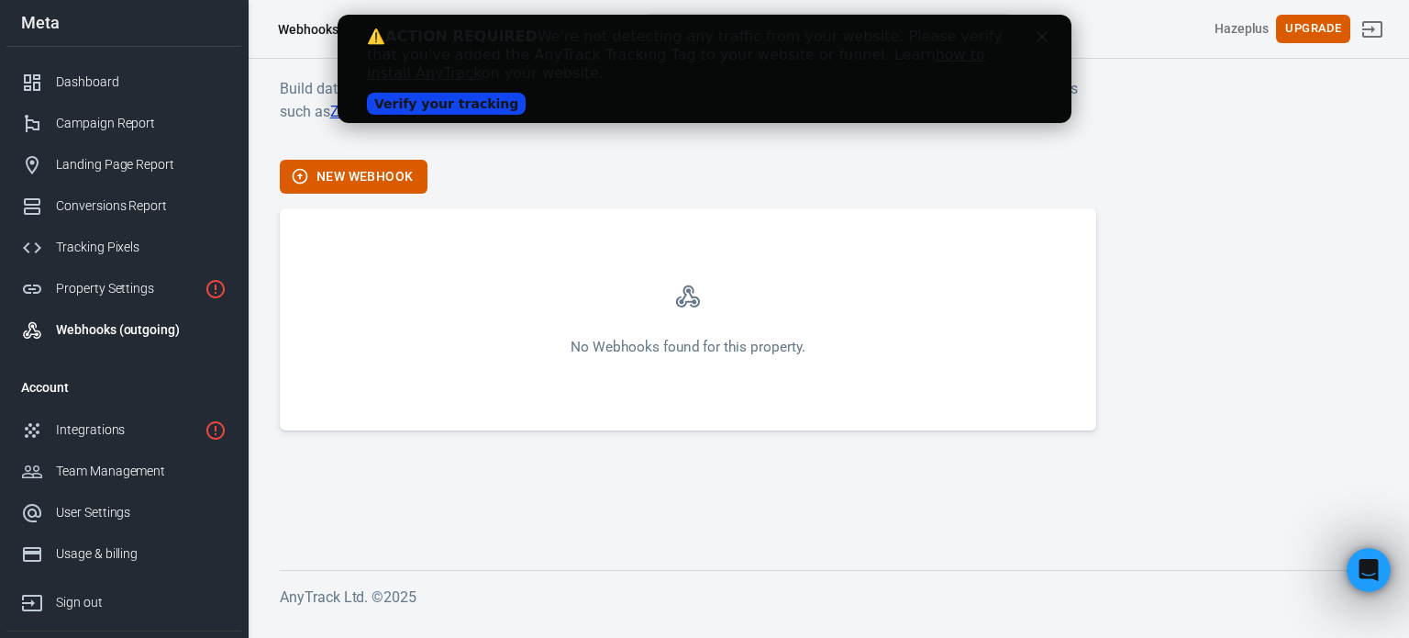
click at [1072, 17] on div "Hazeplus Upgrade" at bounding box center [1203, 29] width 367 height 44
click at [144, 294] on div "Property Settings" at bounding box center [126, 288] width 141 height 19
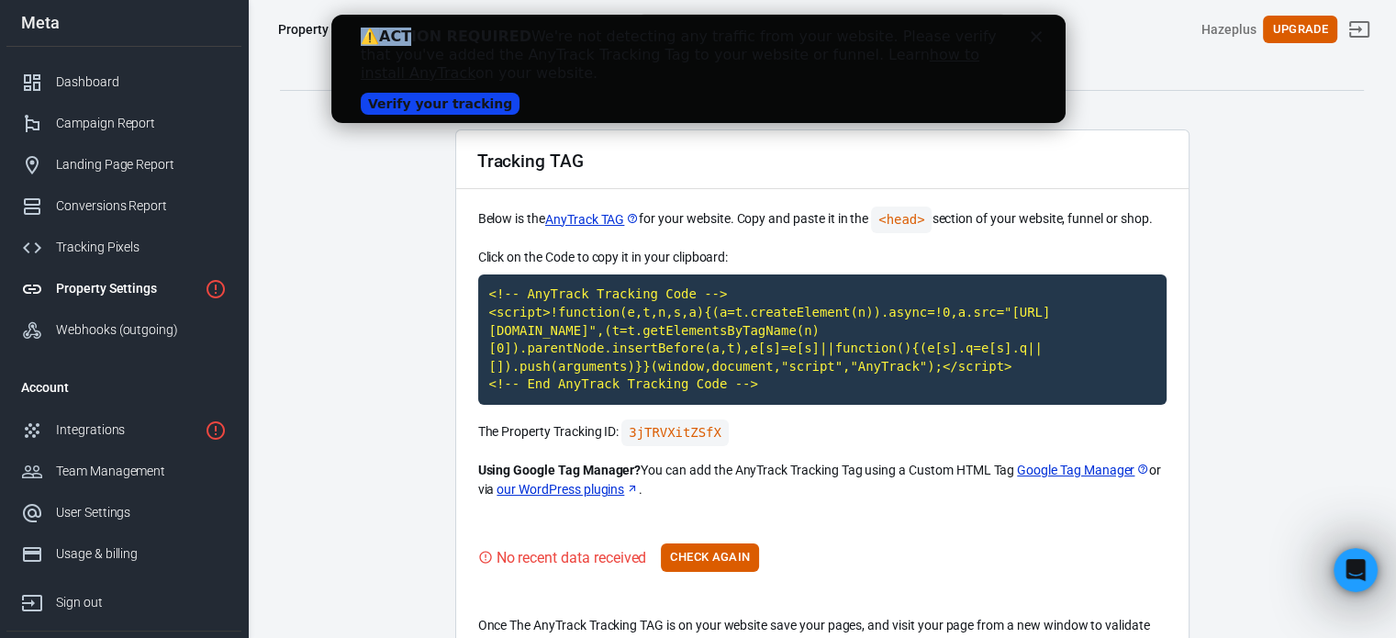
drag, startPoint x: 347, startPoint y: 30, endPoint x: 418, endPoint y: 39, distance: 72.0
click at [418, 39] on div "⚠️ ACTION REQUIRED We're not detecting any traffic from your website. Please ve…" at bounding box center [697, 69] width 734 height 94
click at [418, 39] on b "ACTION REQUIRED" at bounding box center [454, 36] width 152 height 17
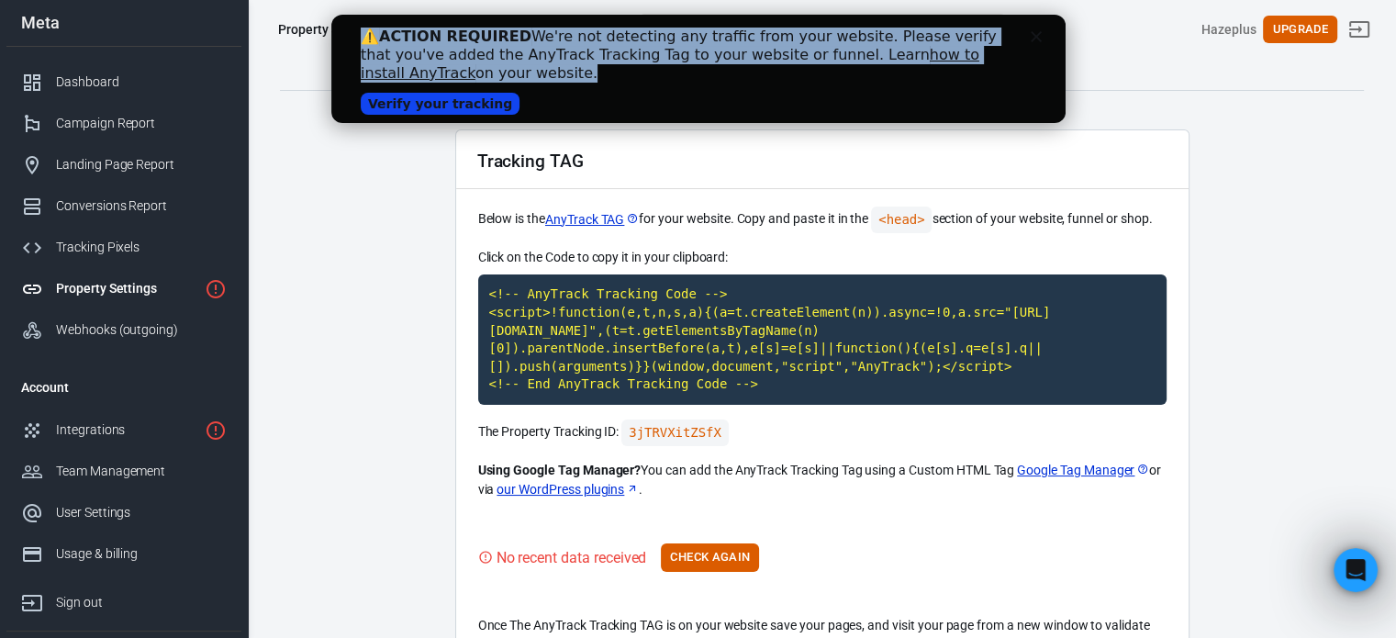
click at [418, 39] on b "ACTION REQUIRED" at bounding box center [454, 36] width 152 height 17
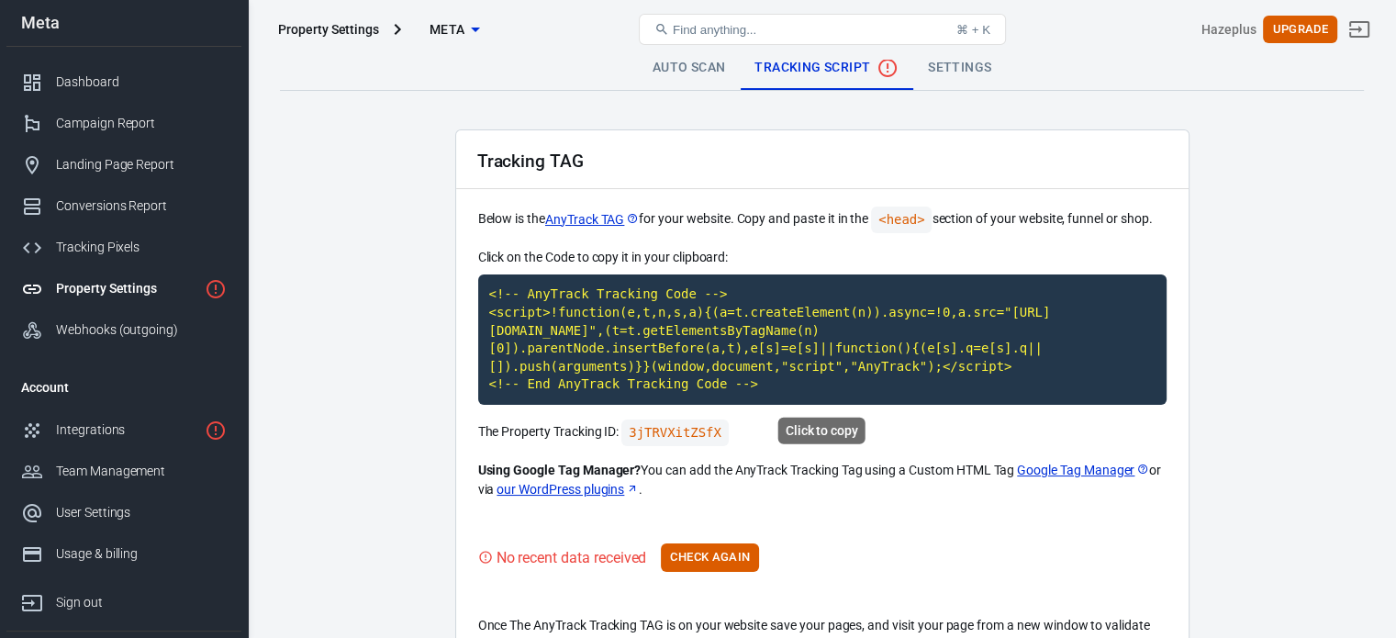
scroll to position [117, 0]
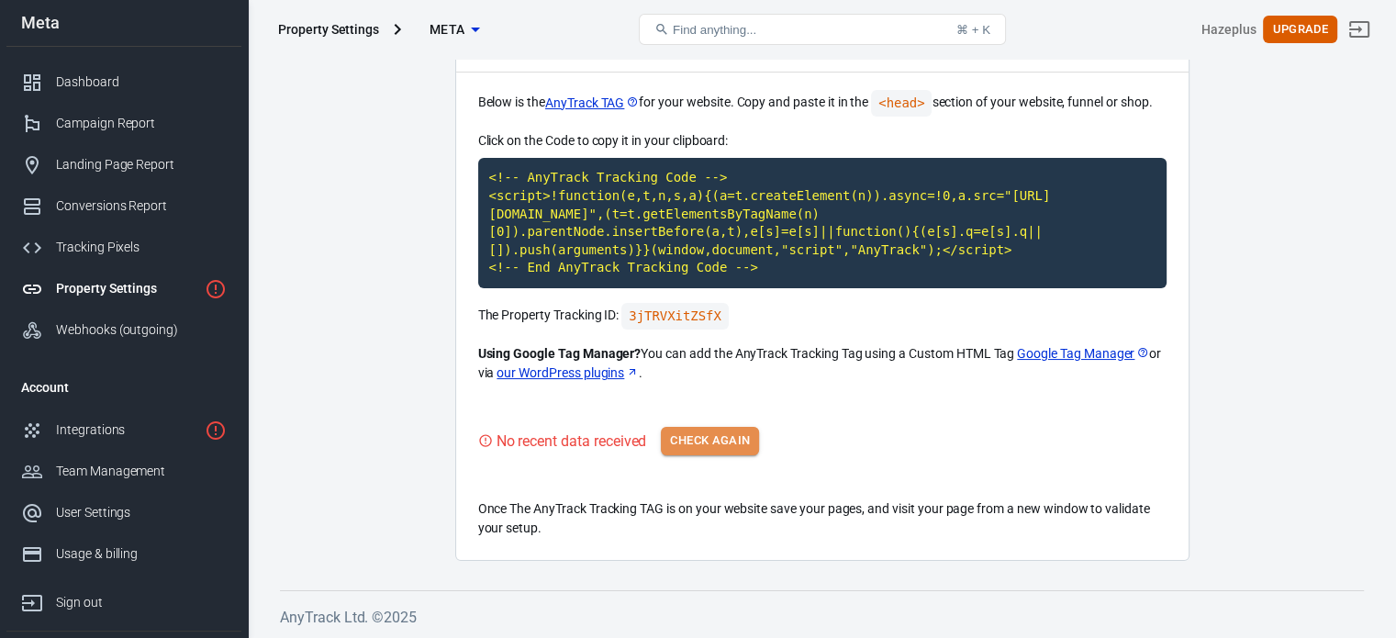
click at [742, 428] on button "Check Again" at bounding box center [710, 441] width 98 height 28
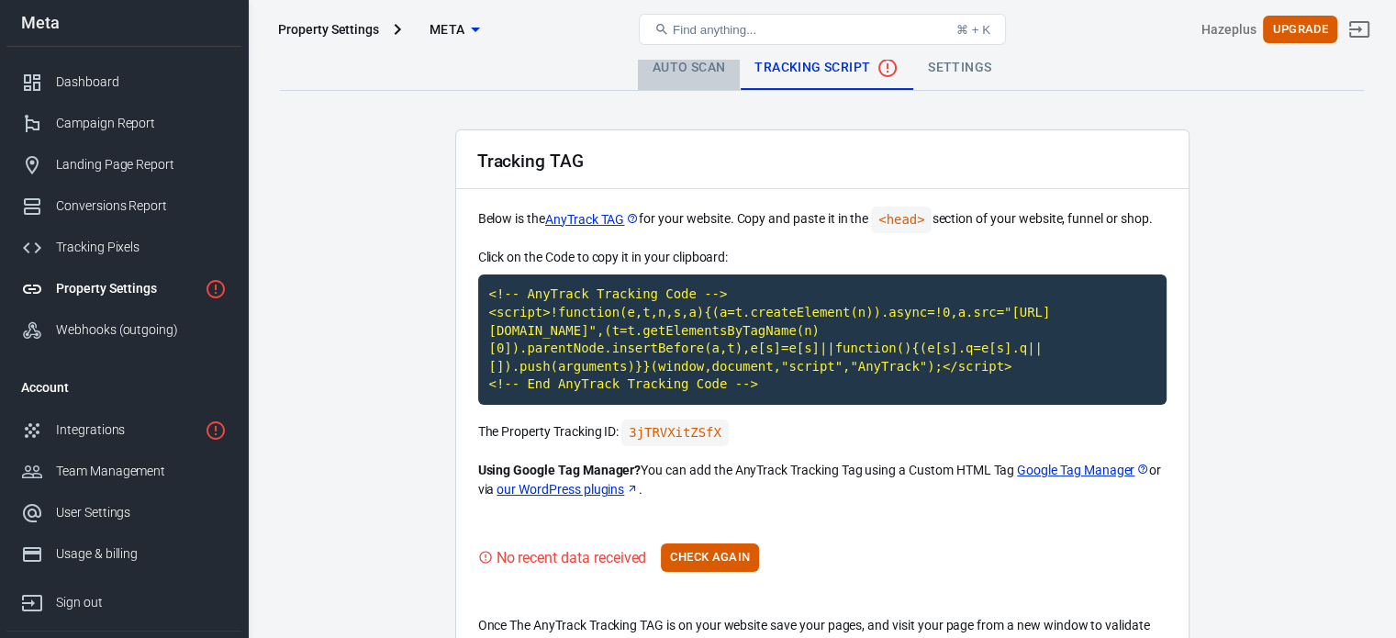
click at [713, 72] on link "Auto Scan" at bounding box center [689, 68] width 103 height 44
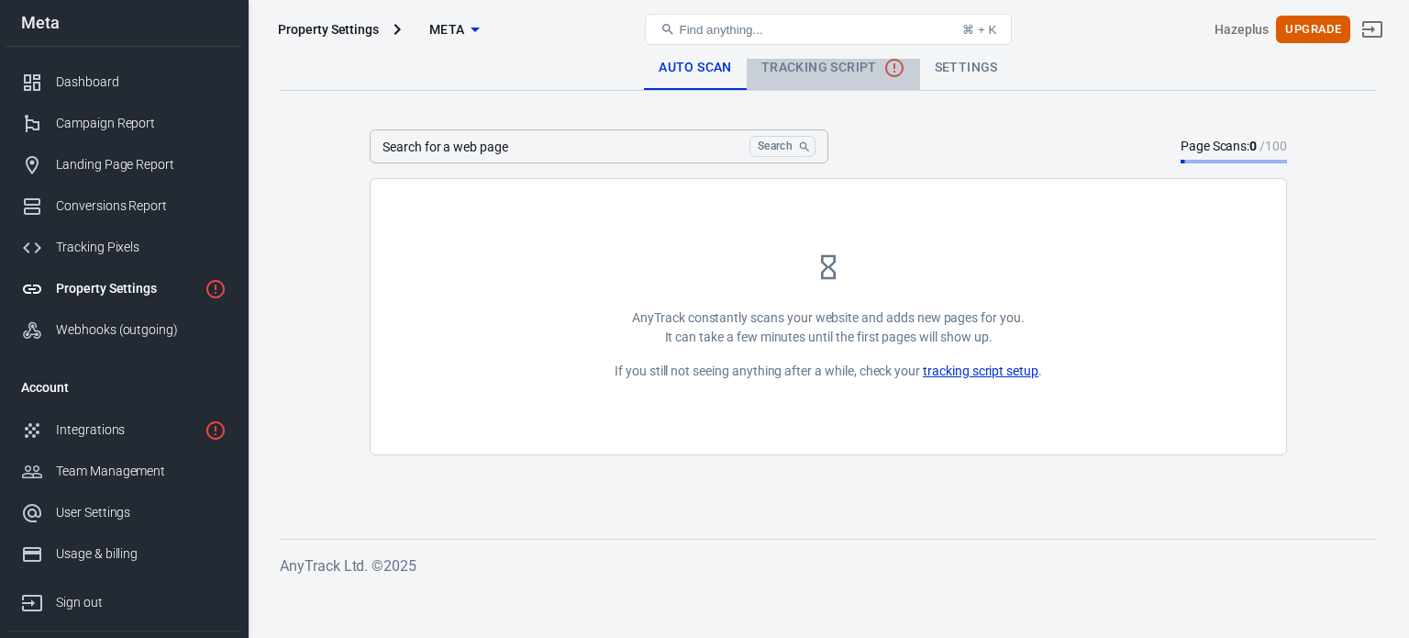
click at [861, 69] on span "Tracking Script" at bounding box center [834, 68] width 144 height 22
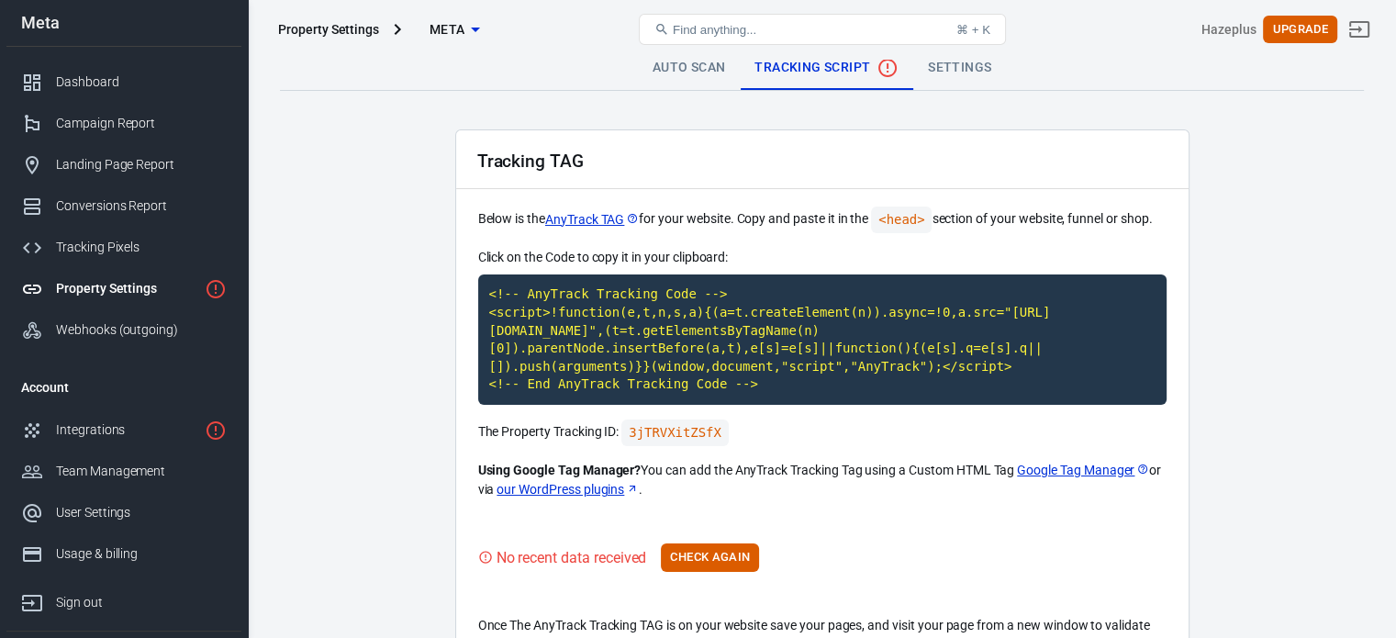
click at [945, 61] on link "Settings" at bounding box center [959, 68] width 93 height 44
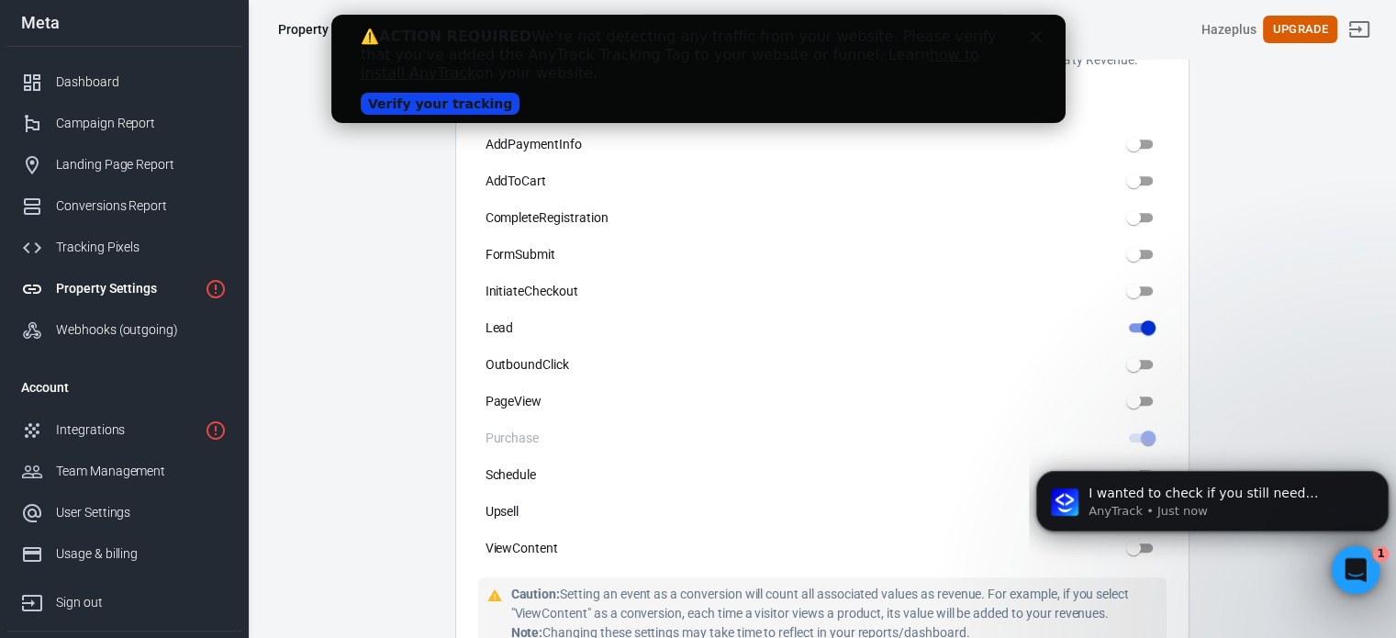
click at [1347, 569] on icon "Open Intercom Messenger" at bounding box center [1353, 567] width 30 height 30
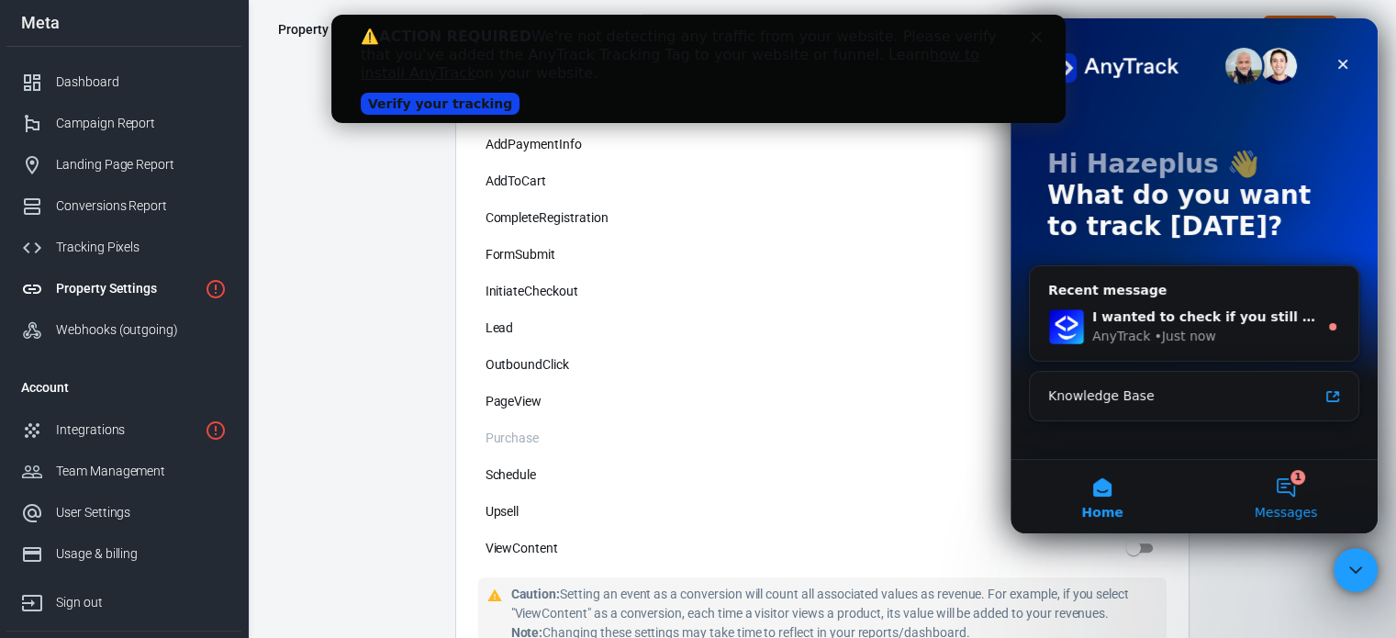
click at [1296, 502] on button "1 Messages" at bounding box center [1286, 496] width 184 height 73
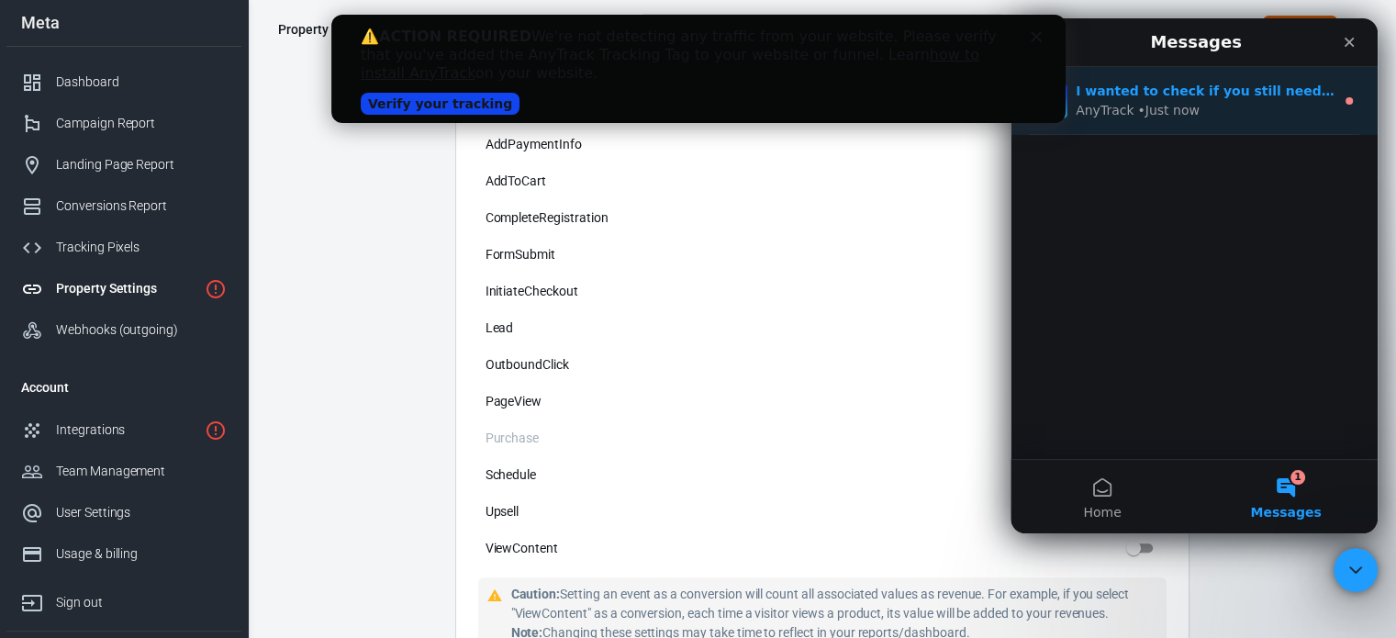
click at [1196, 119] on div "AnyTrack • Just now" at bounding box center [1204, 110] width 259 height 19
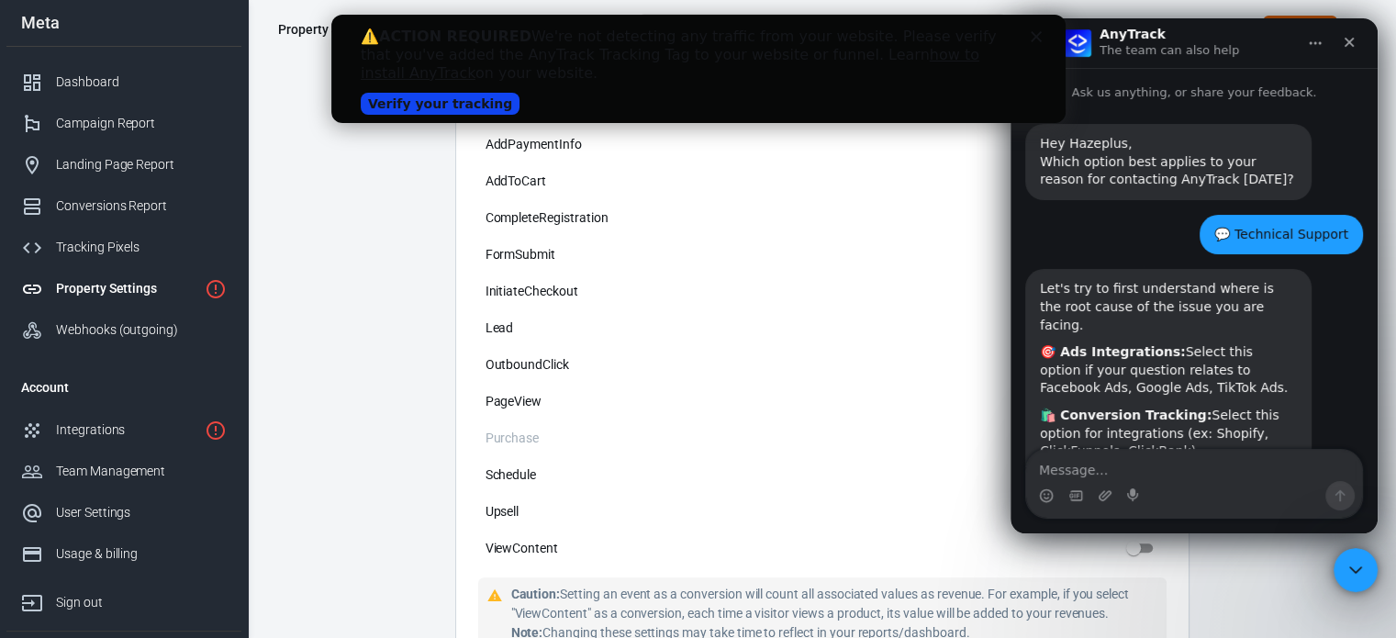
scroll to position [55, 0]
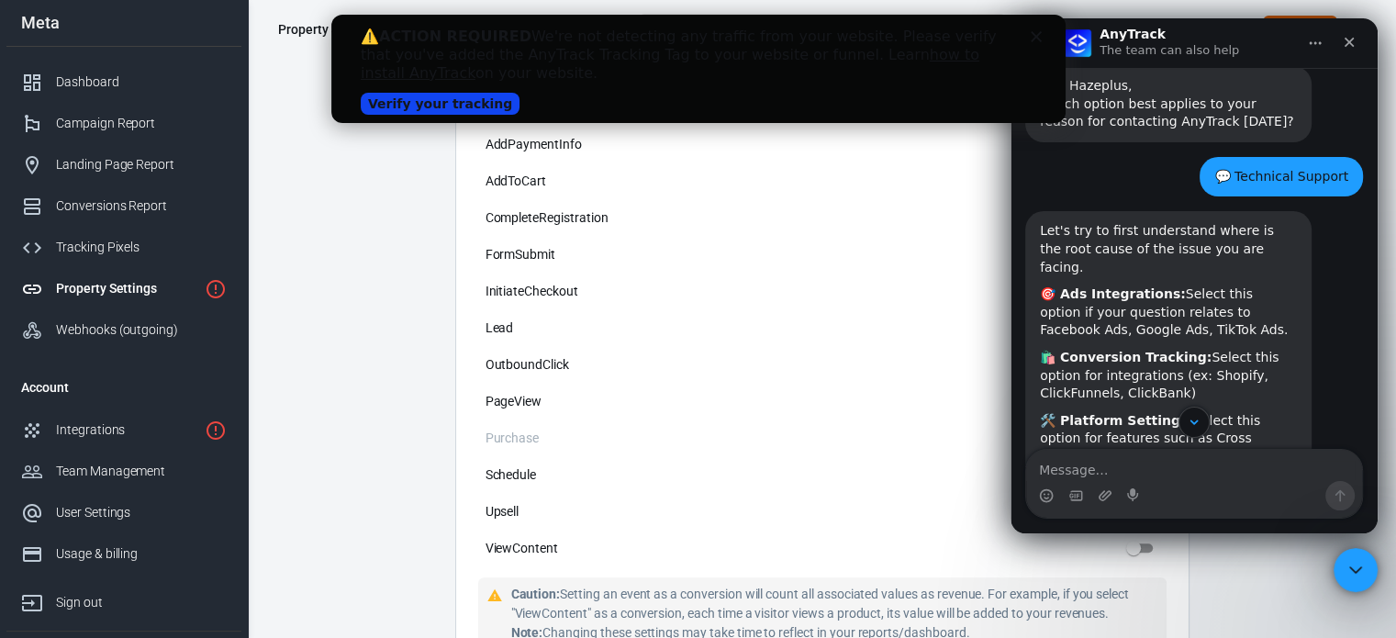
click at [1123, 462] on textarea "Message…" at bounding box center [1194, 465] width 336 height 31
type textarea "connect to agent"
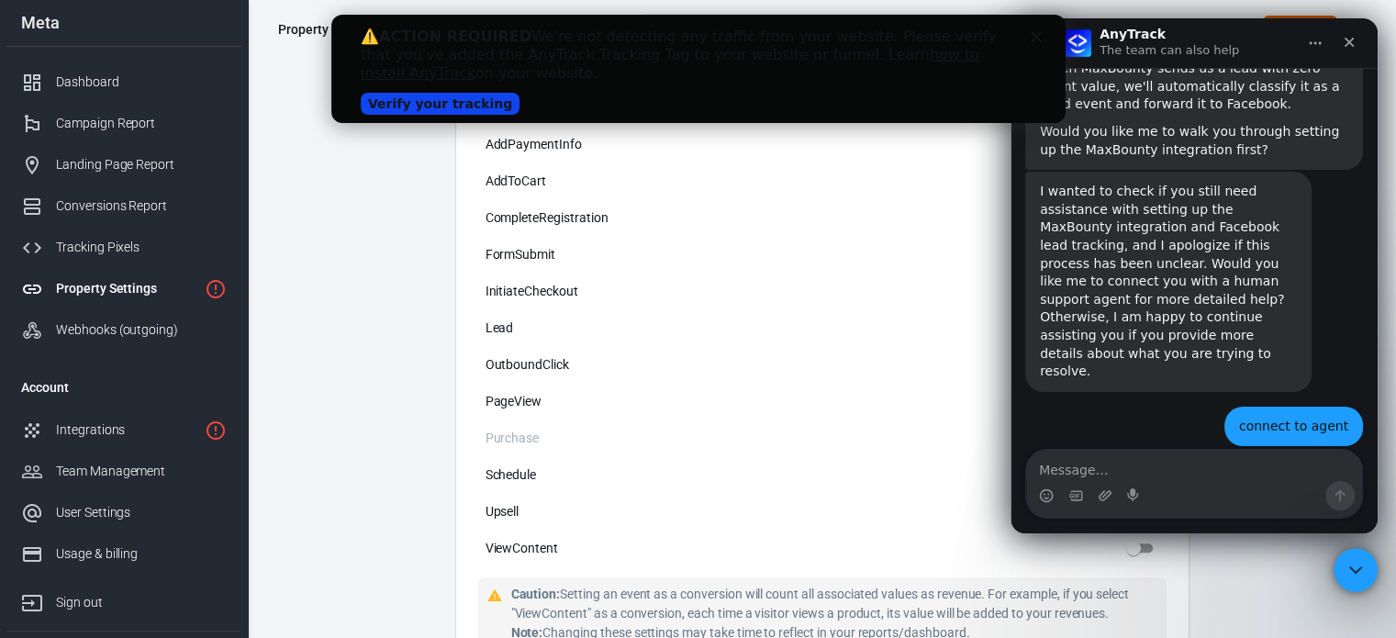
scroll to position [2083, 0]
type textarea "c"
type textarea "agent please"
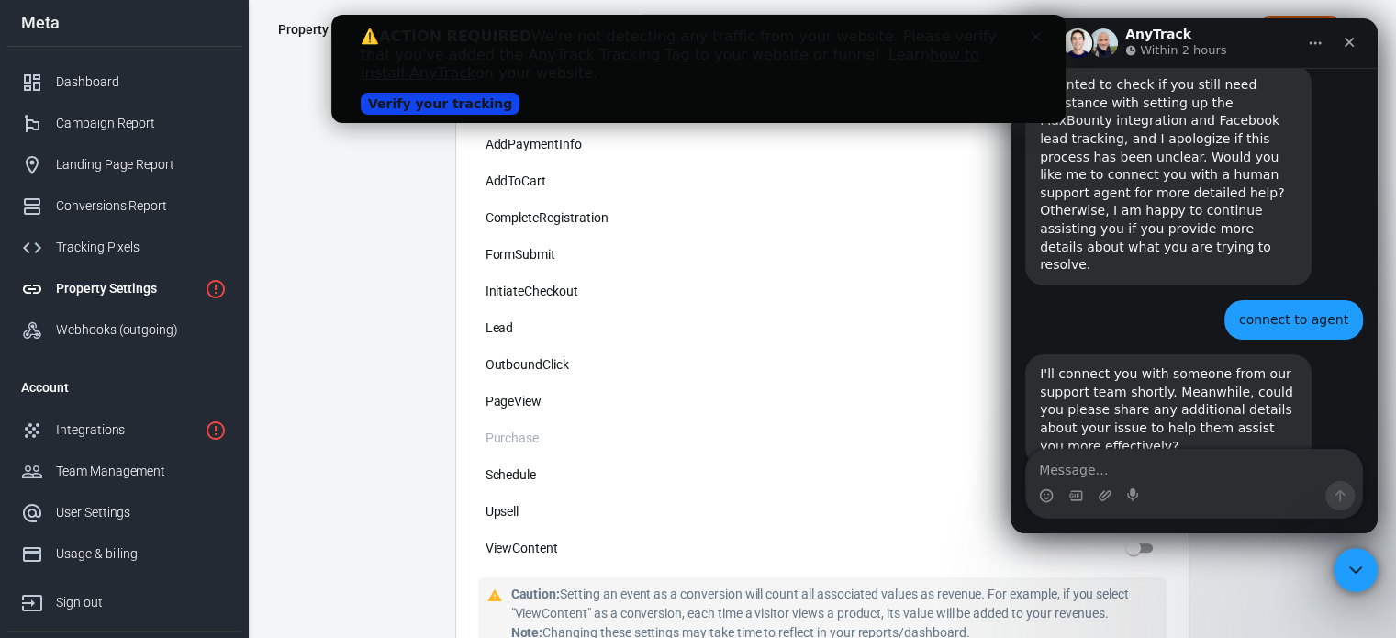
scroll to position [360, 0]
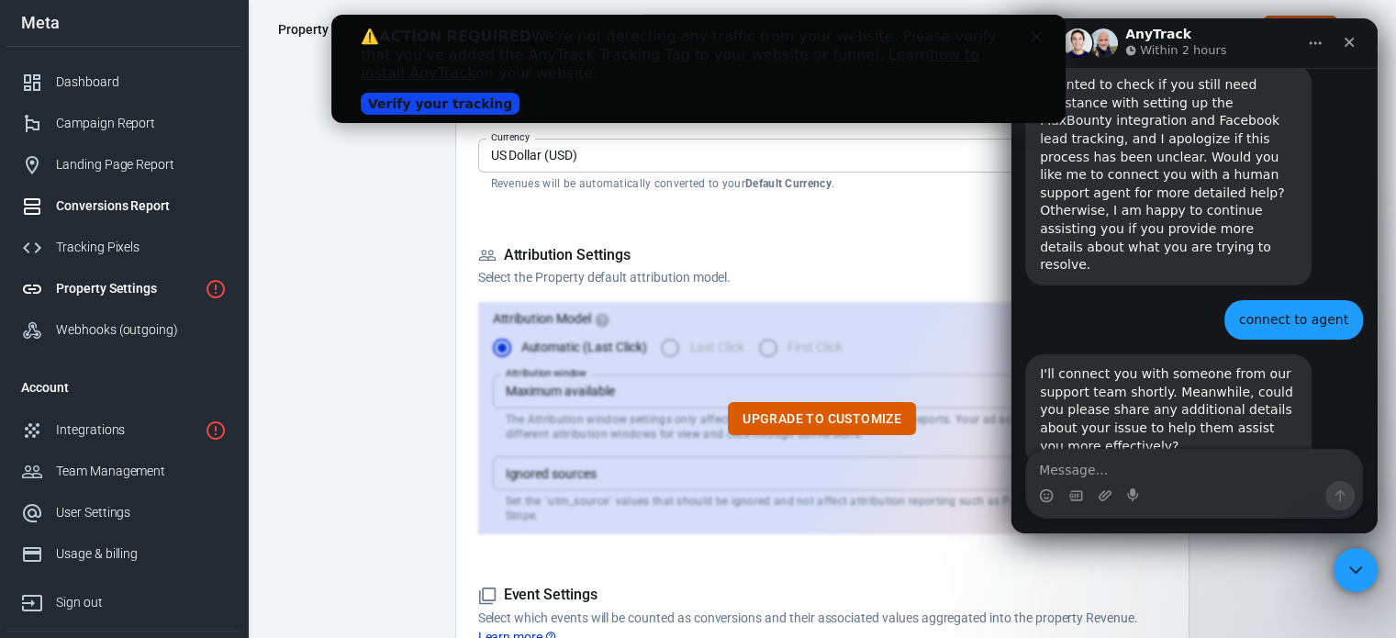
click at [150, 201] on div "Conversions Report" at bounding box center [141, 205] width 171 height 19
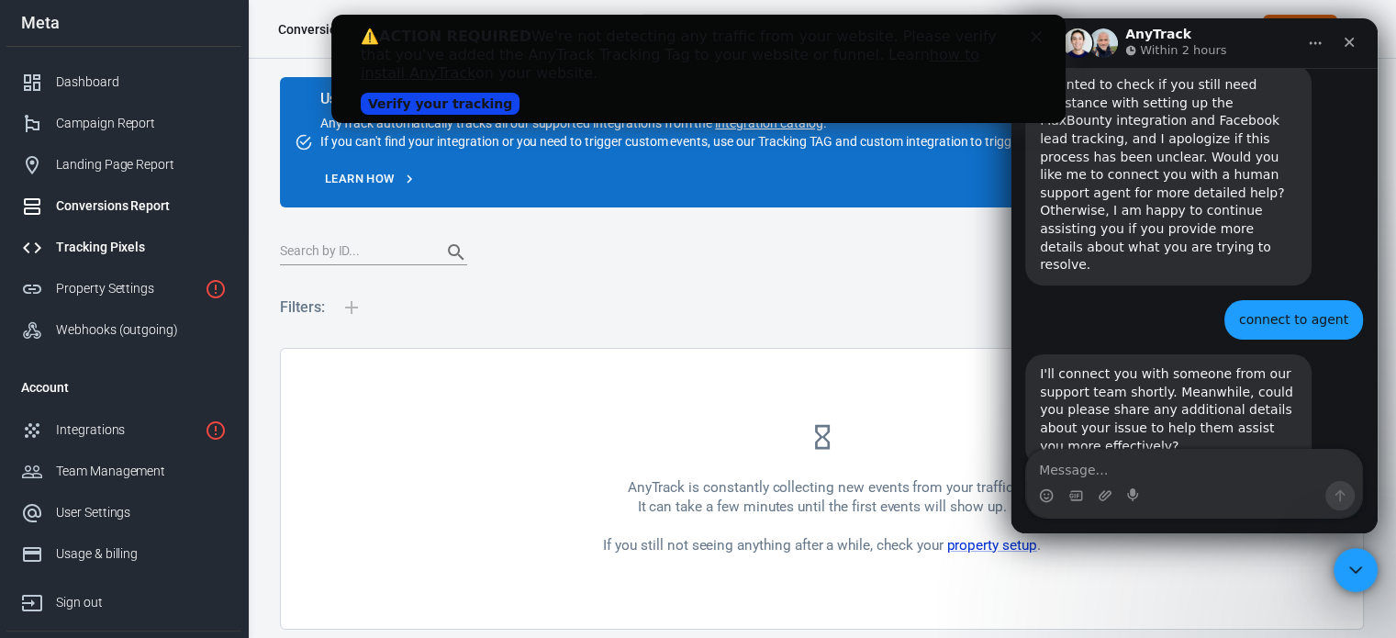
click at [109, 249] on div "Tracking Pixels" at bounding box center [141, 247] width 171 height 19
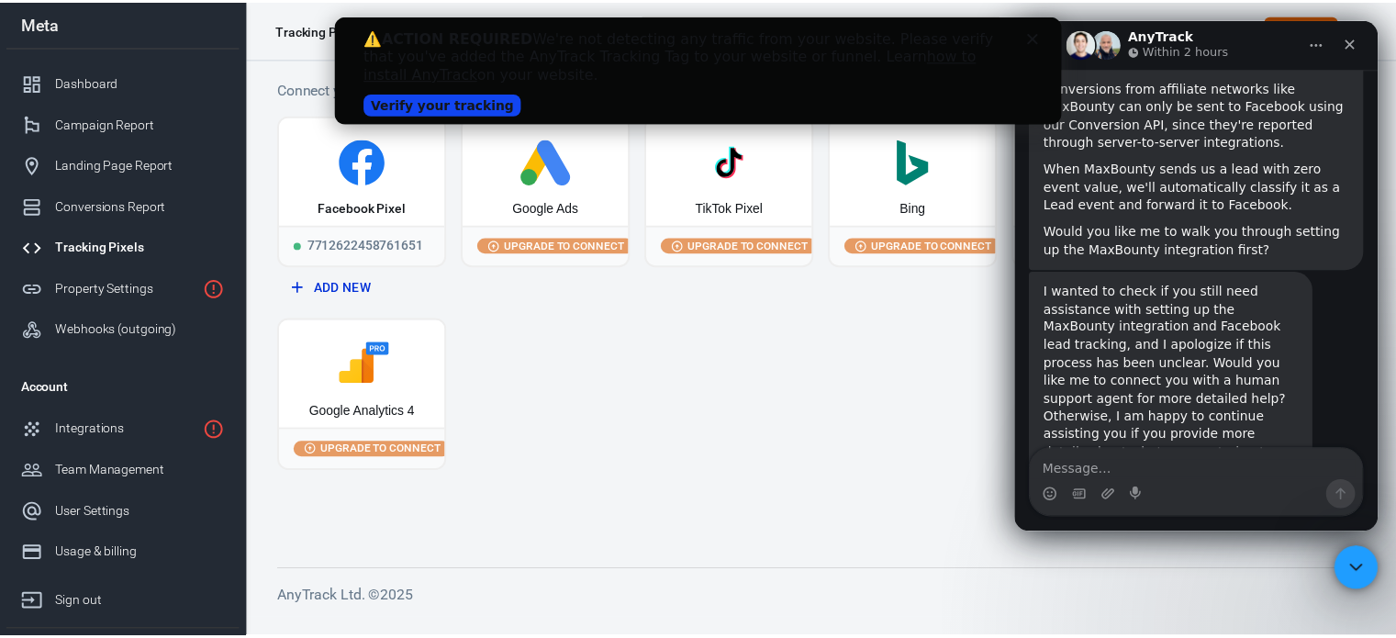
scroll to position [2188, 0]
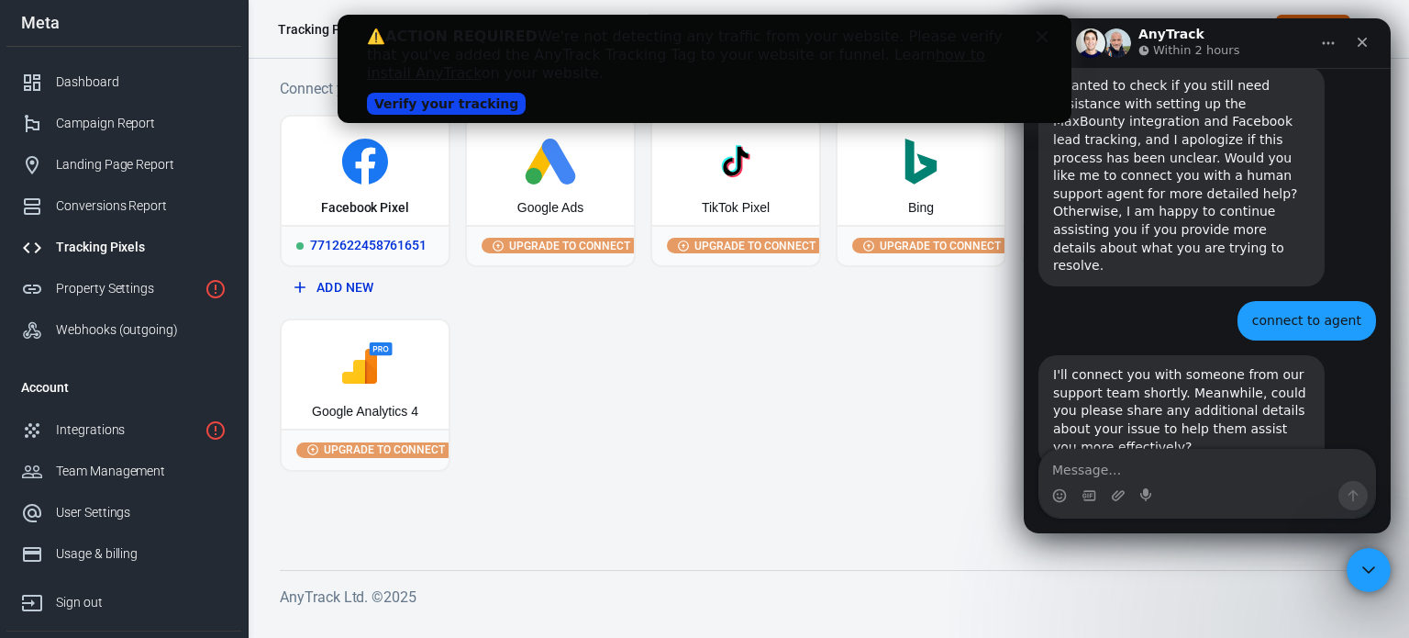
click at [359, 219] on div "Facebook Pixel" at bounding box center [365, 171] width 167 height 108
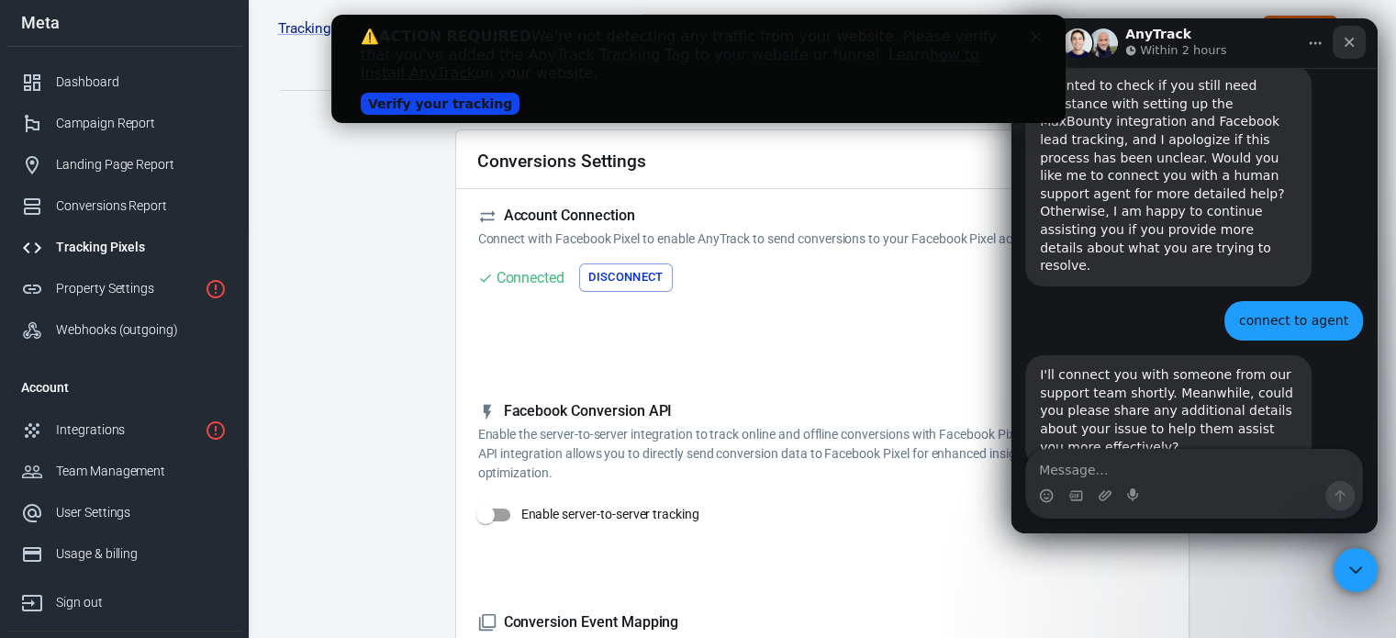
click at [1359, 37] on div "Close" at bounding box center [1348, 42] width 33 height 33
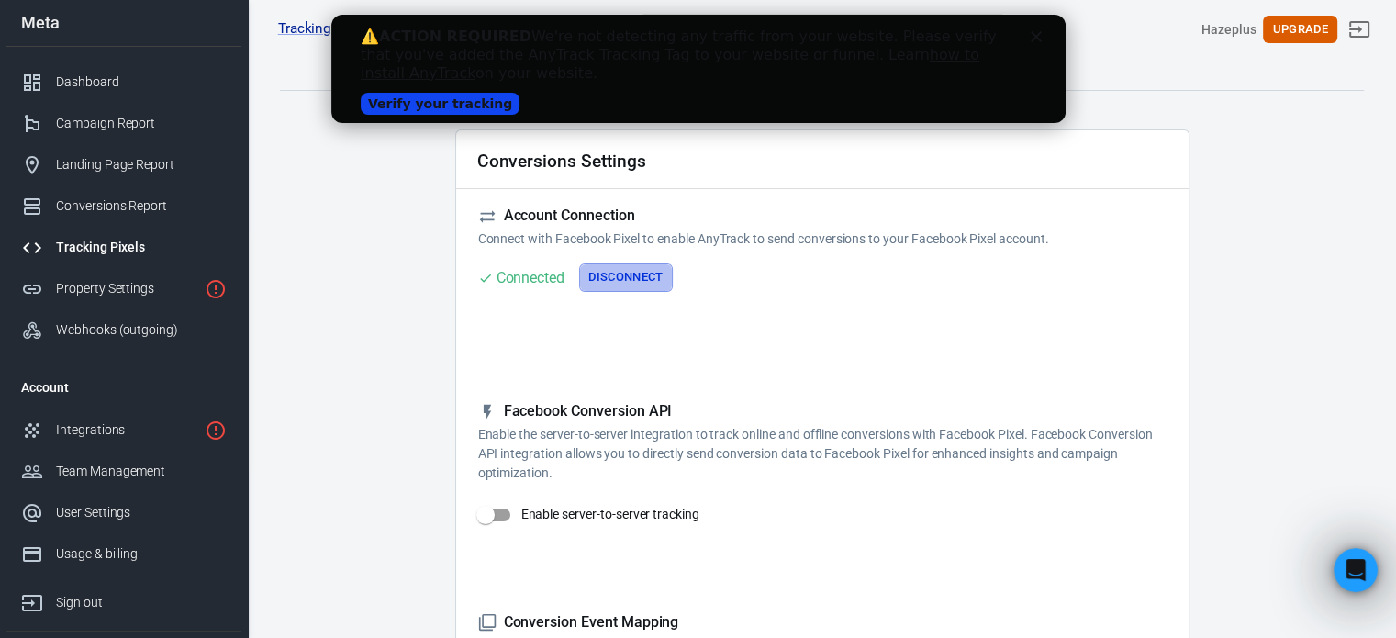
click at [622, 275] on button "Disconnect" at bounding box center [626, 277] width 94 height 28
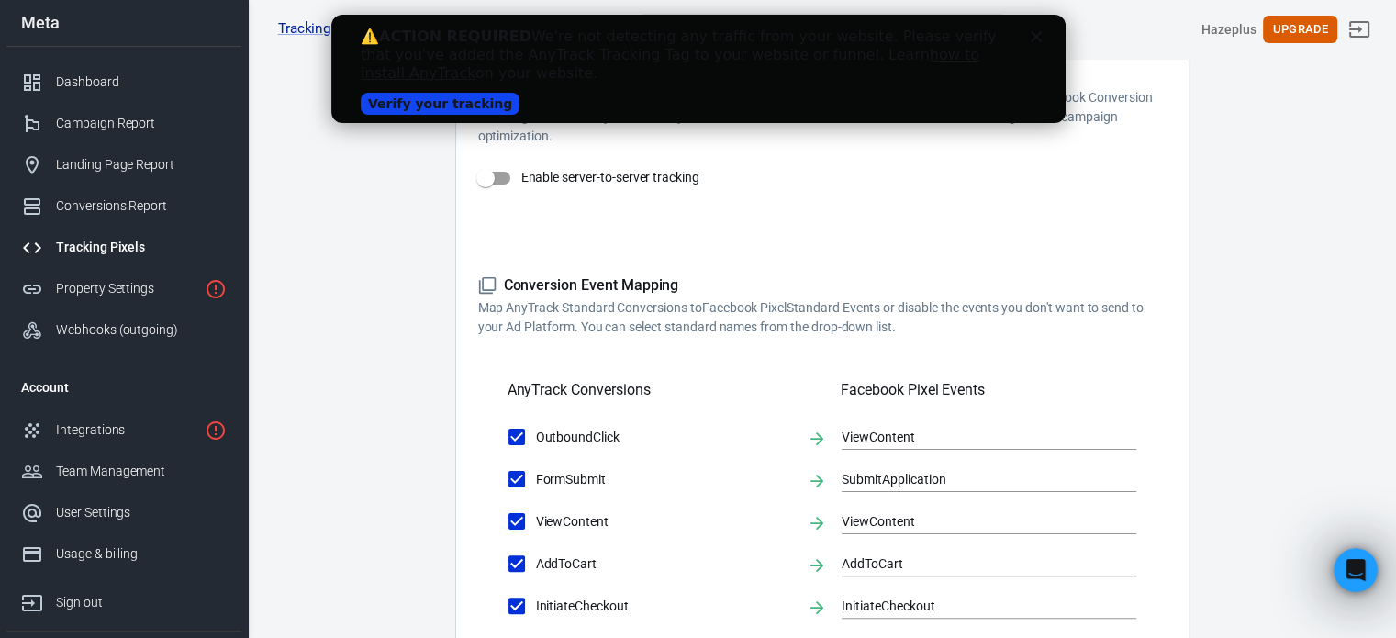
scroll to position [338, 0]
